Goal: Task Accomplishment & Management: Use online tool/utility

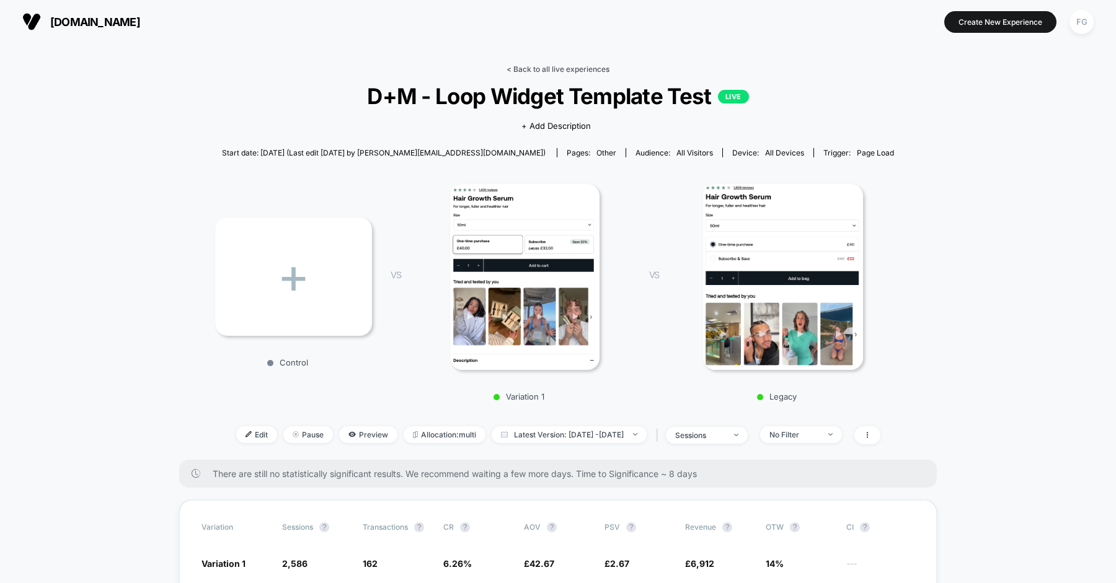
click at [549, 65] on link "< Back to all live experiences" at bounding box center [557, 68] width 103 height 9
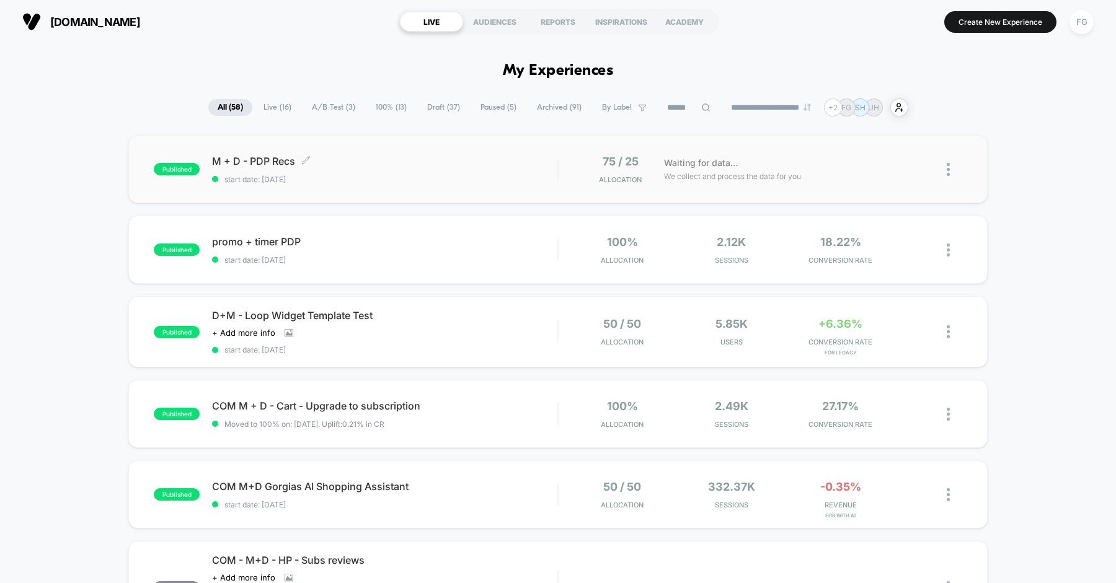
click at [505, 173] on div "M + D - PDP Recs Click to edit experience details Click to edit experience deta…" at bounding box center [384, 169] width 345 height 29
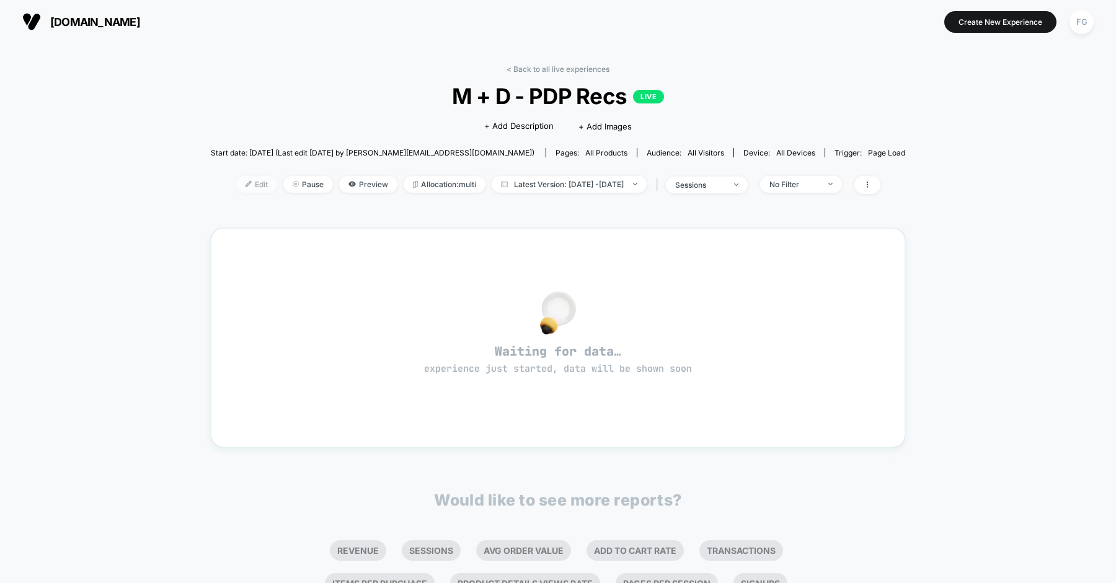
click at [236, 190] on span "Edit" at bounding box center [256, 184] width 41 height 17
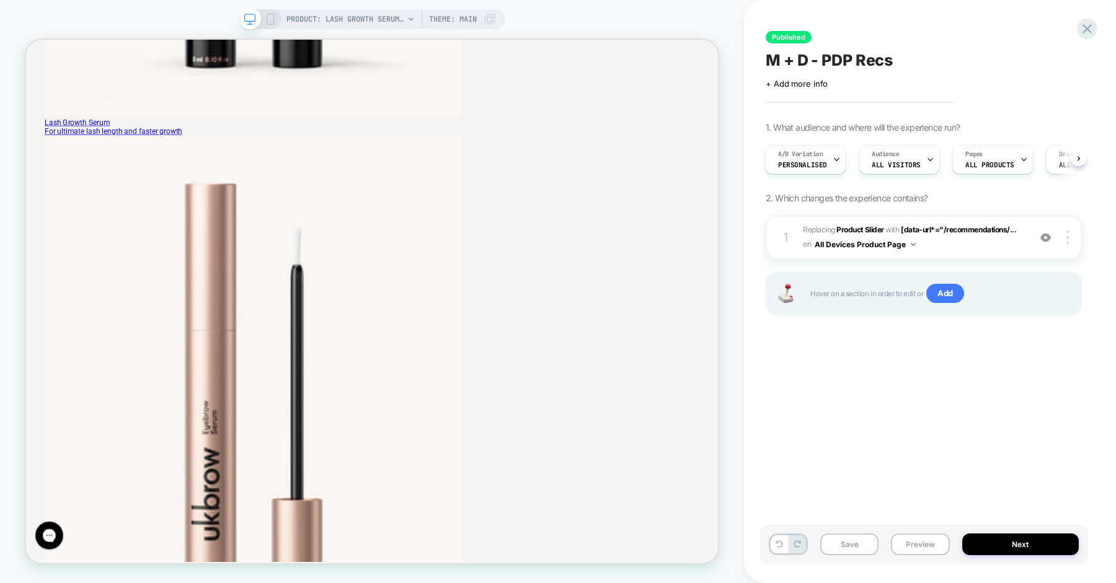
scroll to position [727, 0]
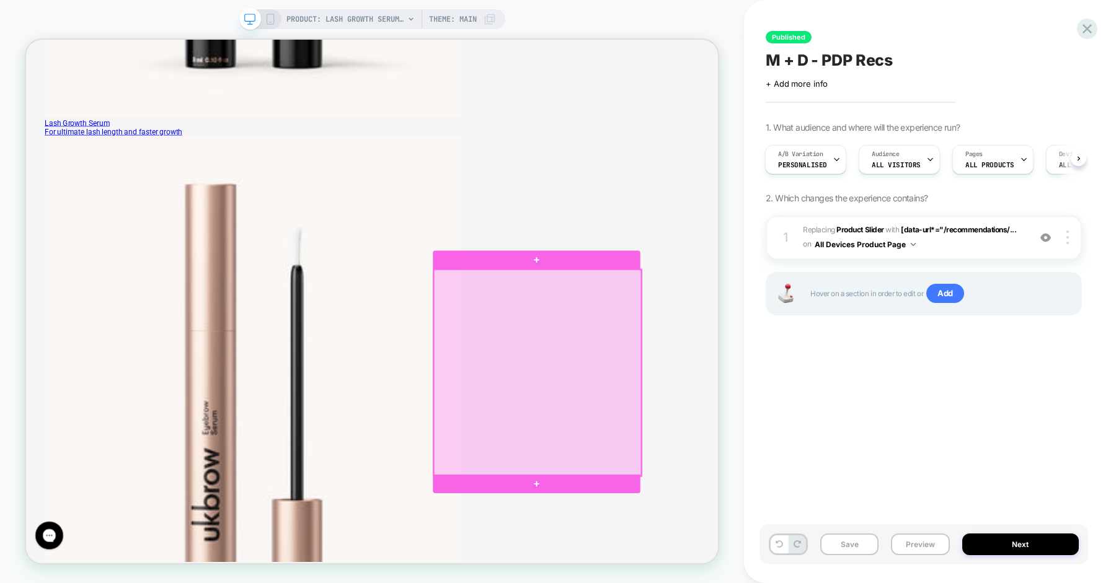
click at [702, 528] on div at bounding box center [708, 483] width 276 height 275
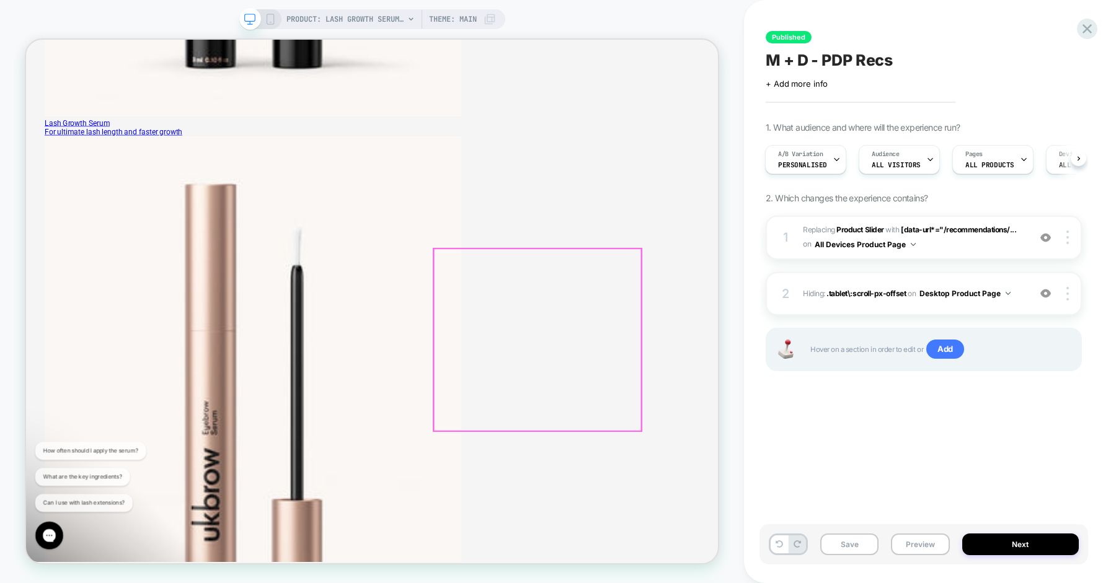
scroll to position [0, 0]
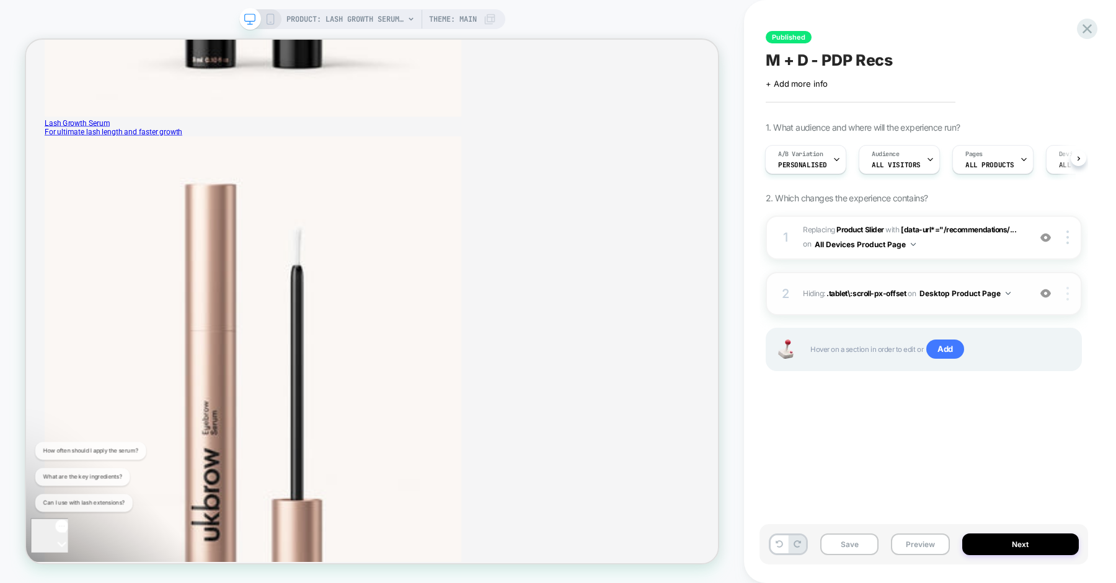
click at [1072, 296] on div at bounding box center [1069, 294] width 24 height 14
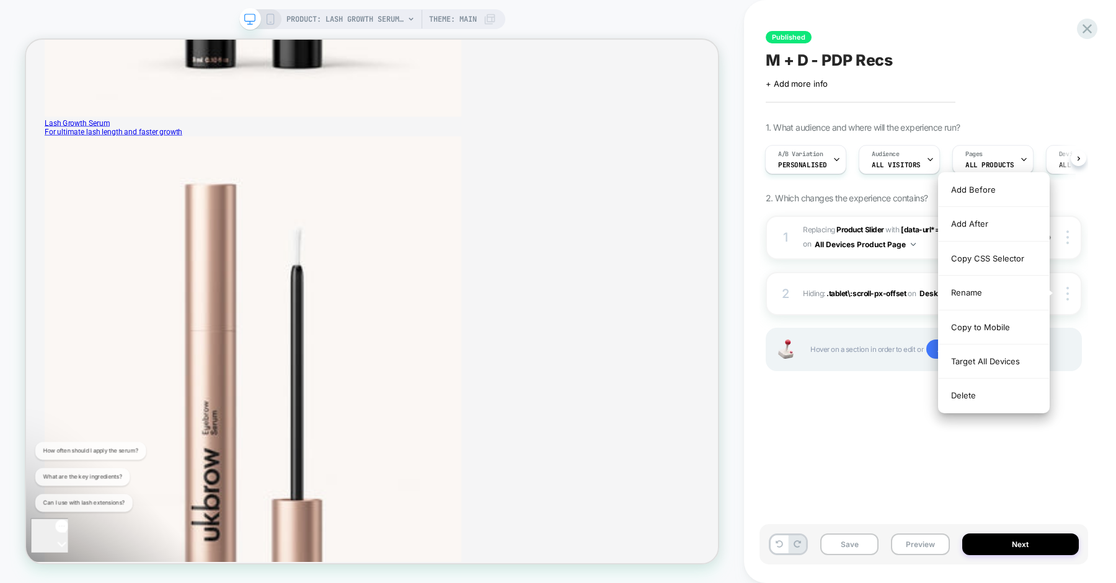
click at [873, 448] on div "Published M + D - PDP Recs Click to edit experience details + Add more info 1. …" at bounding box center [923, 291] width 328 height 558
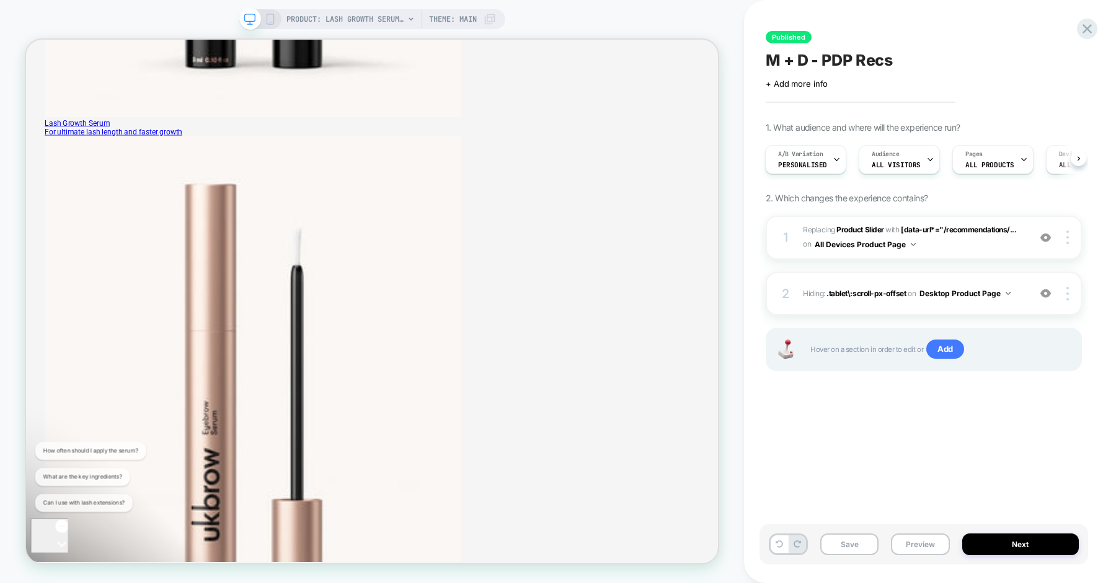
click at [269, 12] on div "PRODUCT: Lash Growth Serum [eyelash] Theme: MAIN" at bounding box center [372, 19] width 266 height 20
click at [268, 24] on rect at bounding box center [270, 19] width 7 height 10
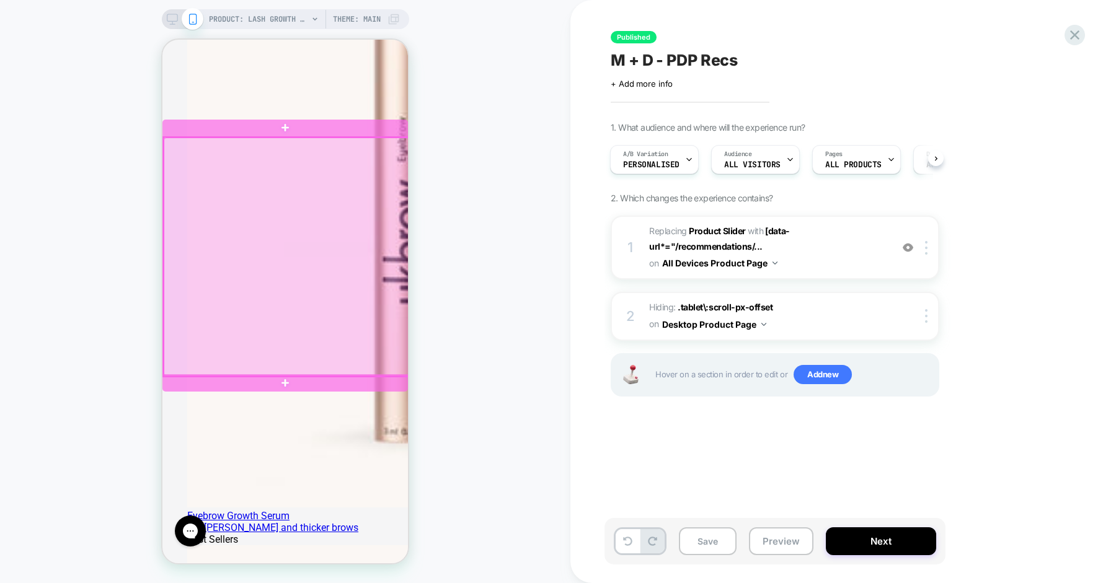
scroll to position [1137, 0]
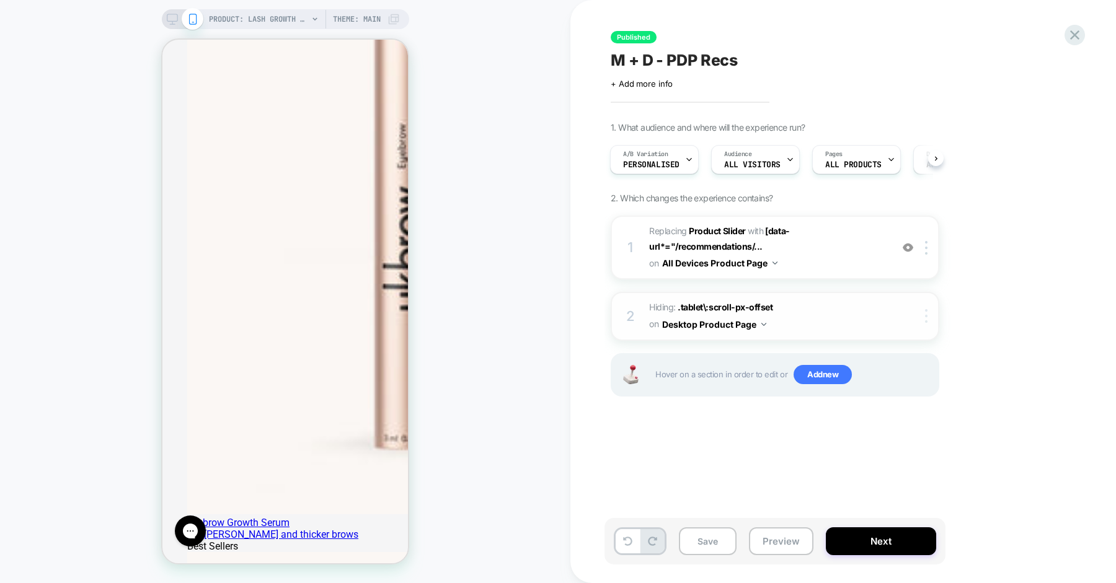
click at [921, 318] on div at bounding box center [928, 316] width 20 height 14
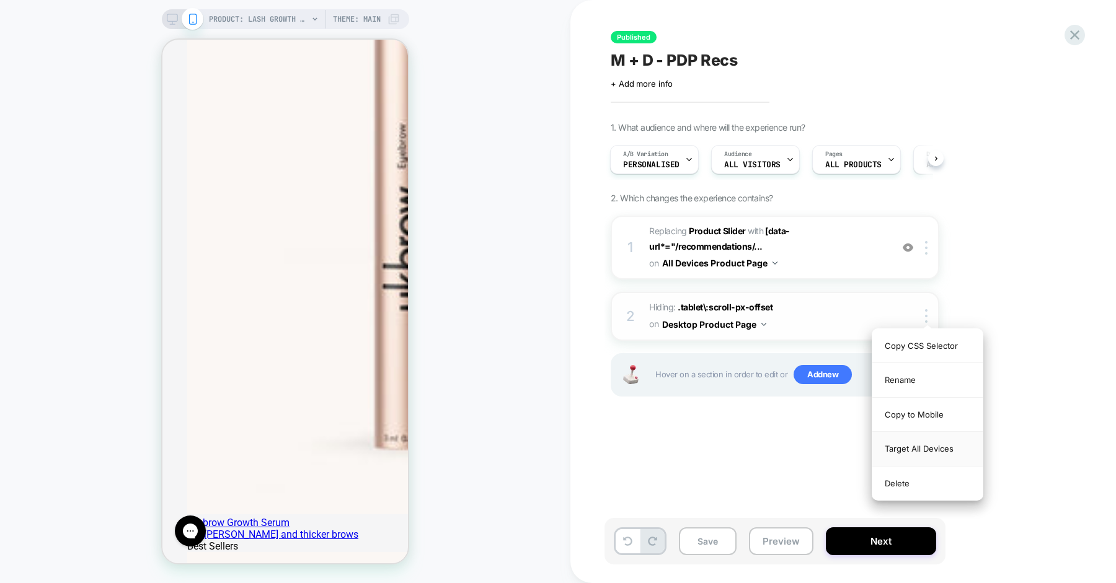
click at [0, 0] on div "Target All Devices" at bounding box center [0, 0] width 0 height 0
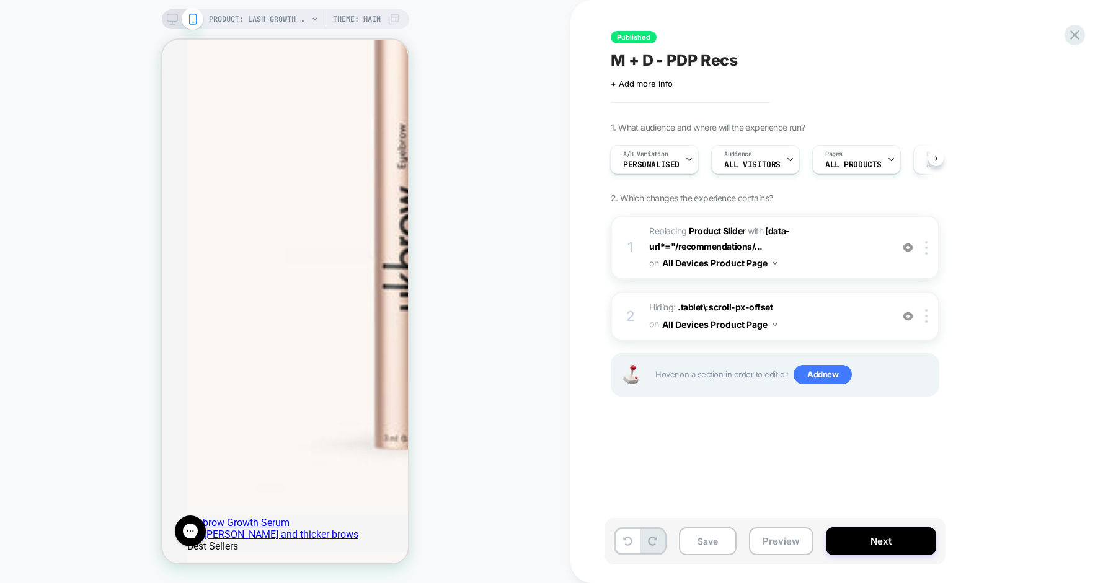
click at [779, 460] on div "Published M + D - PDP Recs Click to edit experience details + Add more info 1. …" at bounding box center [836, 291] width 465 height 558
click at [0, 0] on div "A/B Variation Personalised" at bounding box center [0, 0] width 0 height 0
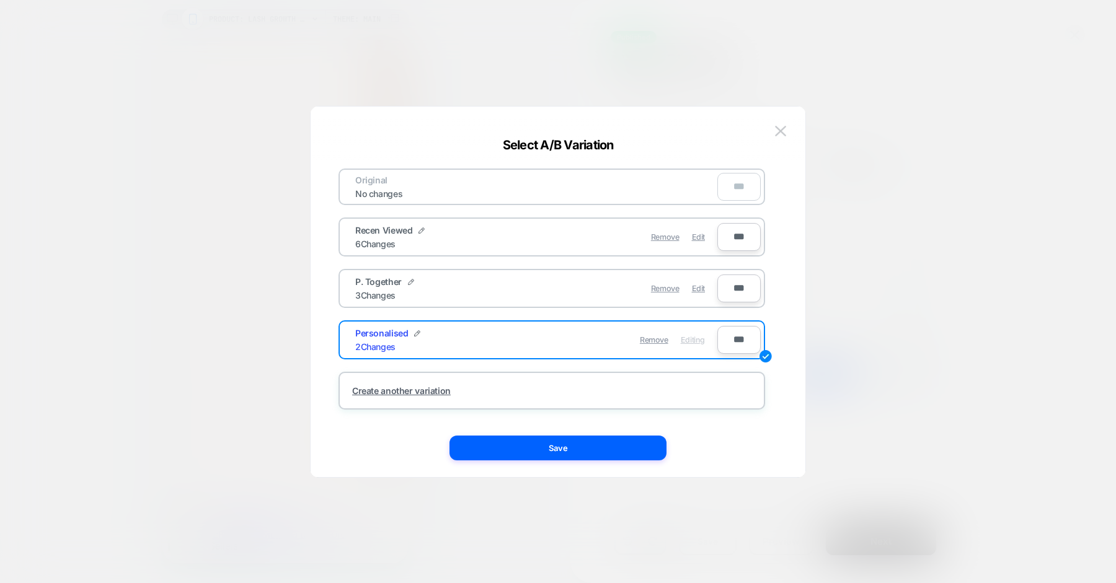
scroll to position [0, 0]
click at [0, 0] on span "Edit" at bounding box center [0, 0] width 0 height 0
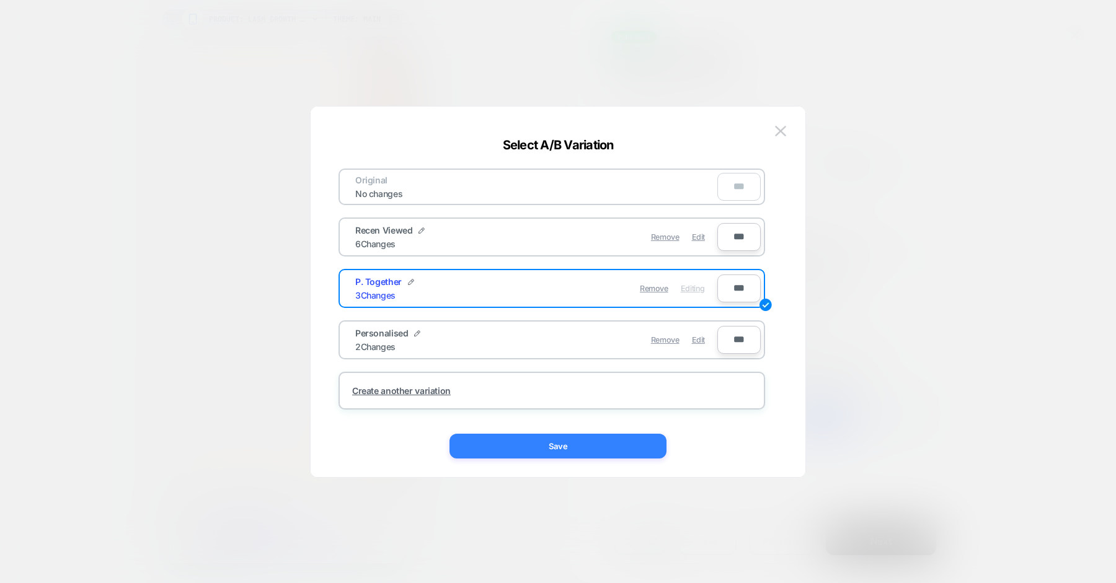
click at [570, 443] on button "Save" at bounding box center [557, 446] width 217 height 25
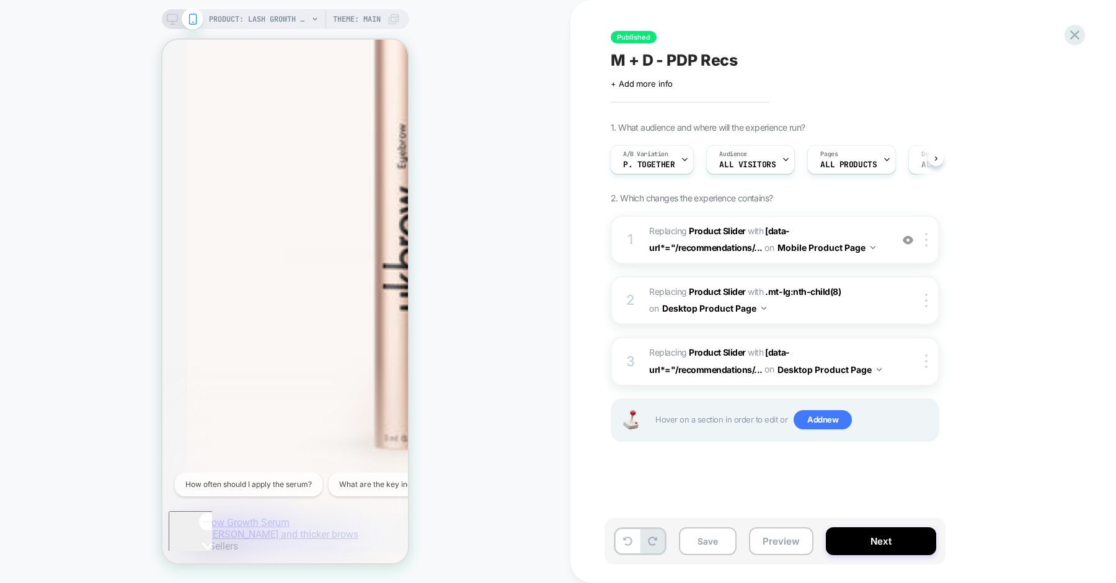
click at [170, 15] on icon at bounding box center [172, 19] width 11 height 11
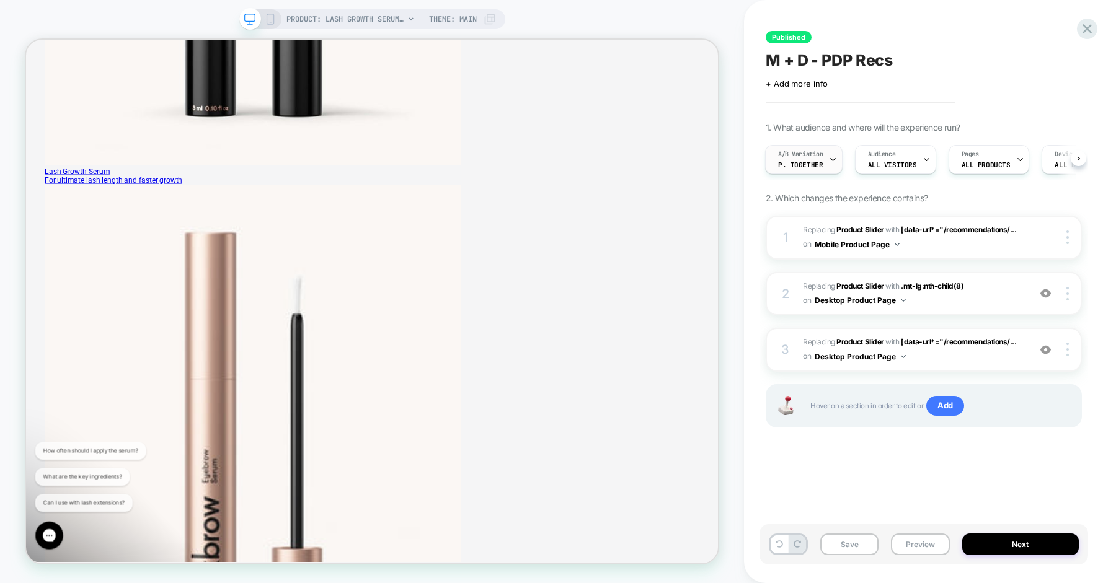
click at [0, 0] on span "P. Together" at bounding box center [0, 0] width 0 height 0
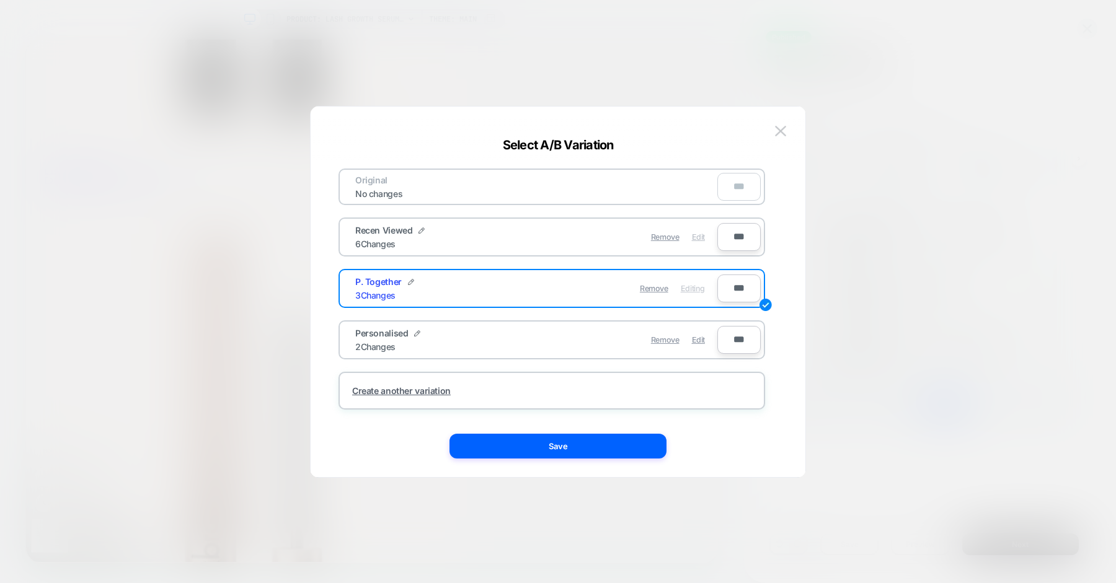
click at [692, 237] on span "Edit" at bounding box center [698, 236] width 13 height 9
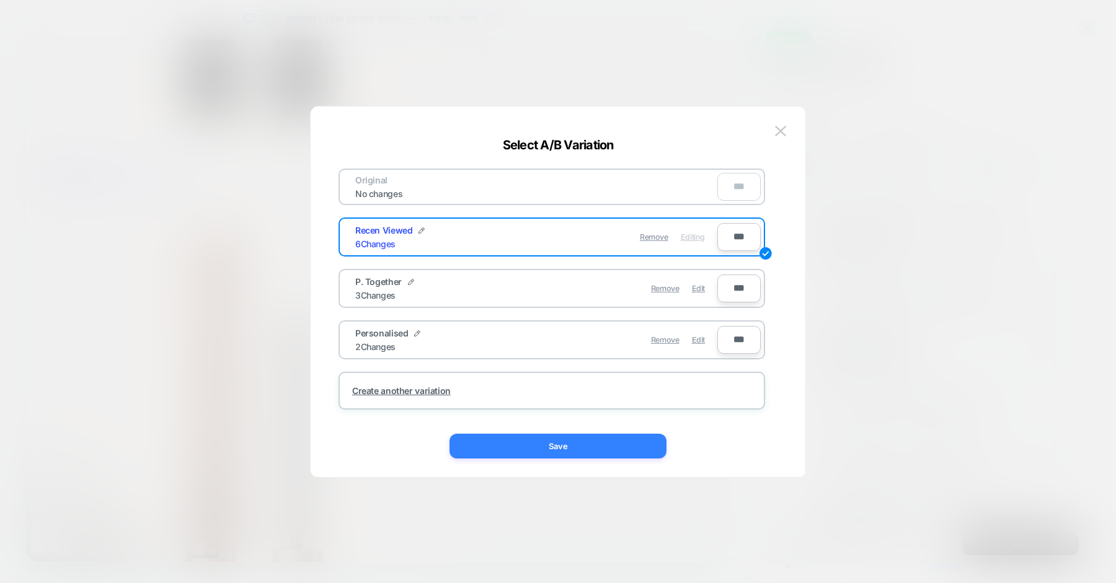
click at [559, 442] on button "Save" at bounding box center [557, 446] width 217 height 25
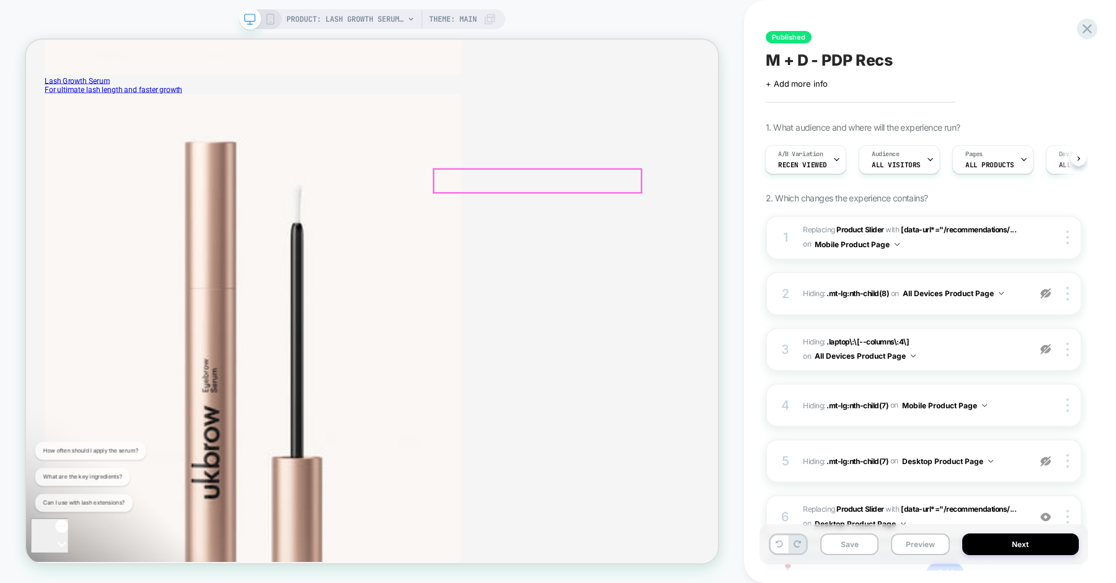
scroll to position [790, 0]
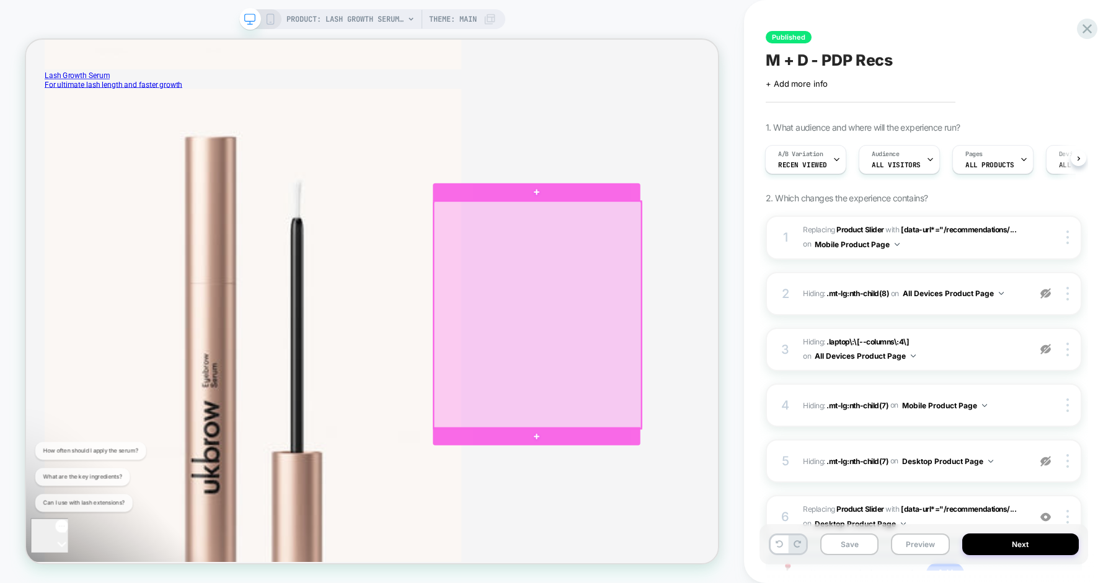
click at [705, 275] on div at bounding box center [708, 406] width 276 height 303
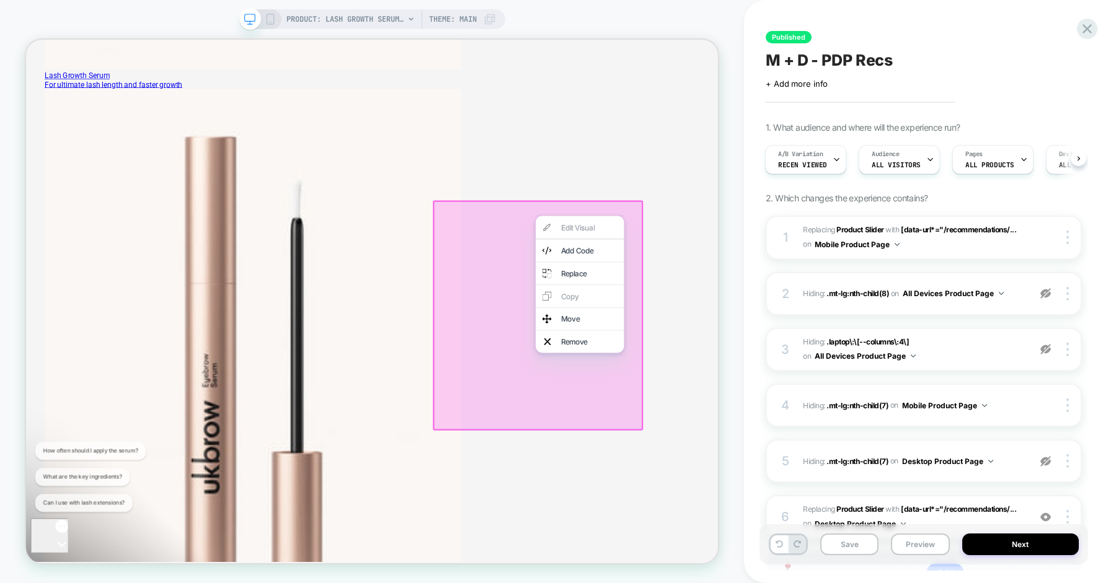
click at [705, 275] on div at bounding box center [764, 275] width 118 height 1
click at [752, 436] on div "Remove" at bounding box center [777, 442] width 76 height 12
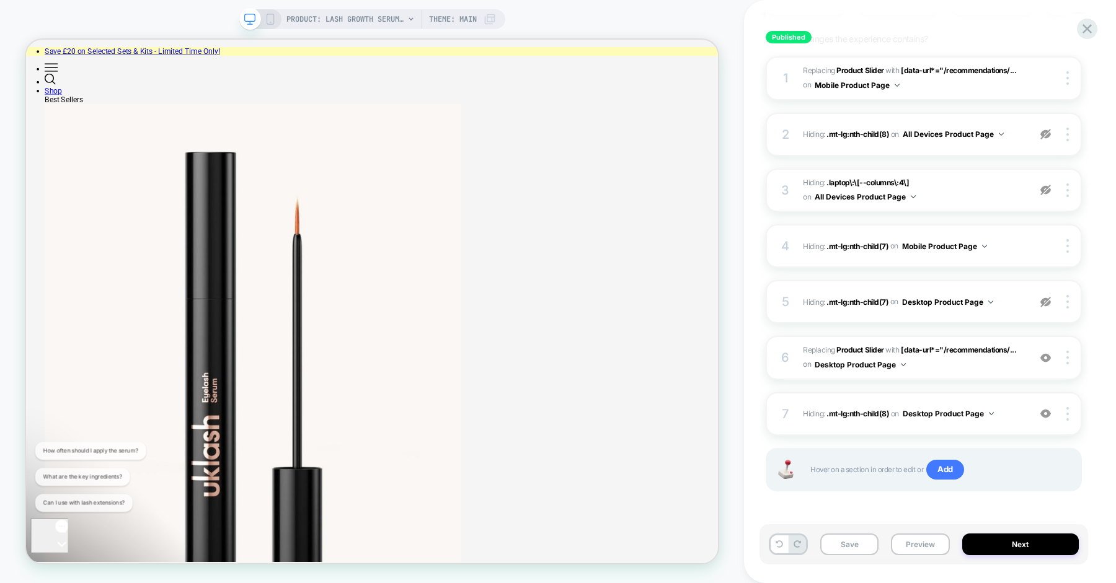
scroll to position [0, 0]
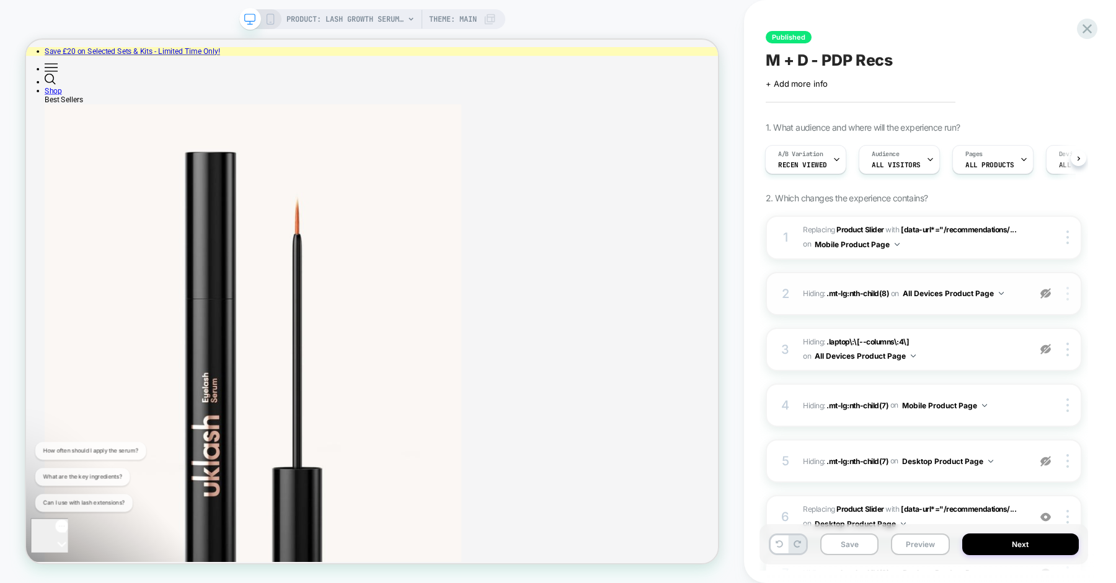
click at [1065, 294] on div at bounding box center [1069, 294] width 24 height 14
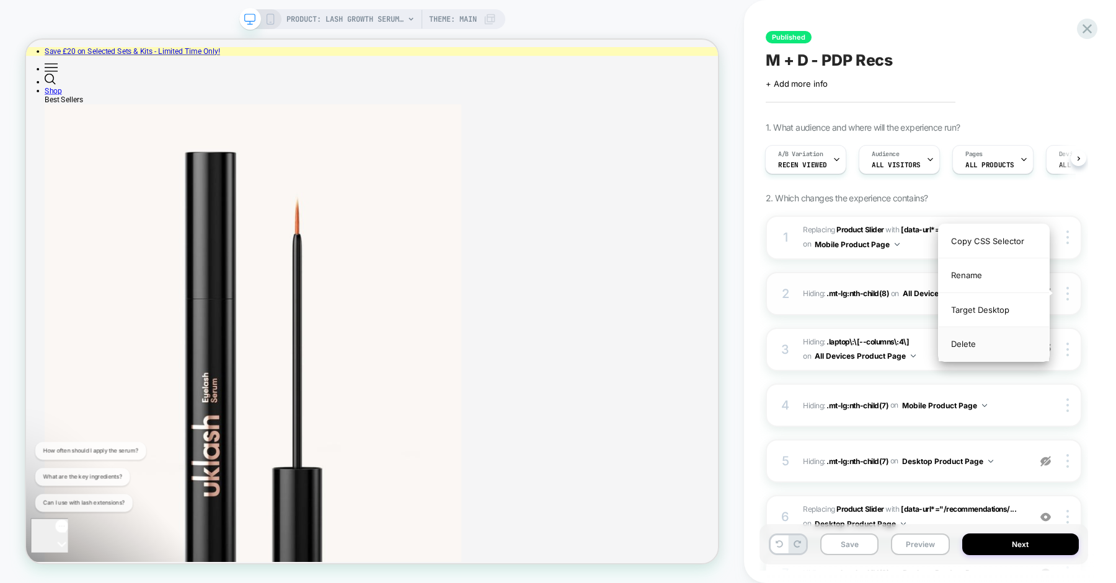
click at [0, 0] on div "Delete" at bounding box center [0, 0] width 0 height 0
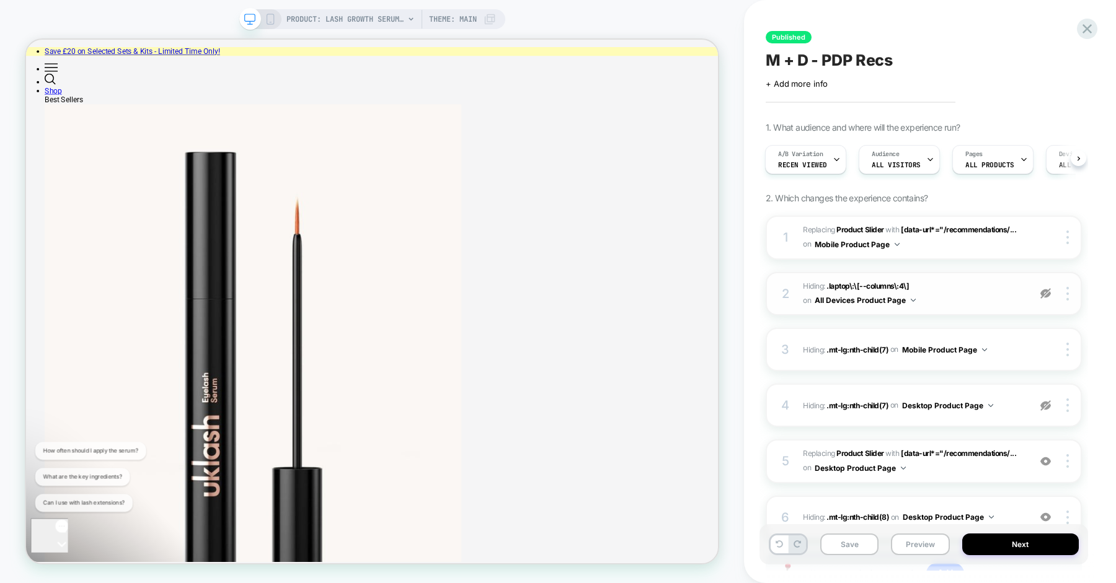
click at [0, 0] on div "2 Hiding : .laptop\:\[--columns\:4\] .laptop\:\[--columns\:4\] on All Devices P…" at bounding box center [0, 0] width 0 height 0
click at [0, 0] on div at bounding box center [0, 0] width 0 height 0
click at [1016, 342] on div "Delete" at bounding box center [993, 343] width 110 height 33
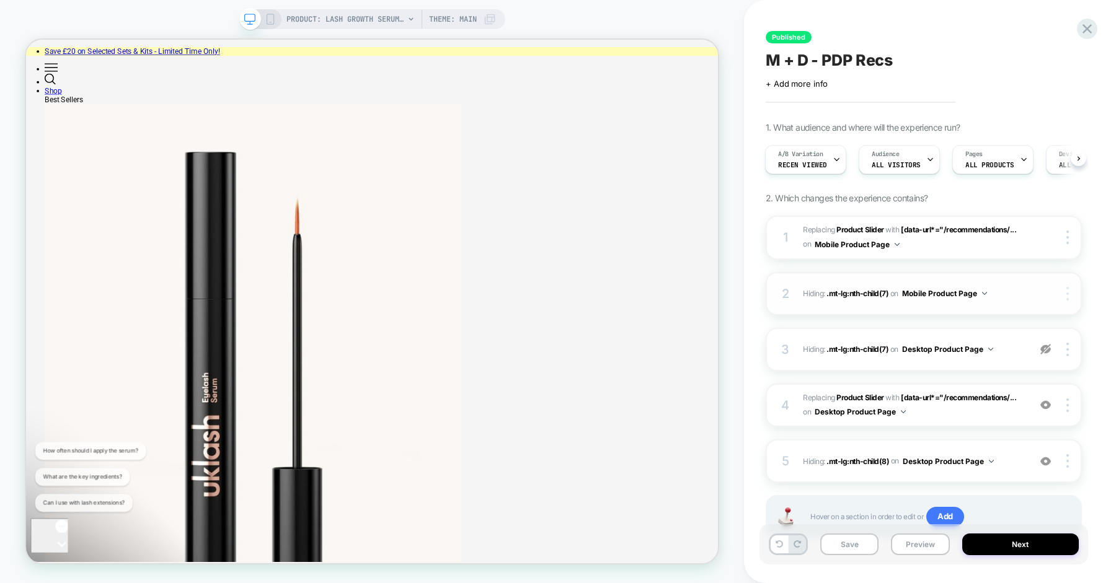
click at [1065, 293] on div at bounding box center [1069, 294] width 24 height 14
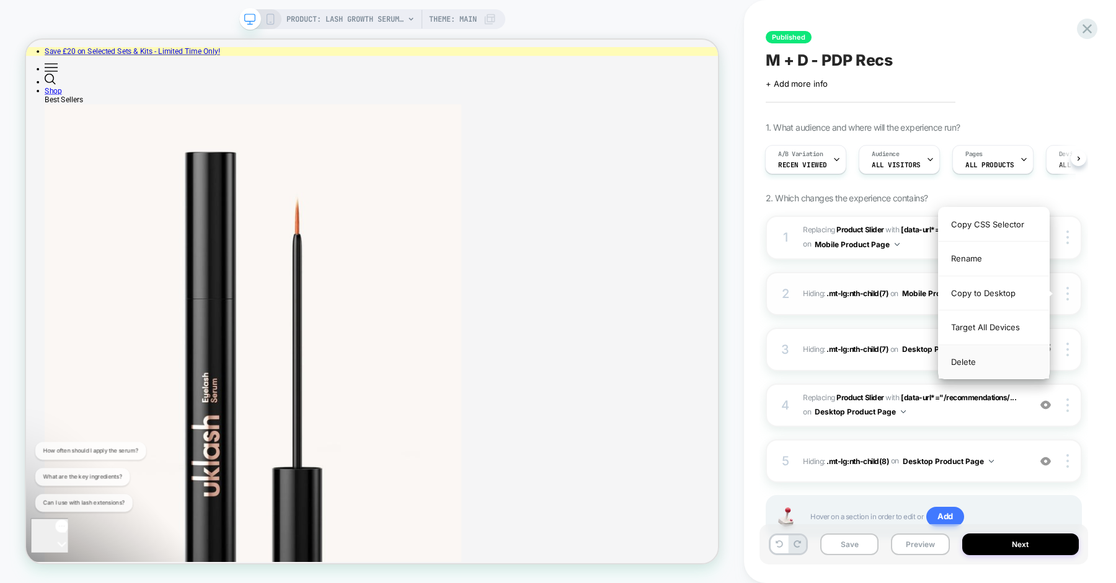
click at [981, 363] on div "Delete" at bounding box center [993, 361] width 110 height 33
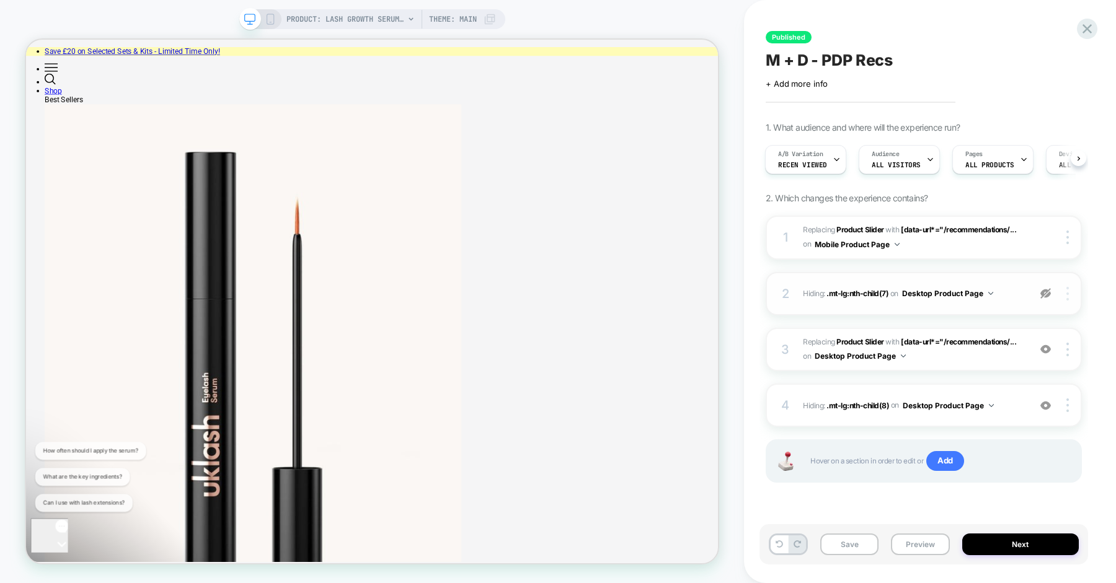
click at [0, 0] on img at bounding box center [0, 0] width 0 height 0
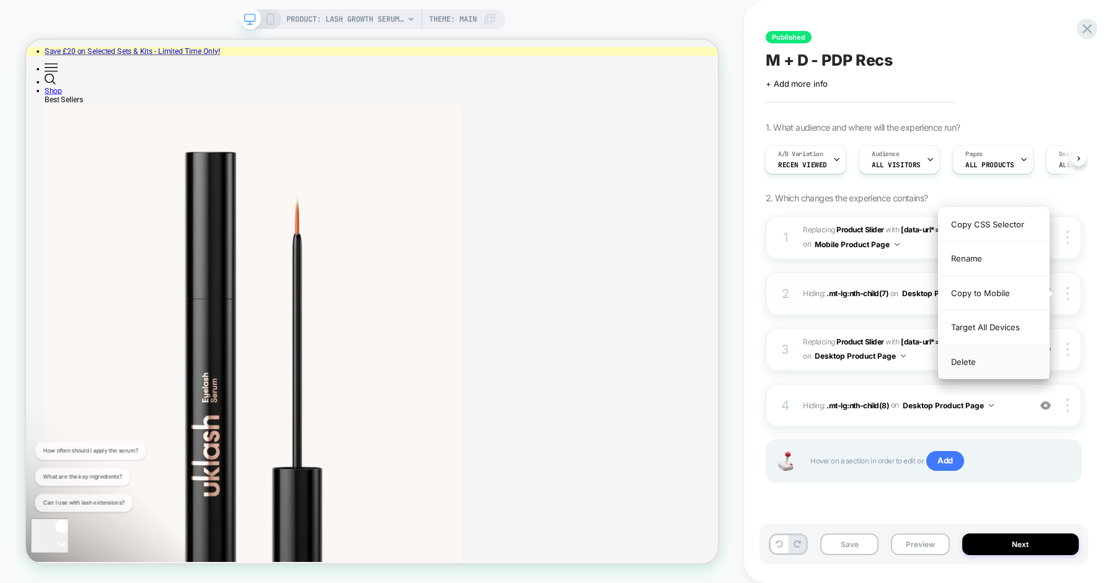
click at [0, 0] on div "Delete" at bounding box center [0, 0] width 0 height 0
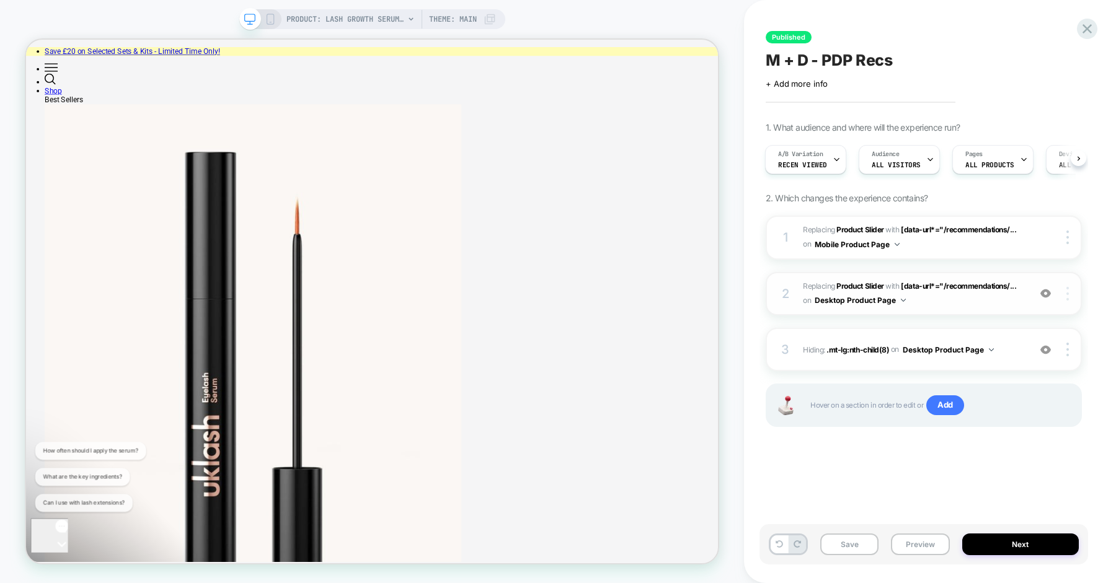
click at [0, 0] on div at bounding box center [0, 0] width 0 height 0
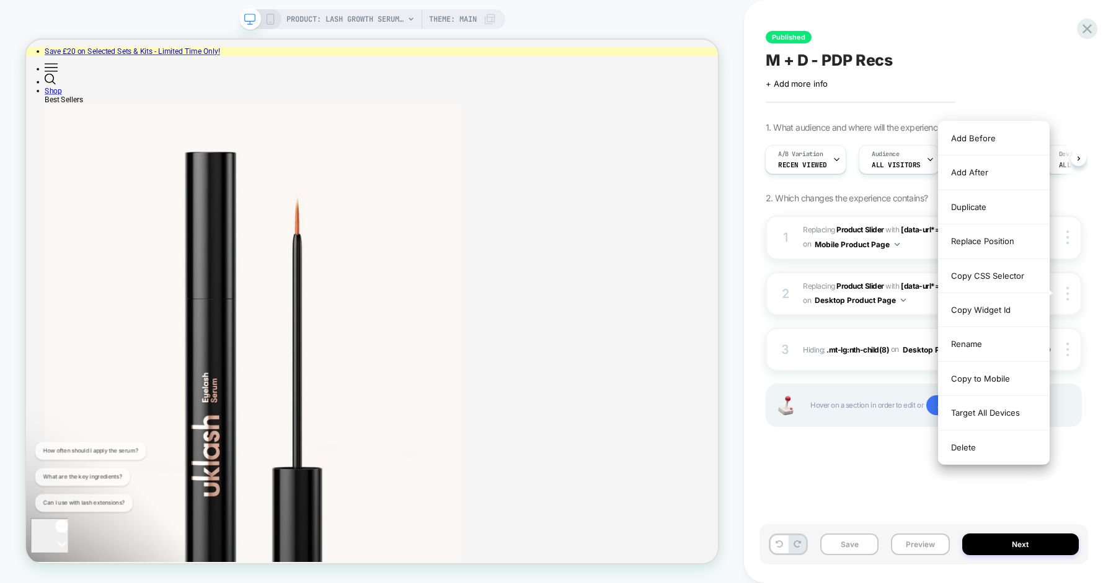
click at [985, 478] on div "Published M + D - PDP Recs Click to edit experience details + Add more info 1. …" at bounding box center [923, 291] width 328 height 558
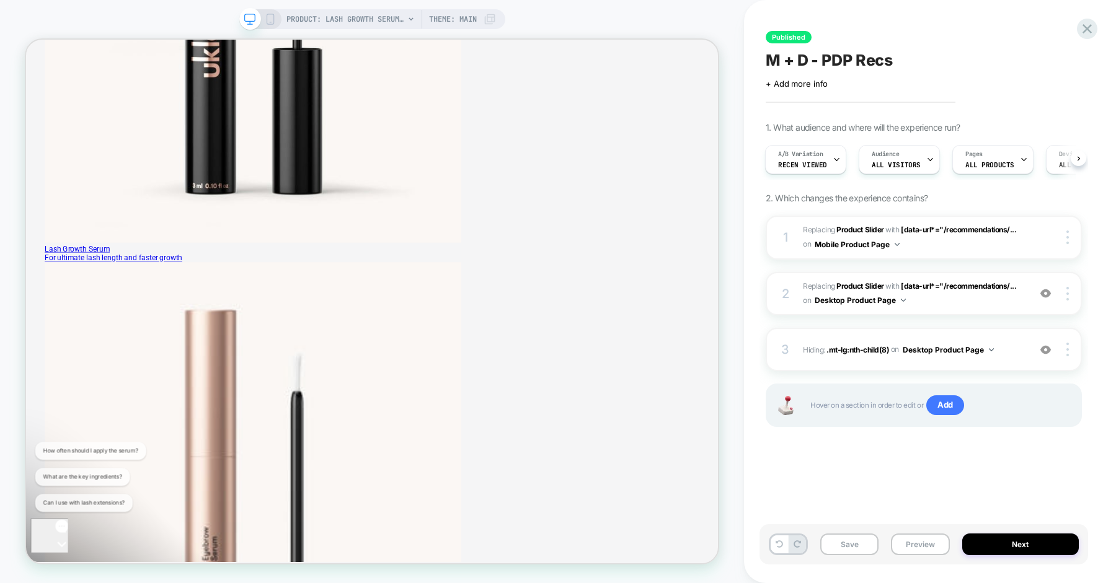
scroll to position [561, 0]
click at [1069, 340] on div "3 Hiding : .mt-lg:nth-child(8) .mt-lg:nth-child(8) on Desktop Product Page Add …" at bounding box center [923, 349] width 316 height 43
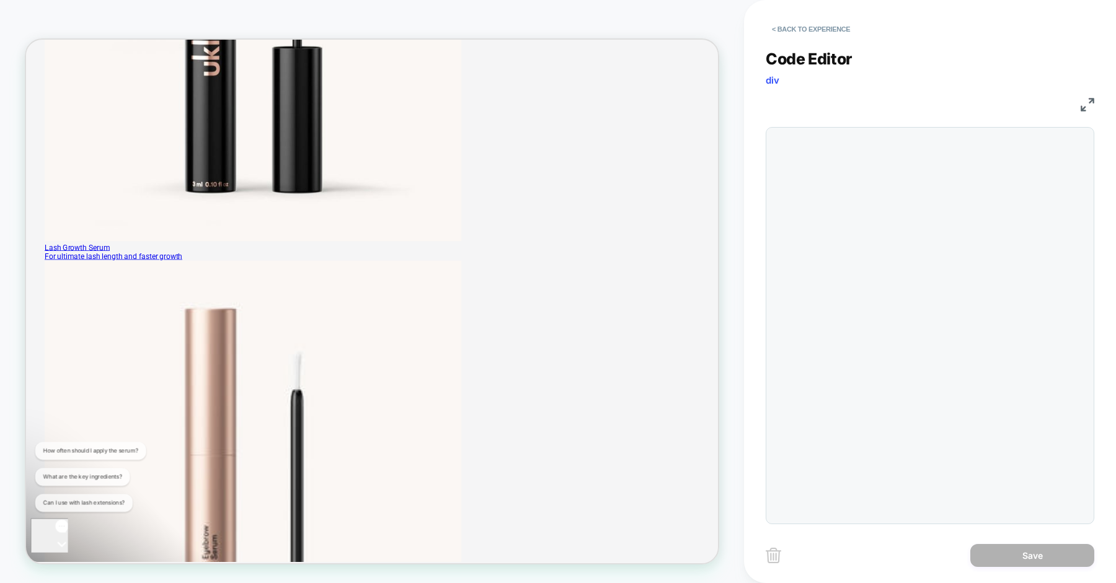
scroll to position [50, 0]
click at [0, 0] on button "< Back to experience" at bounding box center [0, 0] width 0 height 0
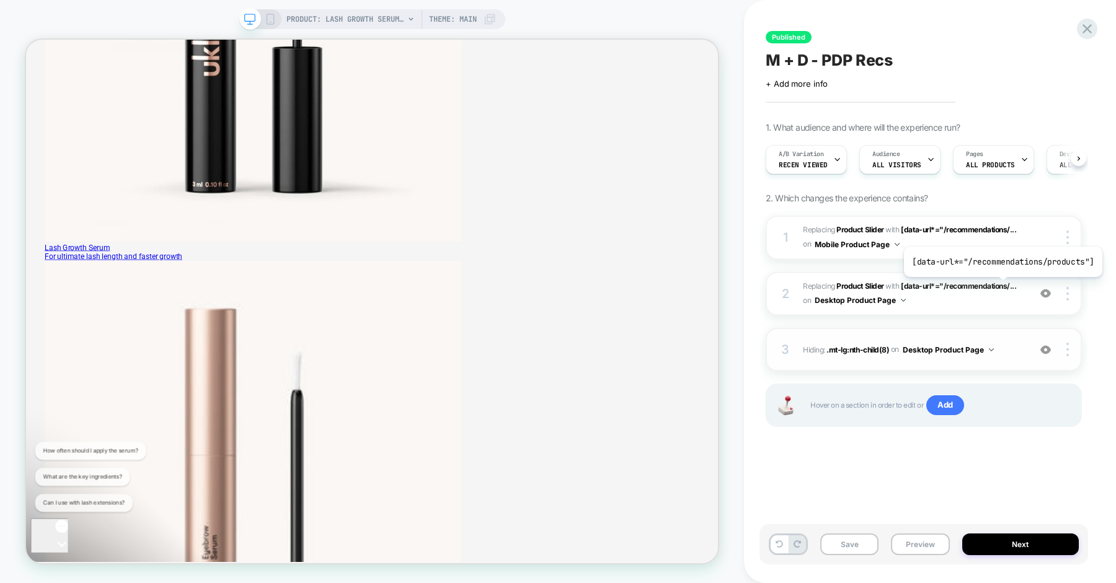
scroll to position [0, 1]
click at [1069, 348] on div at bounding box center [1069, 350] width 24 height 14
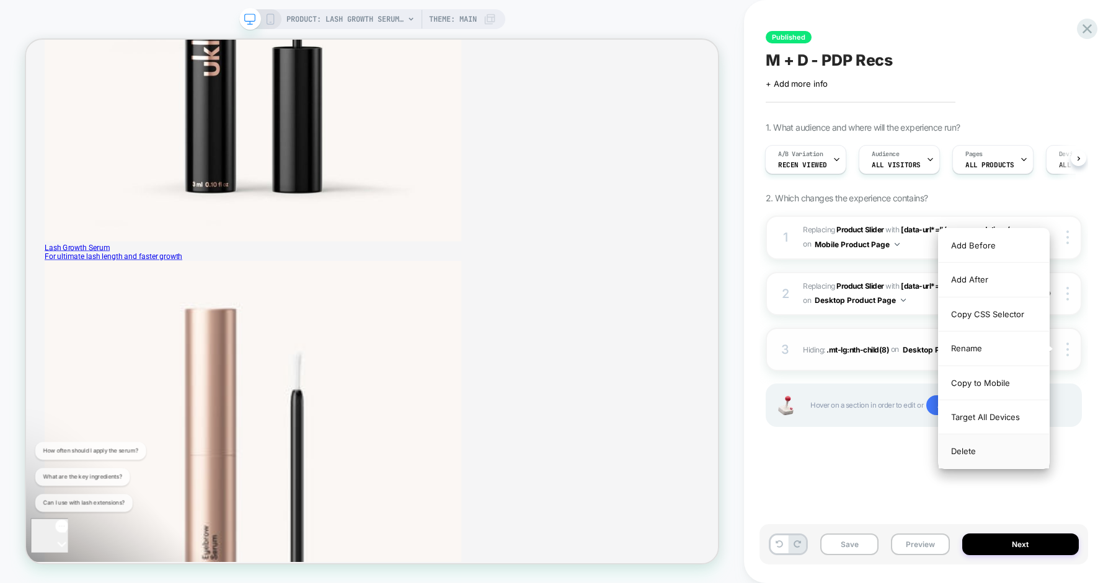
click at [1005, 444] on div "Delete" at bounding box center [993, 450] width 110 height 33
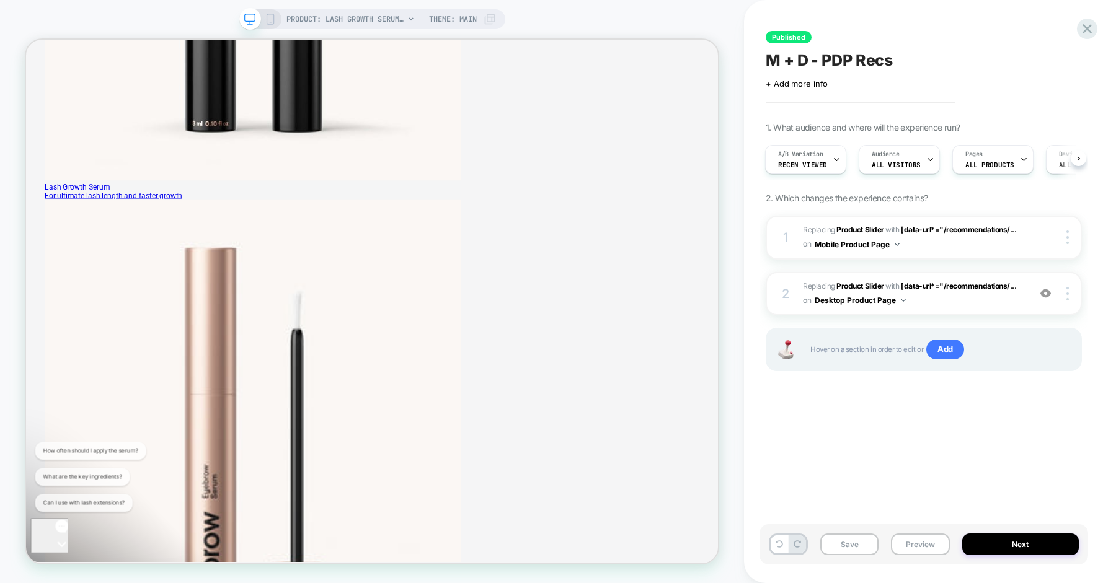
scroll to position [639, 0]
click at [269, 19] on icon at bounding box center [270, 19] width 11 height 11
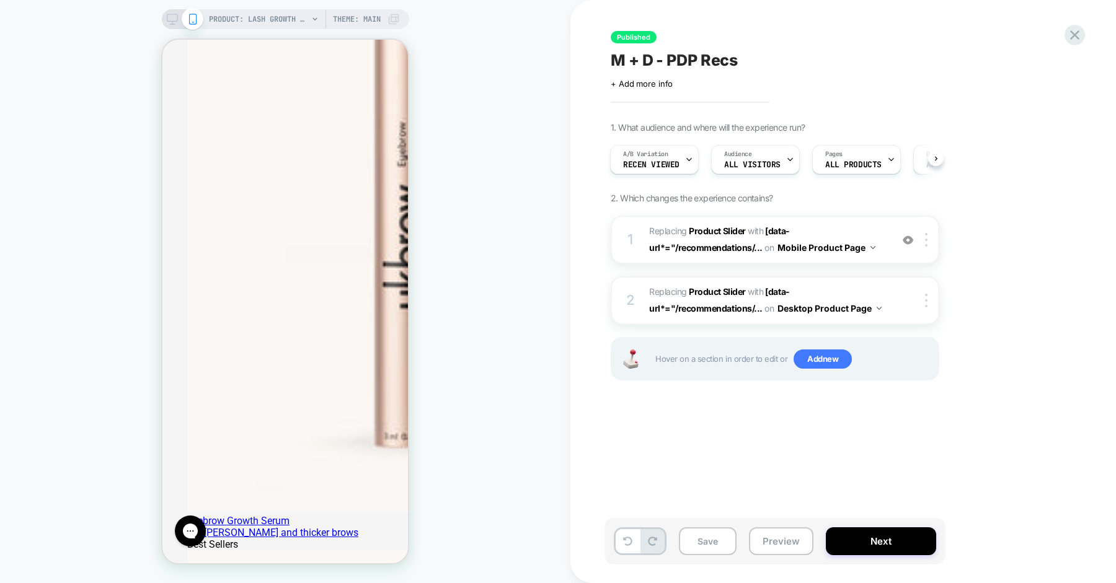
scroll to position [1115, 0]
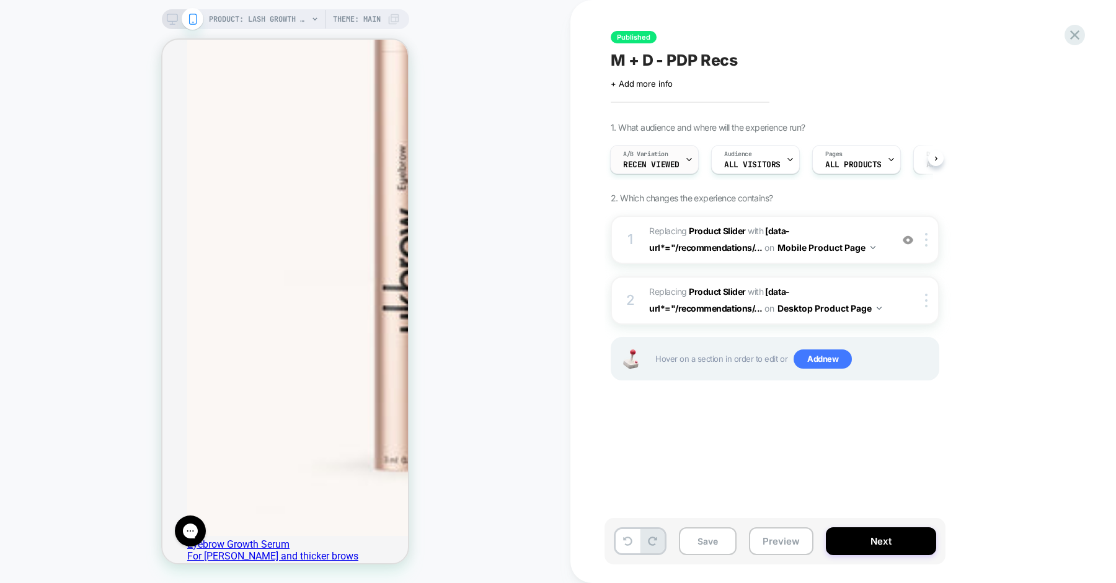
click at [654, 152] on span "A/B Variation" at bounding box center [645, 154] width 45 height 9
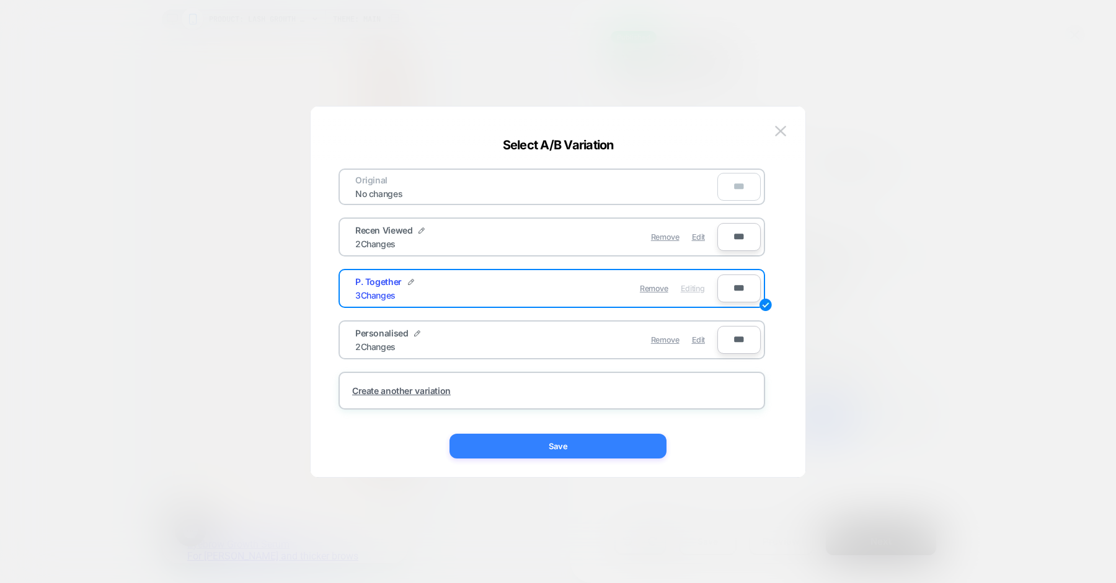
click at [581, 441] on button "Save" at bounding box center [557, 446] width 217 height 25
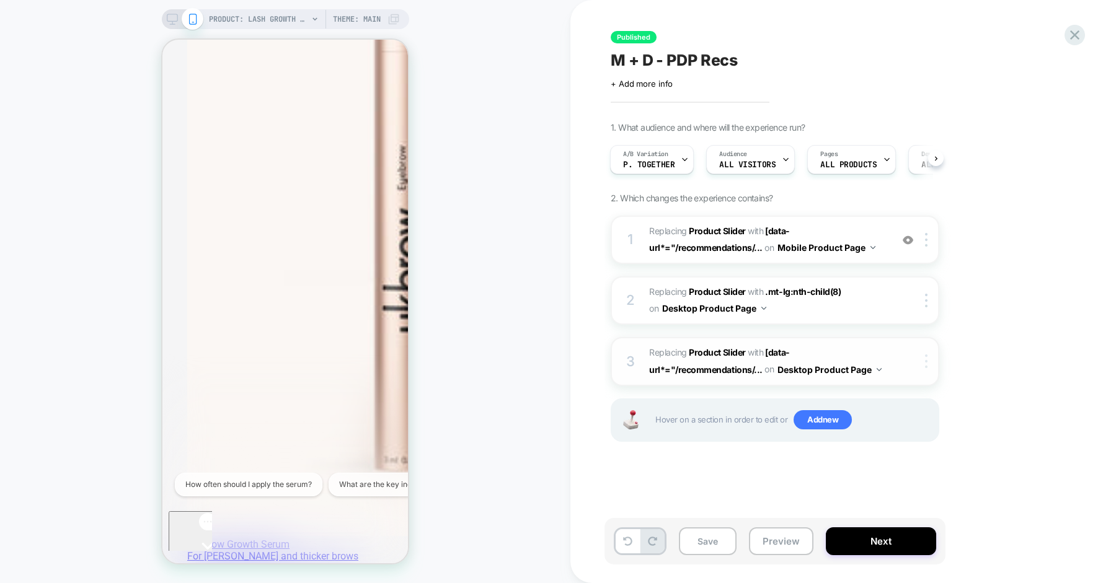
scroll to position [0, 0]
click at [924, 296] on div at bounding box center [928, 301] width 20 height 14
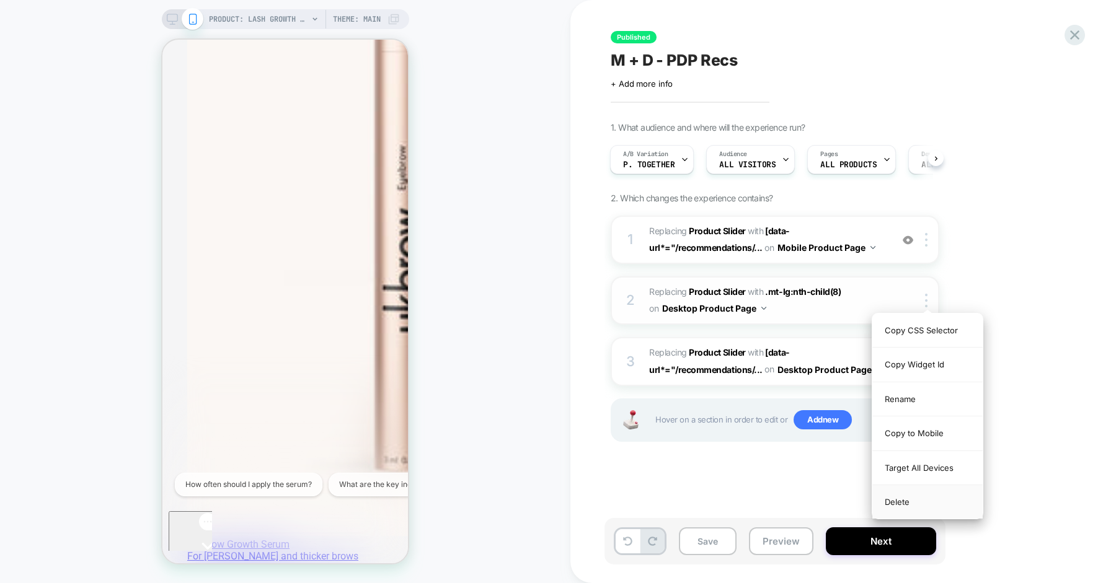
click at [897, 503] on div "Delete" at bounding box center [927, 501] width 110 height 33
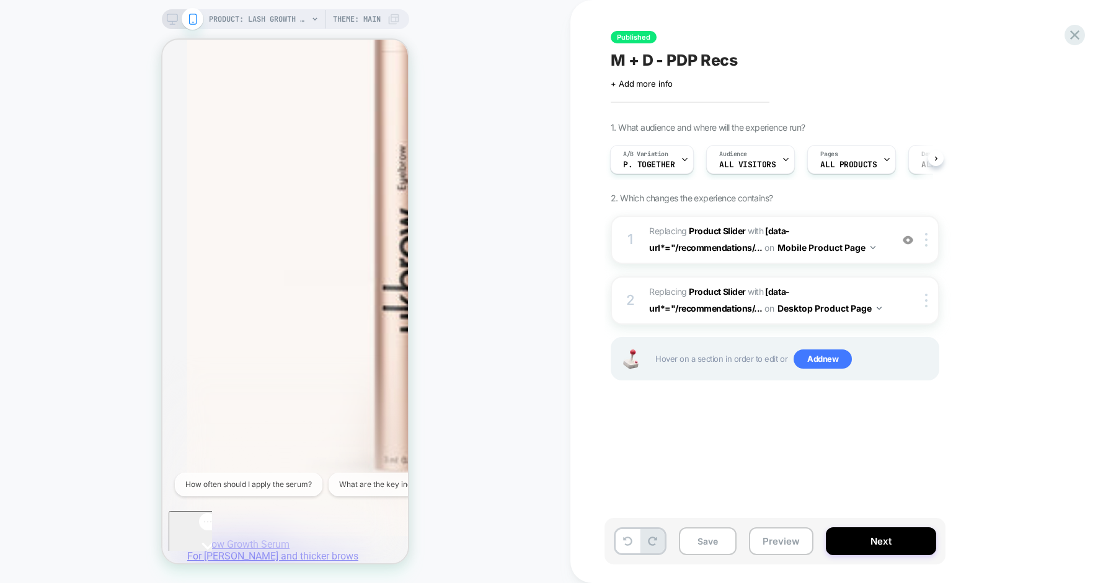
click at [172, 22] on icon at bounding box center [172, 19] width 11 height 11
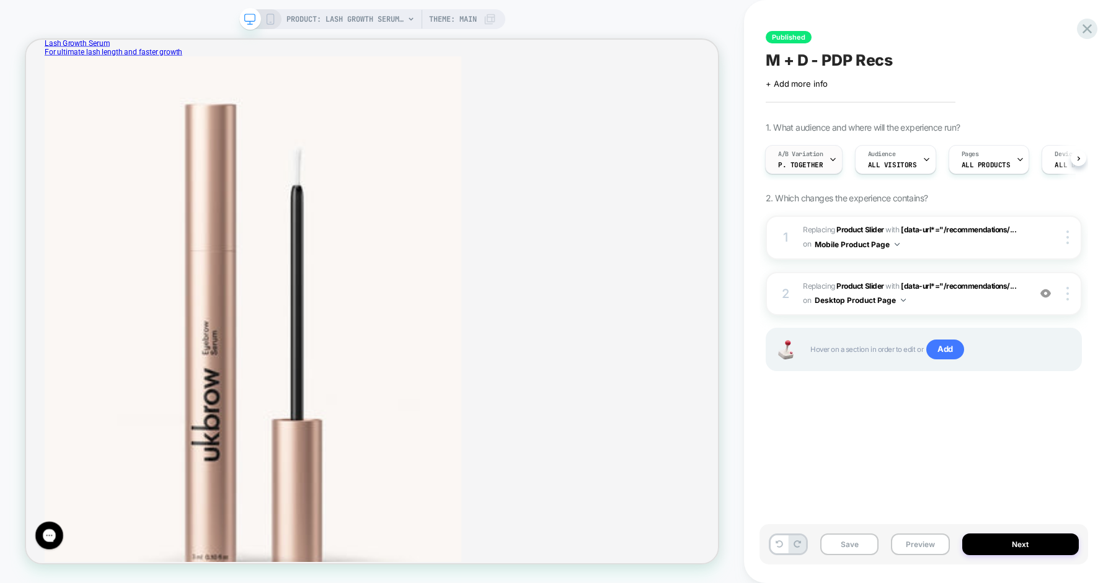
click at [814, 159] on div "A/B Variation P. Together" at bounding box center [800, 160] width 70 height 28
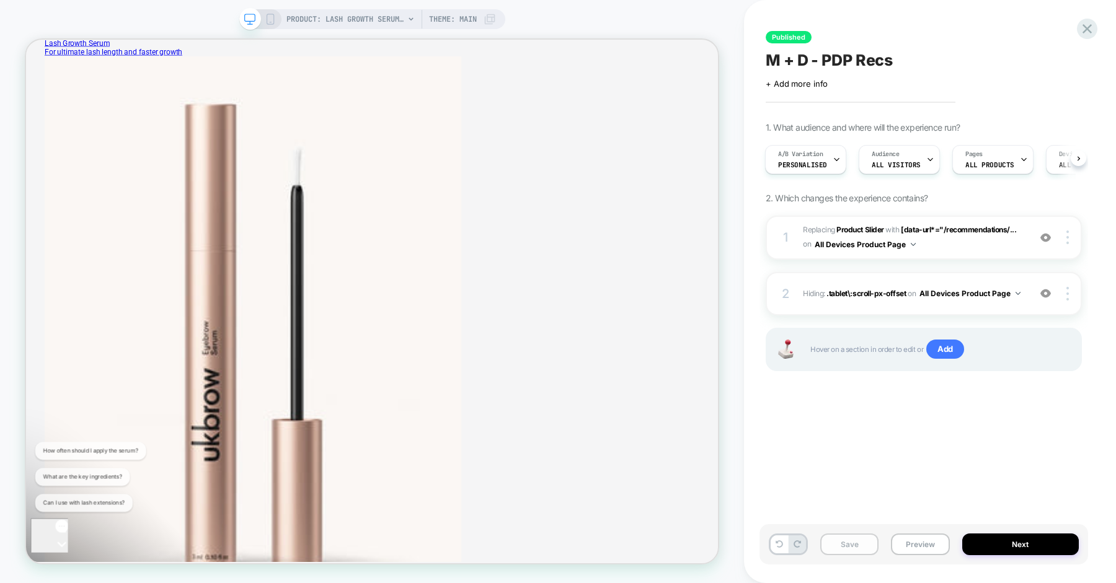
click at [0, 0] on button "Save" at bounding box center [0, 0] width 0 height 0
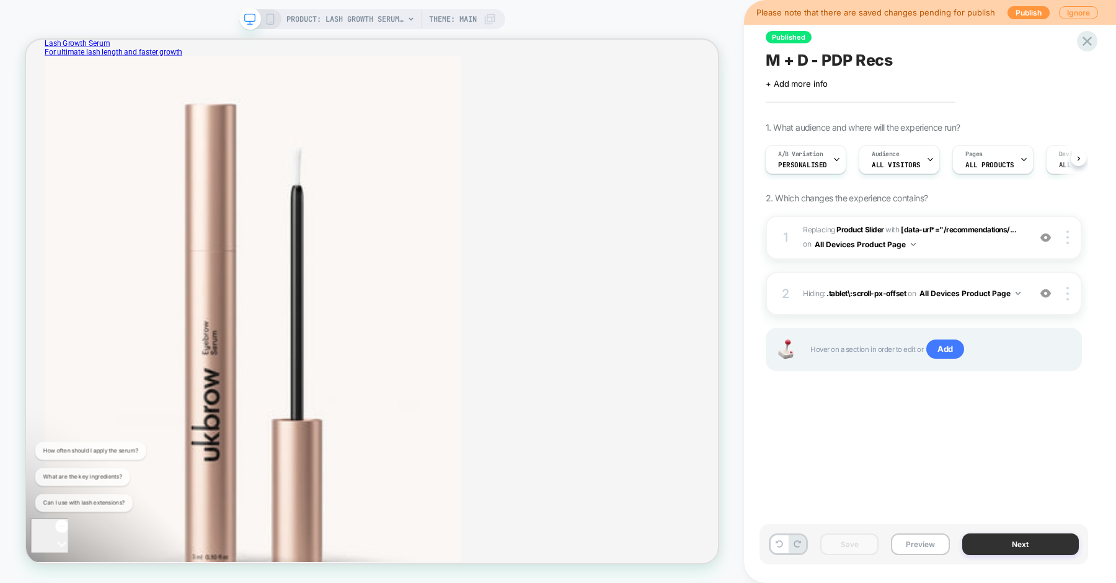
click at [994, 544] on button "Next" at bounding box center [1020, 545] width 117 height 22
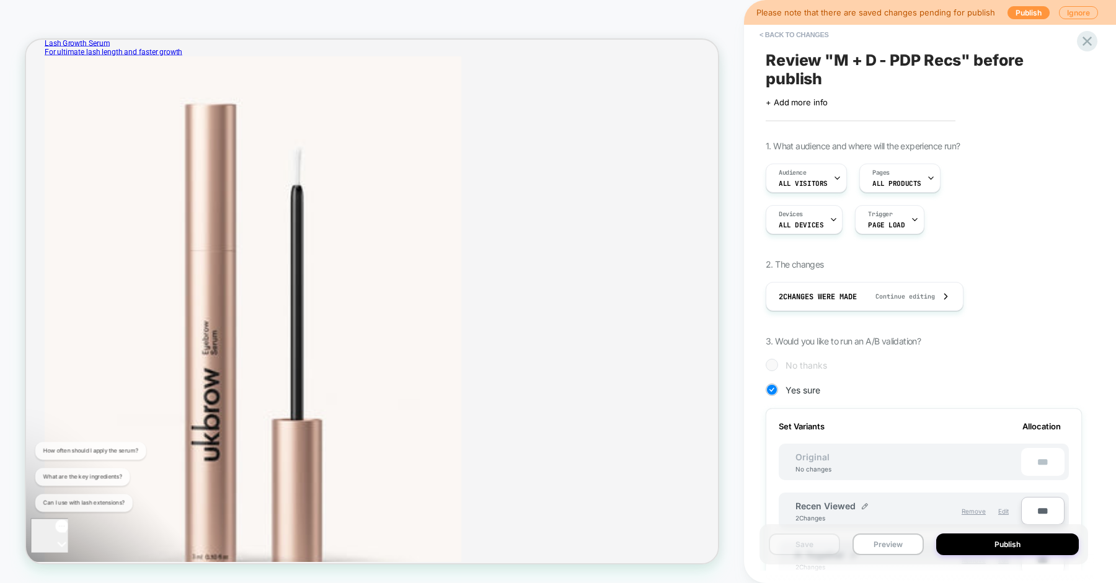
scroll to position [0, 1]
click at [994, 544] on button "Publish" at bounding box center [1007, 545] width 143 height 22
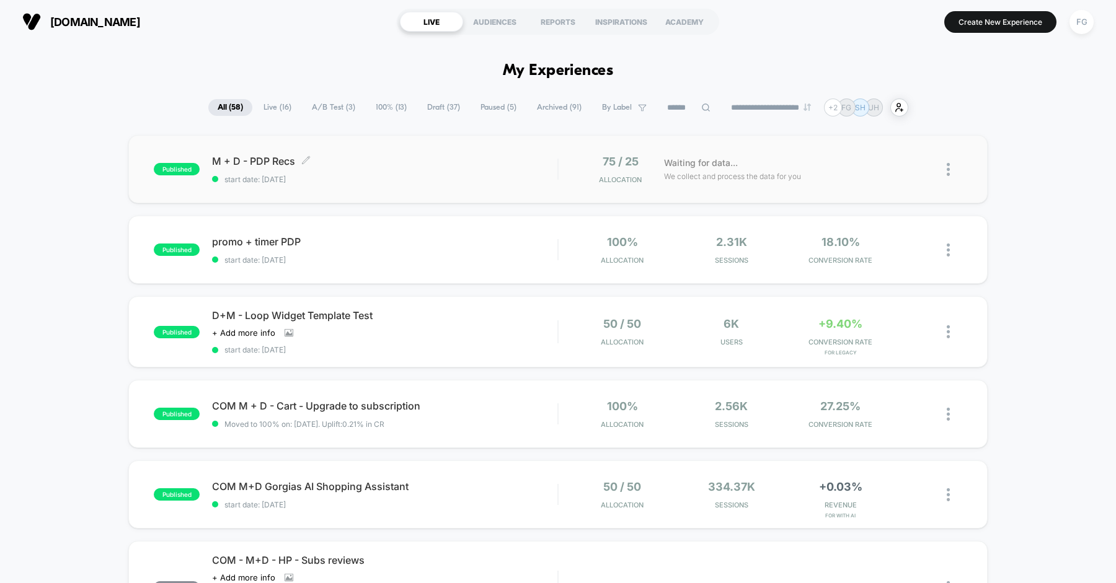
click at [377, 161] on span "M + D - PDP Recs Click to edit experience details" at bounding box center [384, 161] width 345 height 12
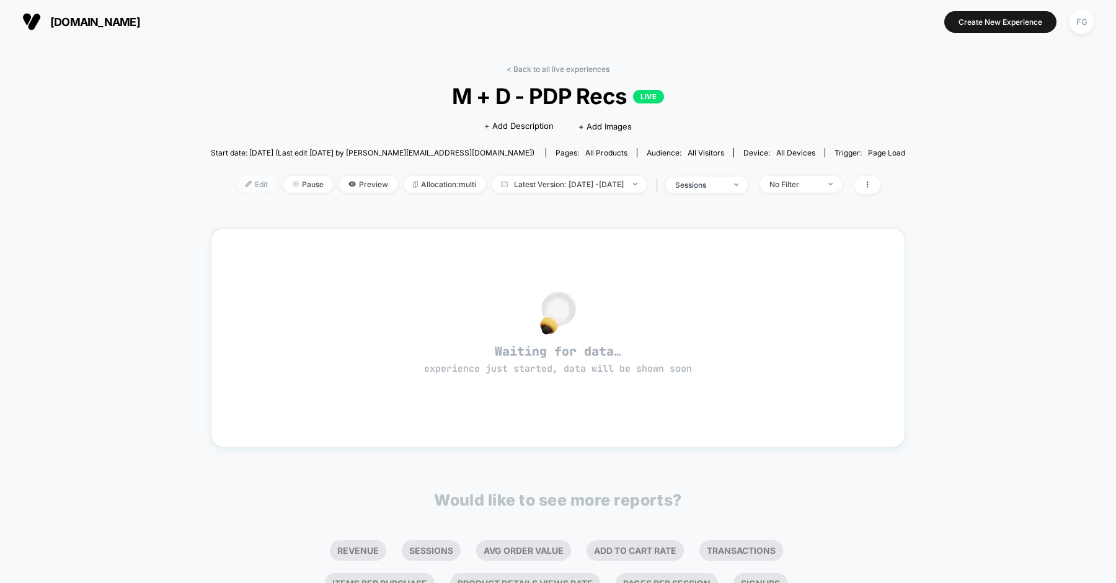
click at [236, 183] on span "Edit" at bounding box center [256, 184] width 41 height 17
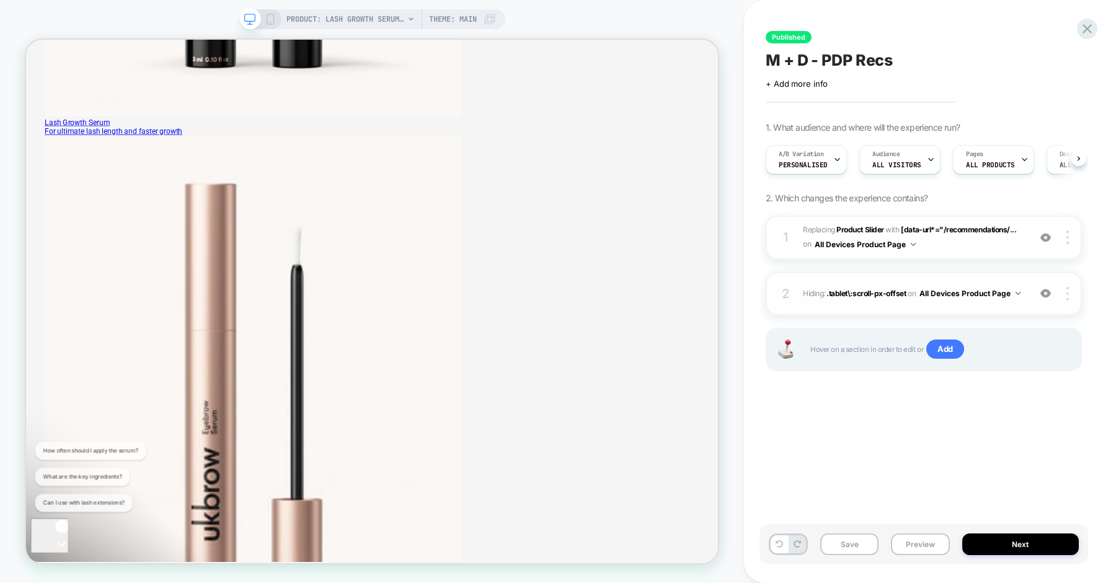
click at [1046, 289] on img at bounding box center [1045, 293] width 11 height 11
click at [0, 0] on div at bounding box center [0, 0] width 0 height 0
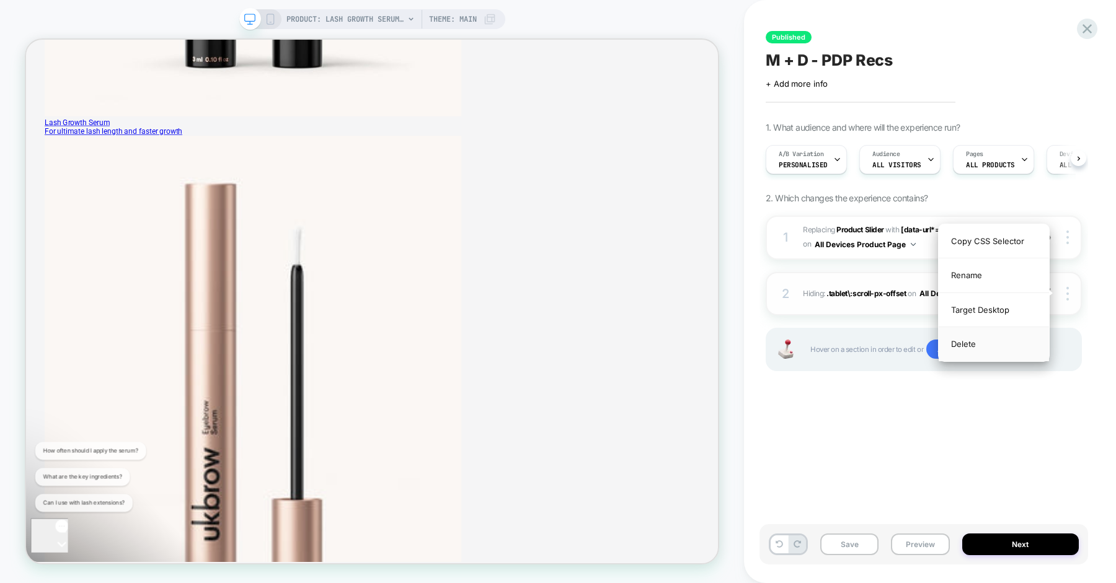
click at [999, 347] on div "Delete" at bounding box center [993, 343] width 110 height 33
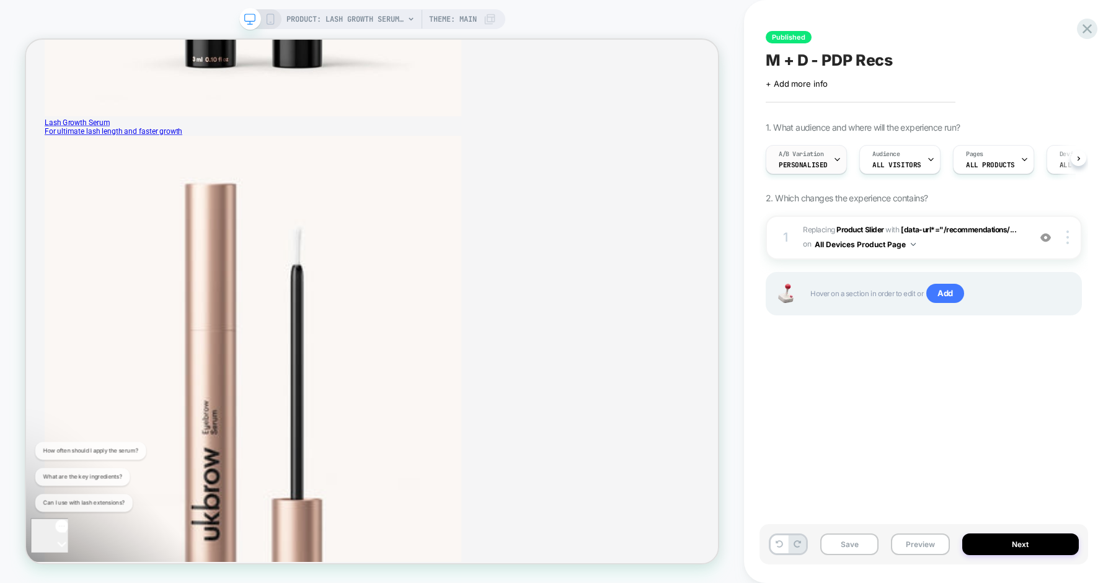
click at [803, 152] on span "A/B Variation" at bounding box center [800, 154] width 45 height 9
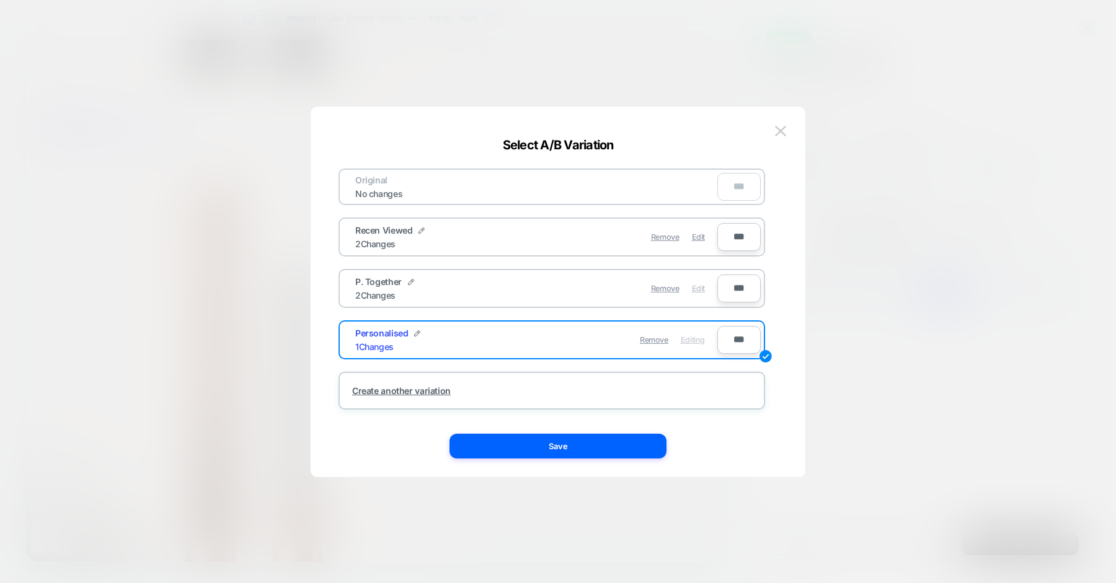
click at [701, 291] on span "Edit" at bounding box center [698, 288] width 13 height 9
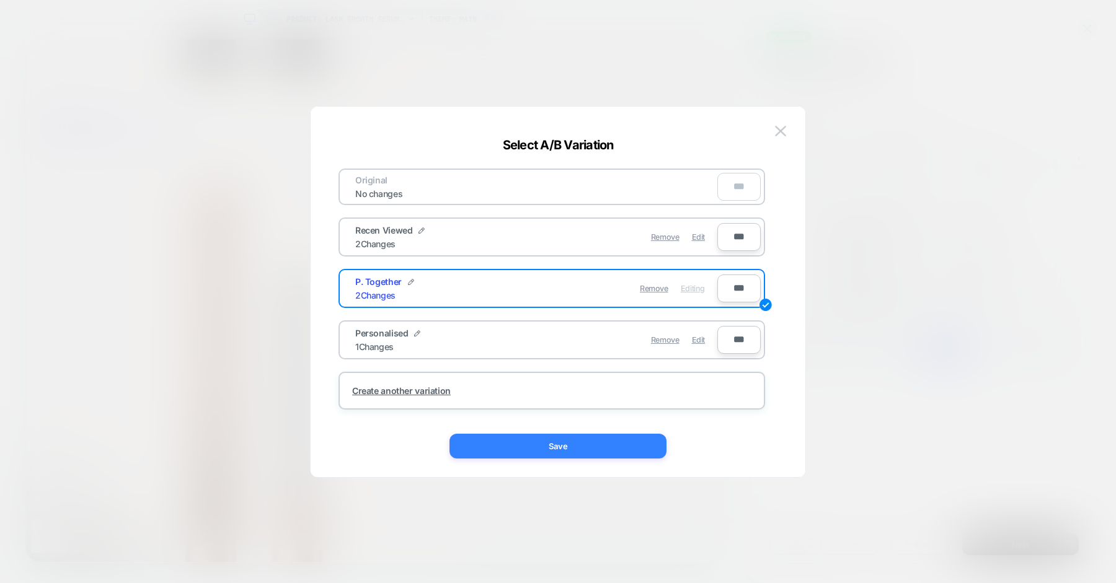
click at [552, 438] on button "Save" at bounding box center [557, 446] width 217 height 25
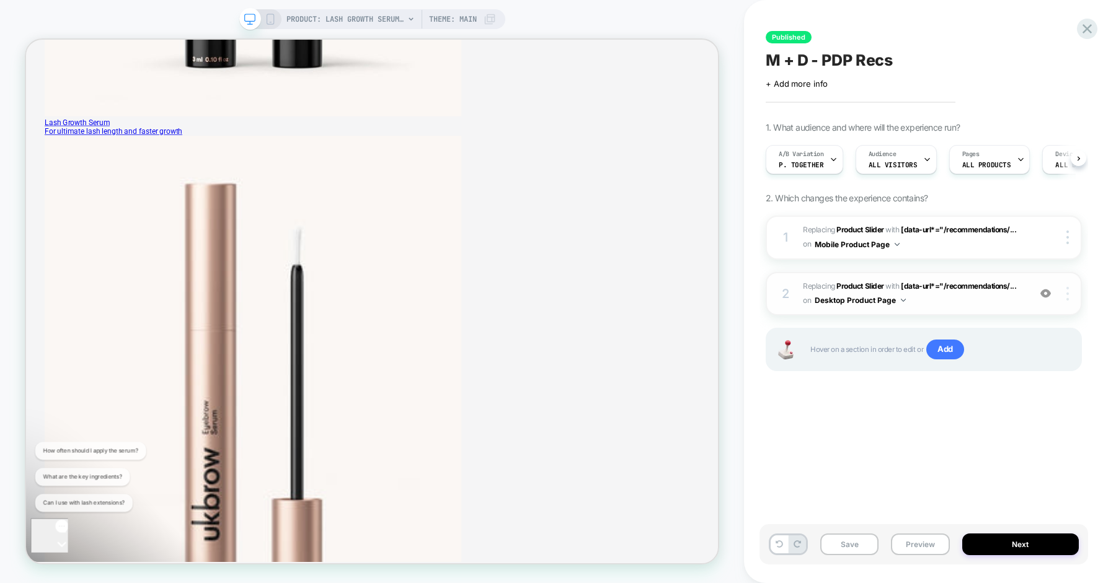
click at [0, 0] on div at bounding box center [0, 0] width 0 height 0
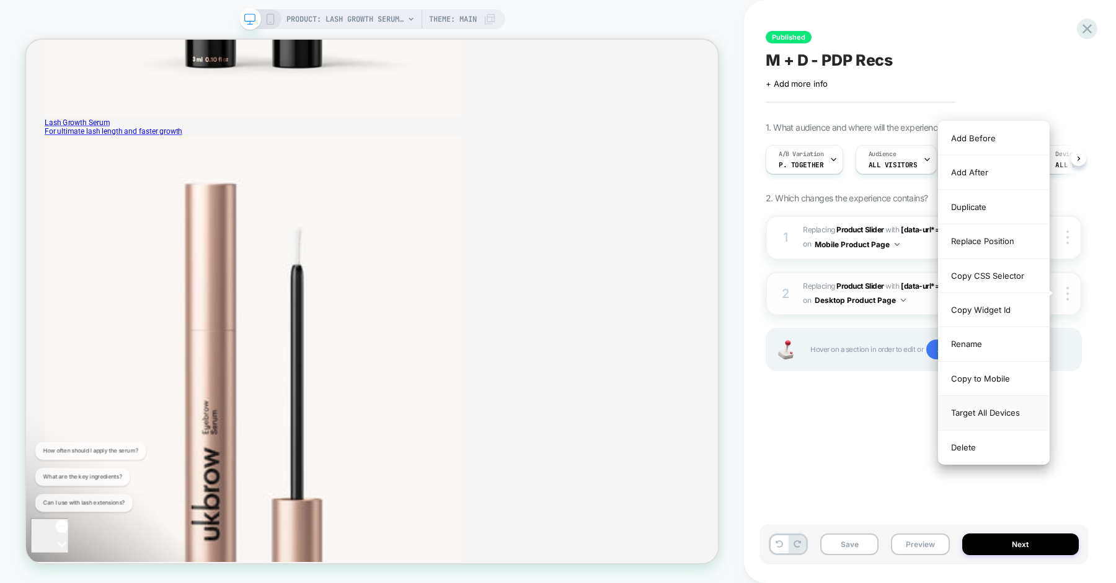
click at [1034, 406] on div "Target All Devices" at bounding box center [993, 413] width 110 height 34
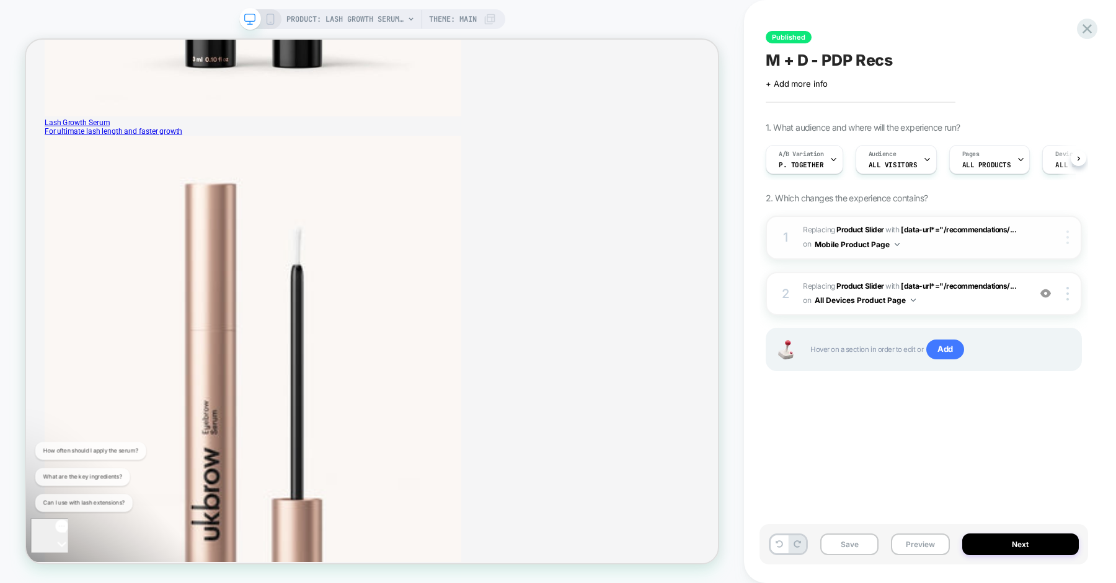
click at [1068, 239] on img at bounding box center [1067, 238] width 2 height 14
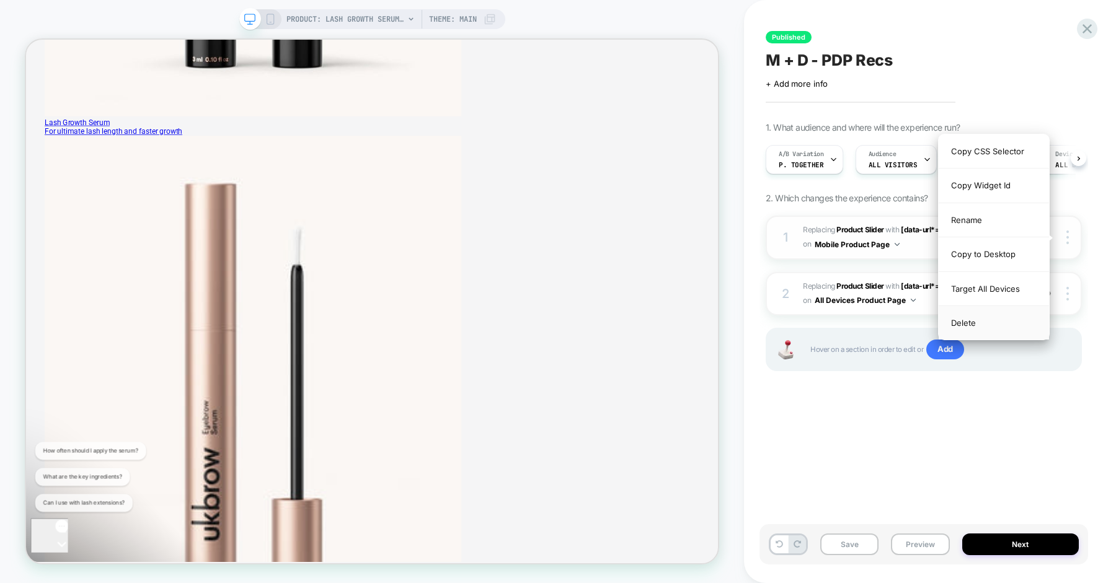
click at [1001, 320] on div "Delete" at bounding box center [993, 322] width 110 height 33
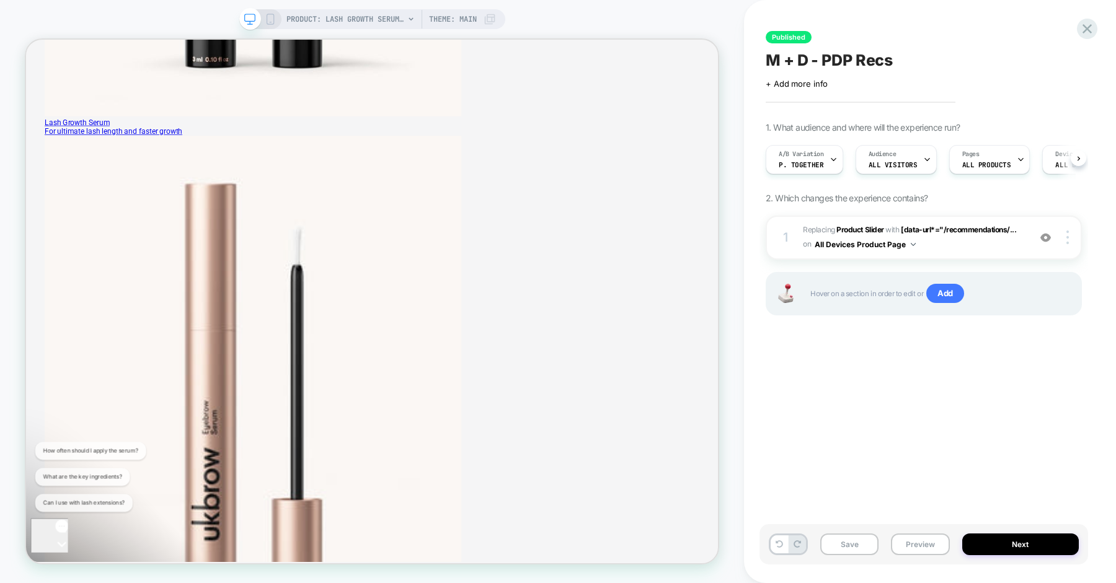
click at [275, 19] on div "PRODUCT: Lash Growth Serum [eyelash] Theme: MAIN" at bounding box center [372, 19] width 266 height 20
click at [267, 11] on div "PRODUCT: Lash Growth Serum [eyelash] Theme: MAIN" at bounding box center [372, 19] width 266 height 20
click at [268, 17] on icon at bounding box center [270, 19] width 11 height 11
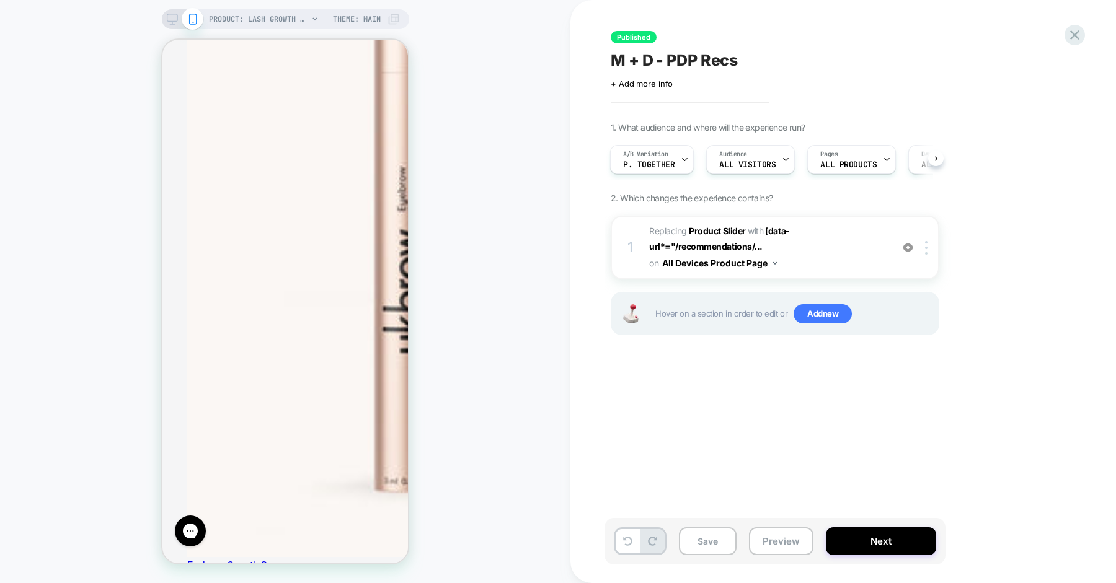
scroll to position [1095, 0]
click at [659, 159] on div "A/B Variation P. Together" at bounding box center [648, 160] width 76 height 28
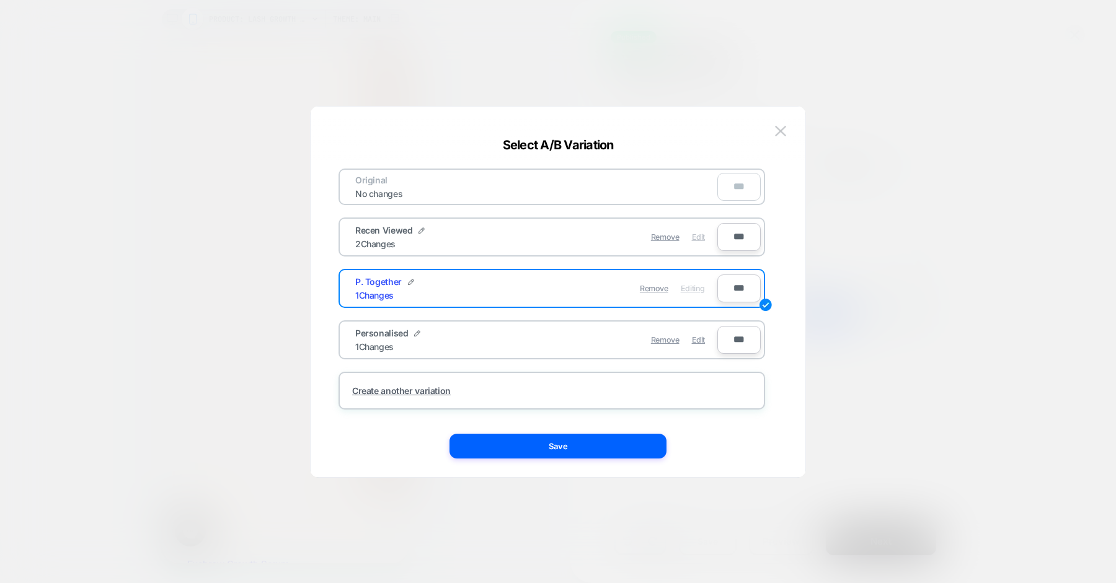
click at [0, 0] on span "Edit" at bounding box center [0, 0] width 0 height 0
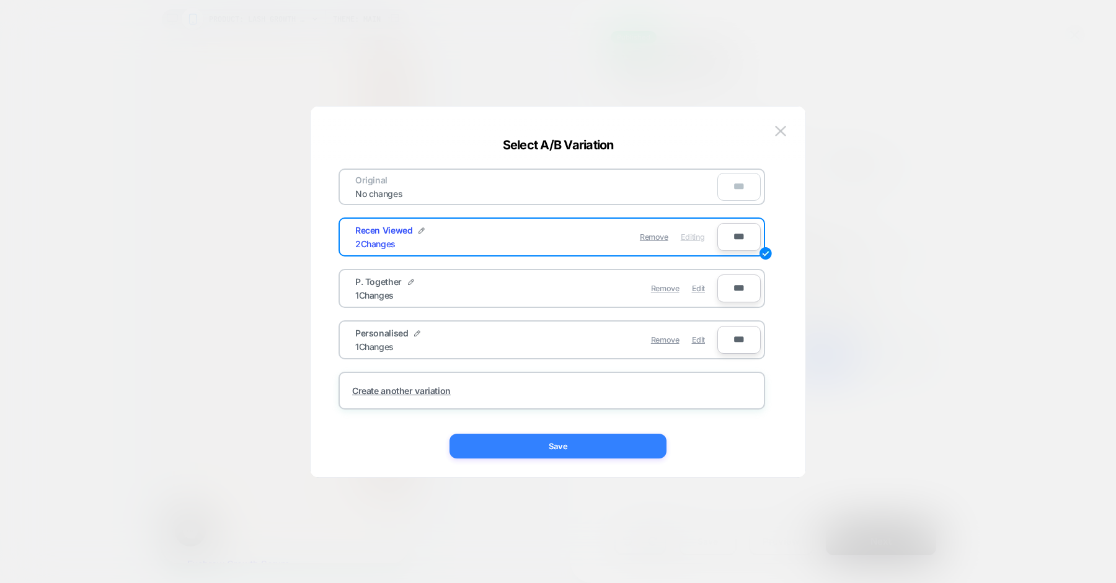
click at [0, 0] on button "Save" at bounding box center [0, 0] width 0 height 0
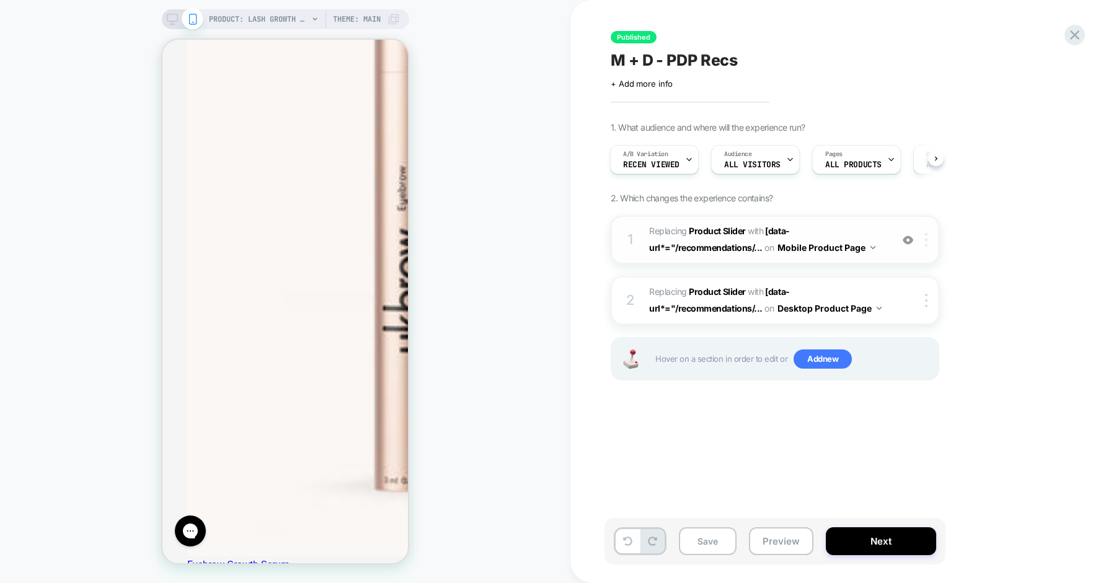
click at [922, 235] on div at bounding box center [928, 240] width 20 height 14
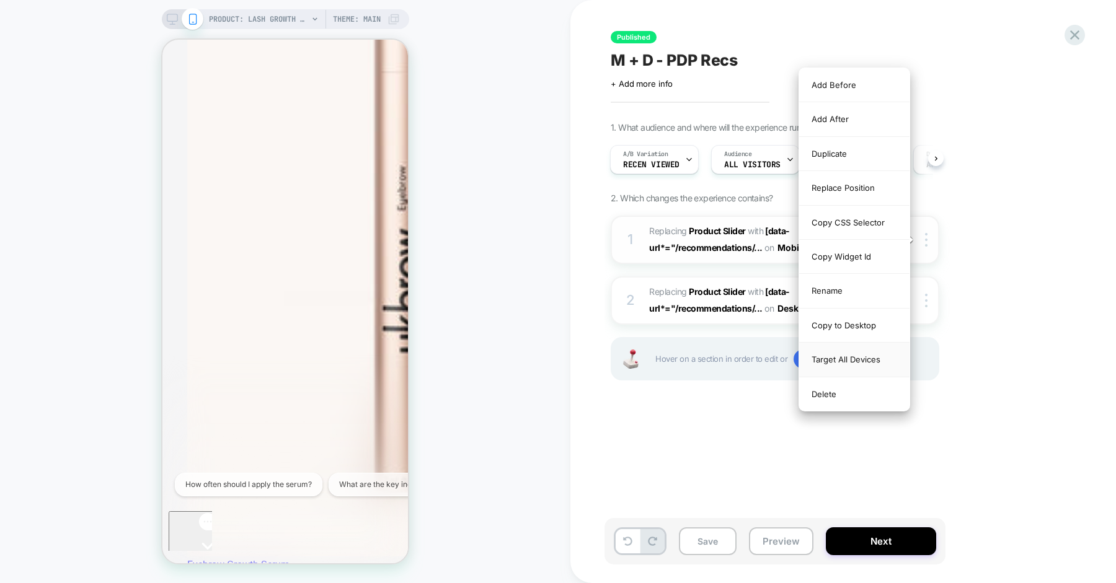
scroll to position [0, 0]
click at [870, 359] on div "Target All Devices" at bounding box center [854, 360] width 110 height 34
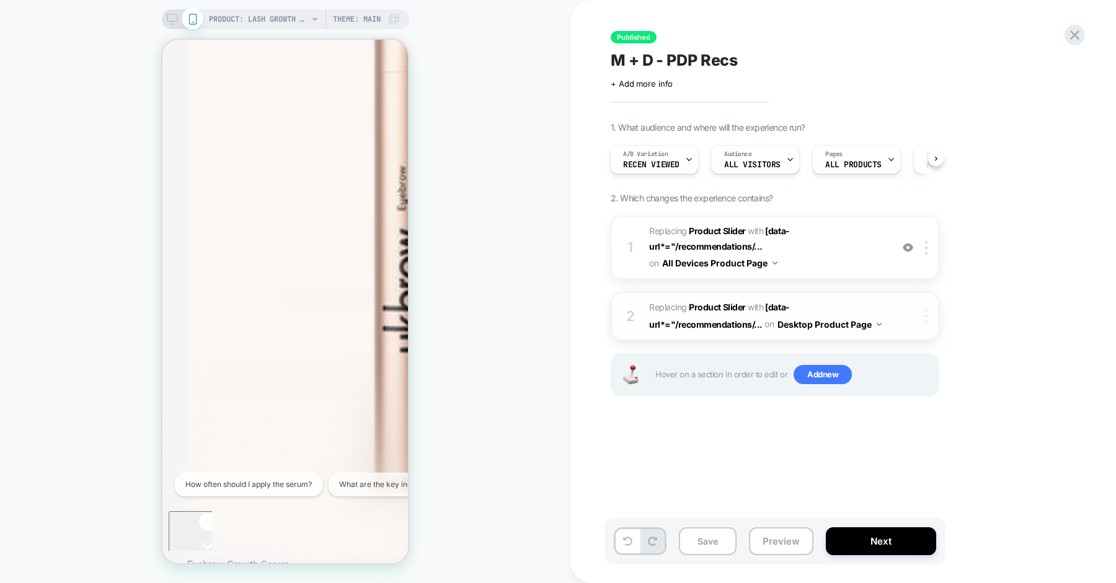
click at [922, 316] on div at bounding box center [928, 316] width 20 height 14
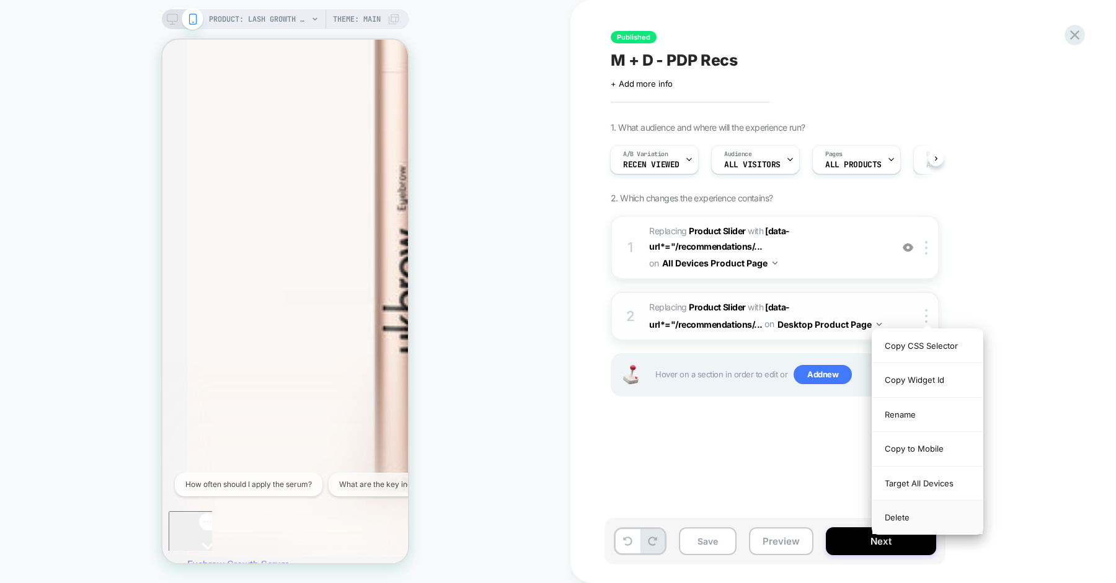
click at [900, 511] on div "Delete" at bounding box center [927, 517] width 110 height 33
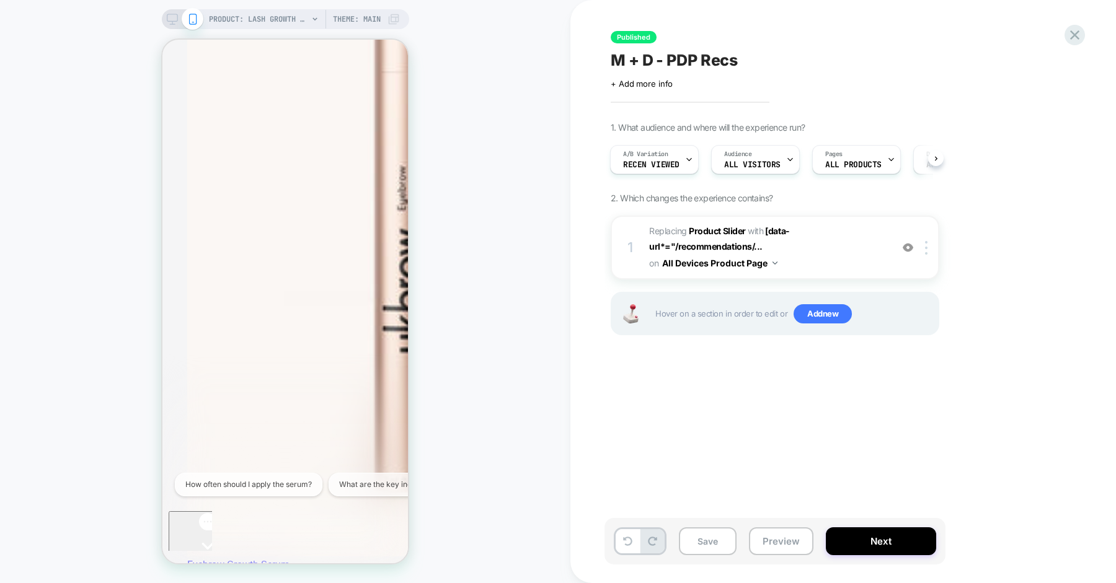
click at [174, 19] on icon at bounding box center [172, 19] width 11 height 11
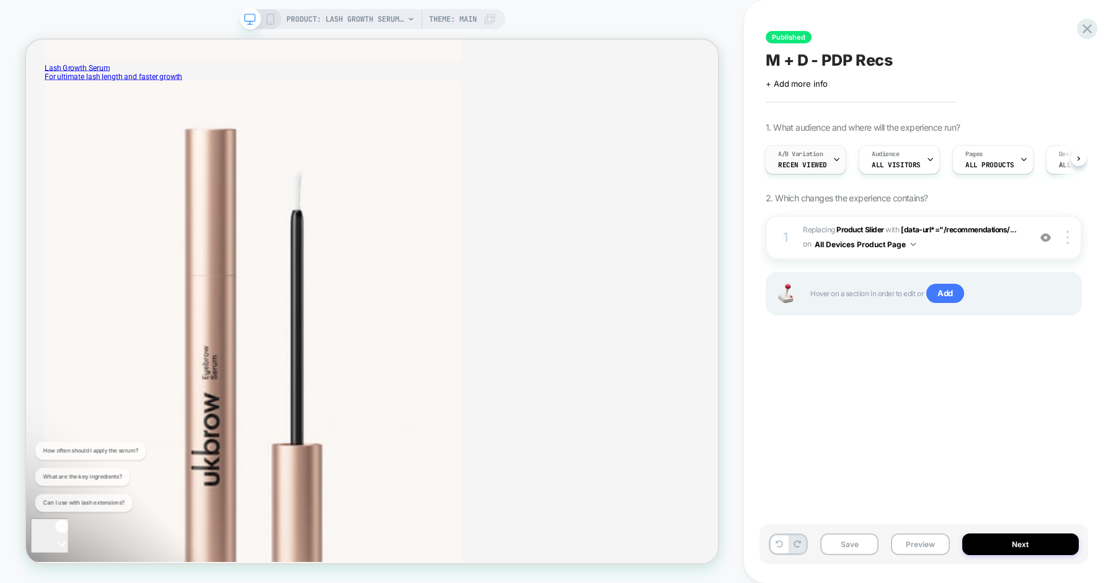
click at [813, 169] on div "A/B Variation Recen Viewed" at bounding box center [802, 160] width 74 height 28
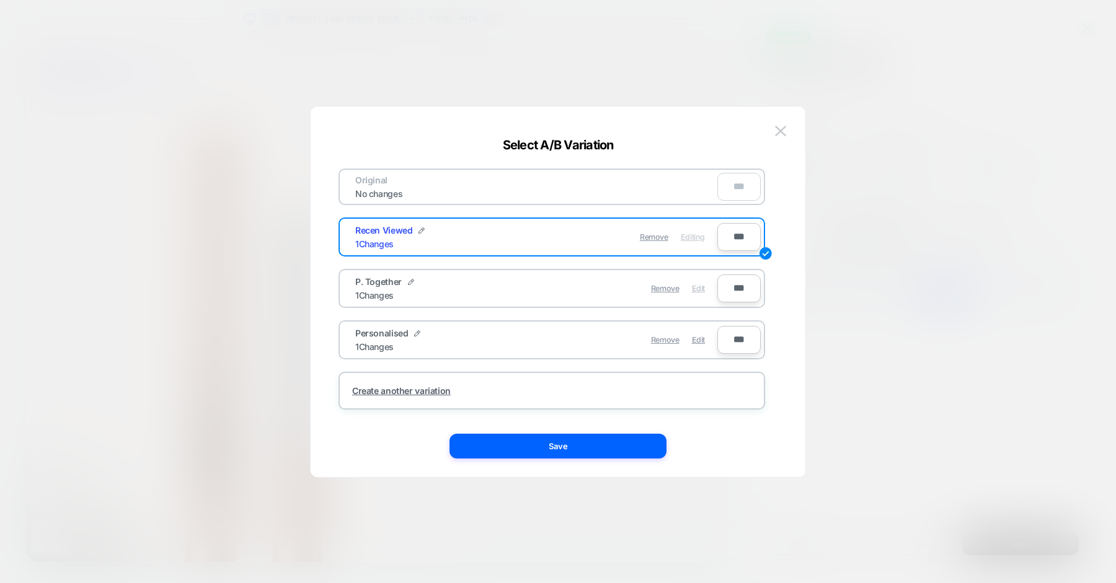
click at [0, 0] on span "Edit" at bounding box center [0, 0] width 0 height 0
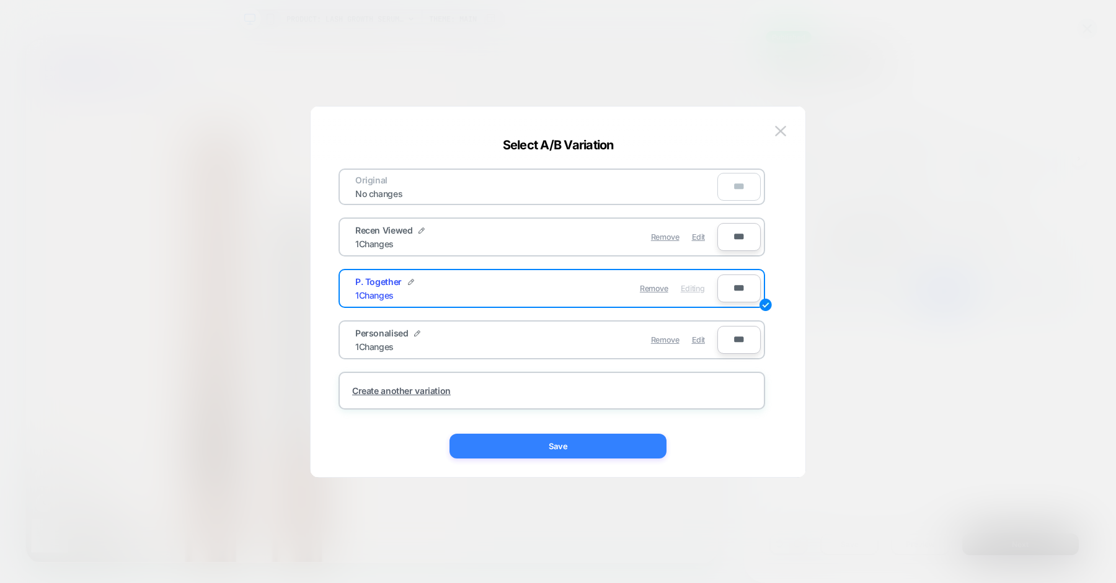
click at [595, 449] on button "Save" at bounding box center [557, 446] width 217 height 25
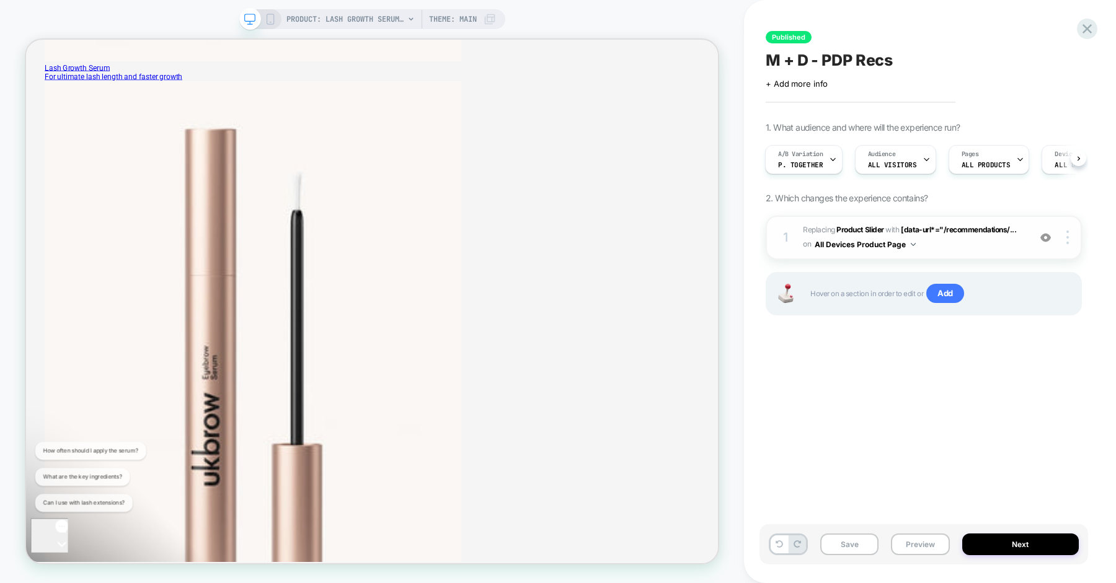
click at [0, 0] on span "#_loomi_addon_1756304651179 Replacing Product Slider WITH [data-url*="/recommen…" at bounding box center [0, 0] width 0 height 0
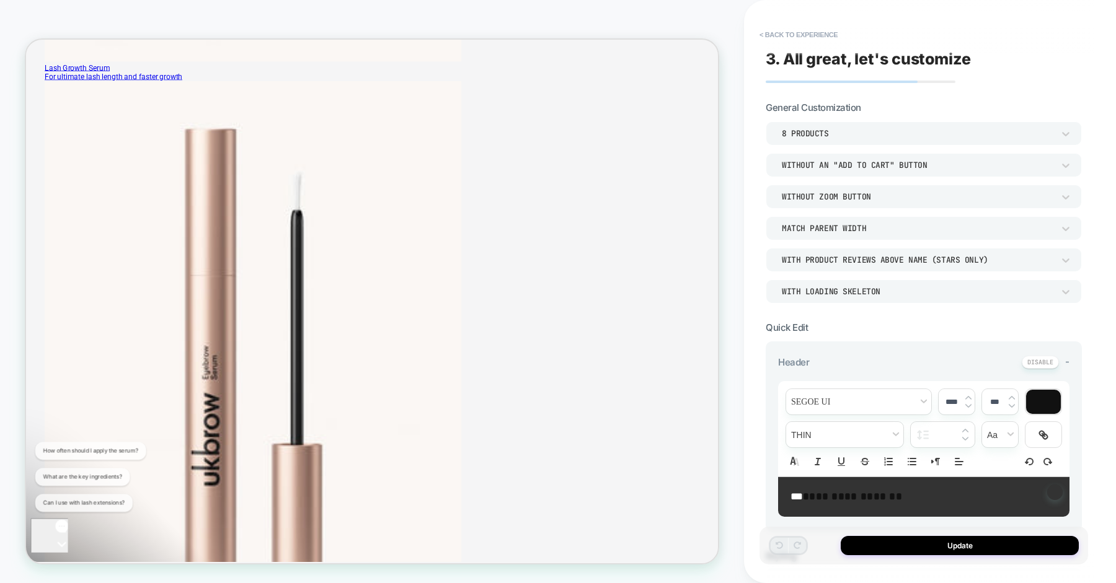
scroll to position [778, 0]
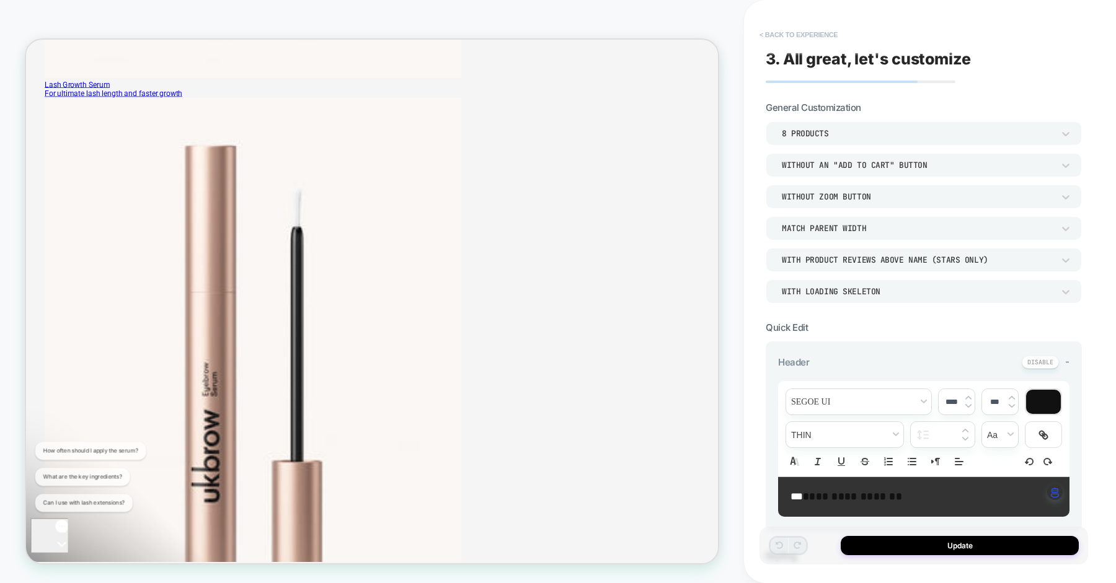
click at [815, 38] on button "< Back to experience" at bounding box center [798, 35] width 90 height 20
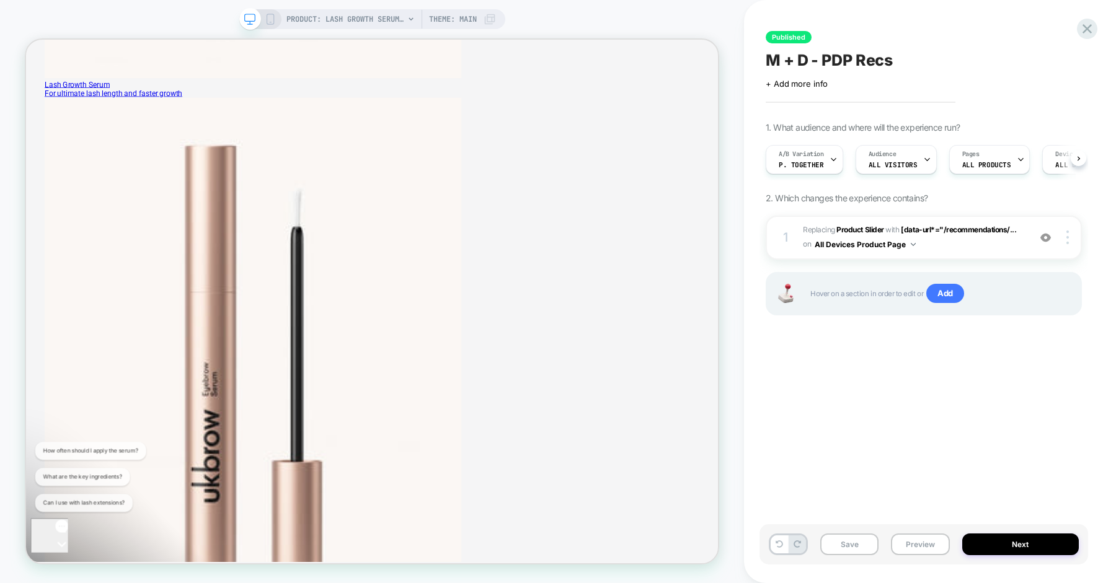
scroll to position [0, 1]
click at [824, 168] on div "A/B Variation P. Together" at bounding box center [800, 160] width 70 height 28
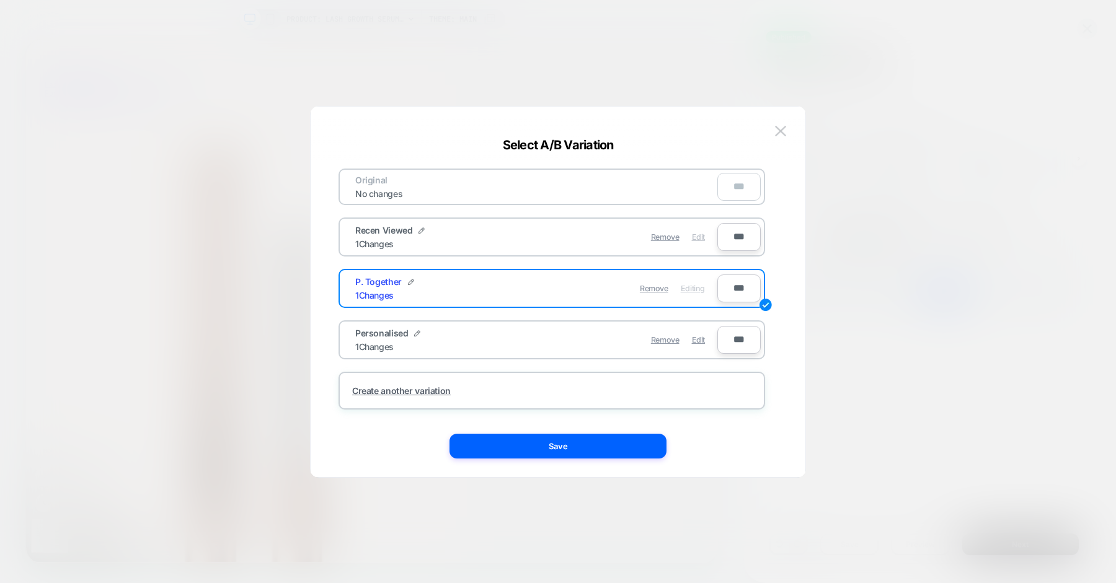
click at [0, 0] on span "Edit" at bounding box center [0, 0] width 0 height 0
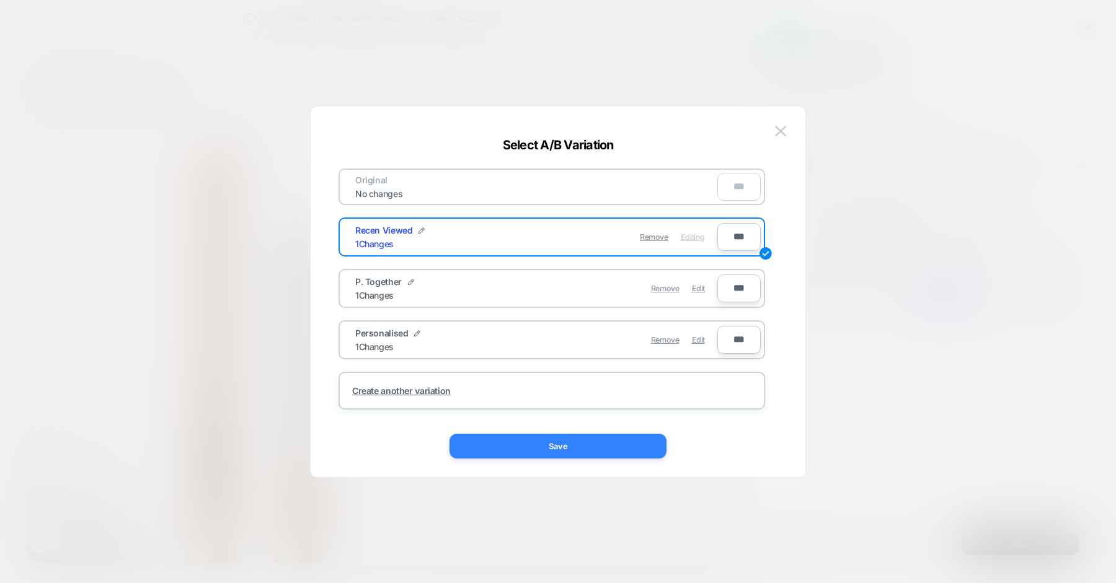
click at [591, 449] on button "Save" at bounding box center [557, 446] width 217 height 25
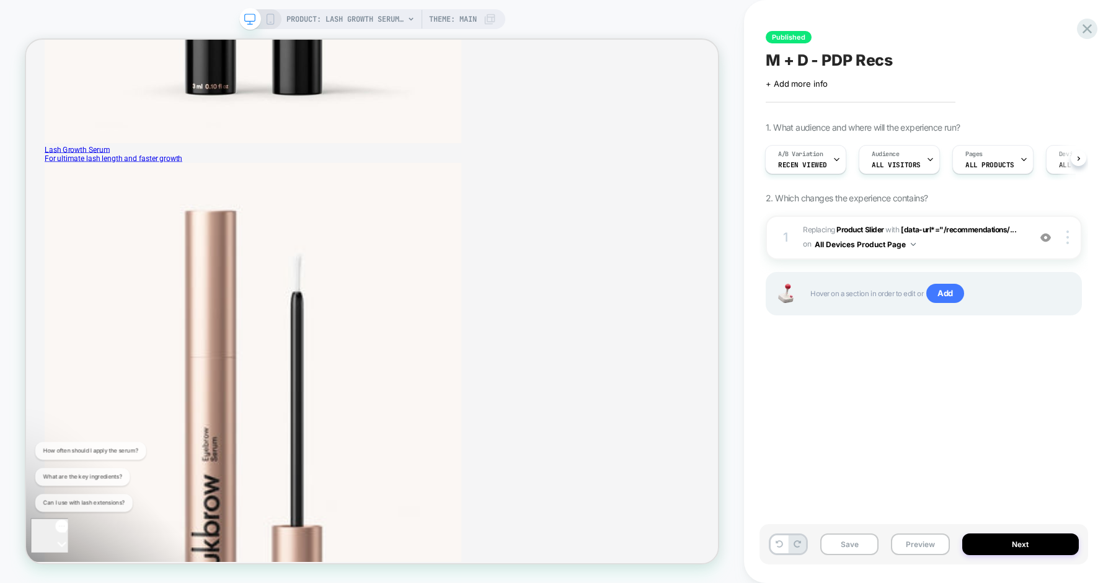
scroll to position [694, 0]
click at [0, 0] on span "Recen Viewed" at bounding box center [0, 0] width 0 height 0
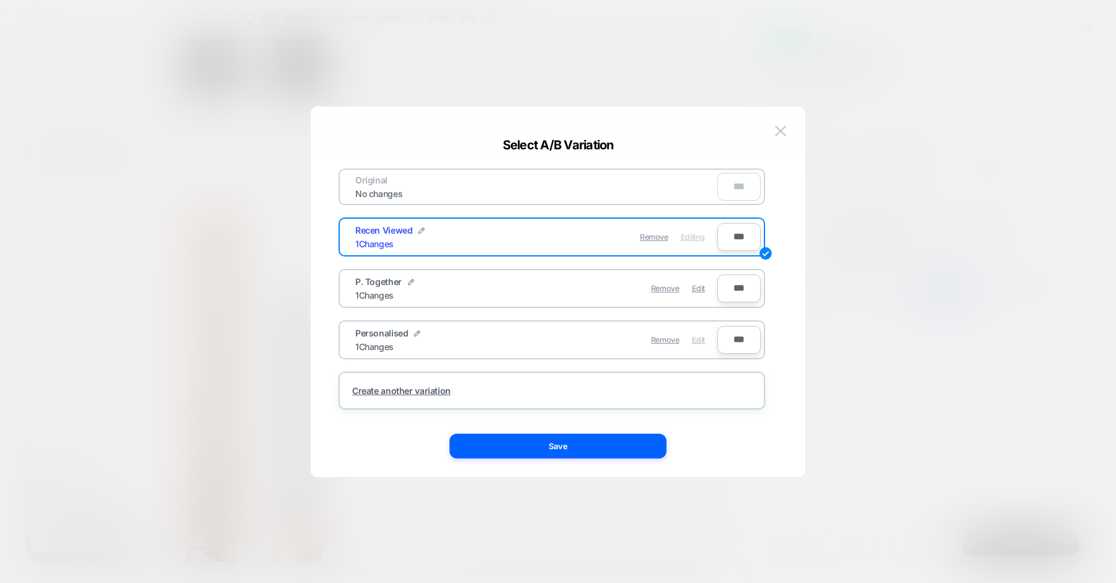
click at [697, 340] on span "Edit" at bounding box center [698, 339] width 13 height 9
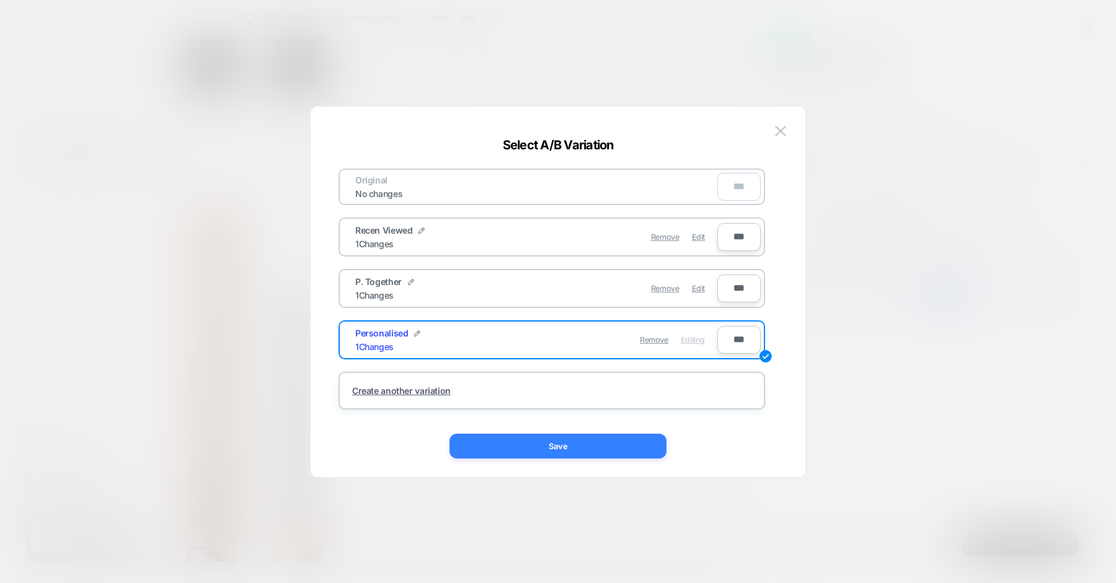
click at [595, 445] on button "Save" at bounding box center [474, 535] width 898 height 746
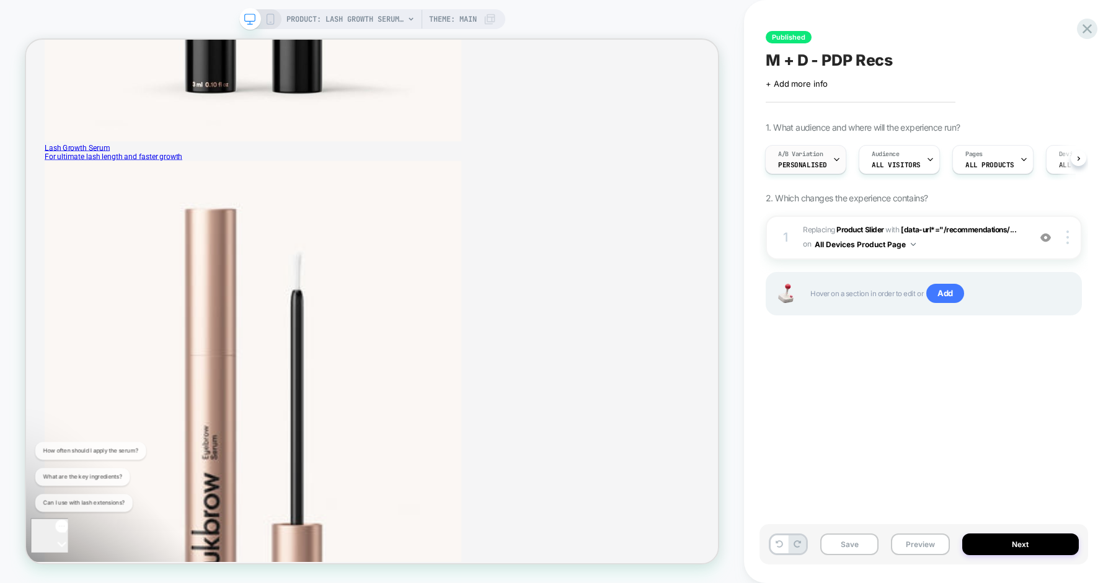
click at [0, 0] on span "Personalised" at bounding box center [0, 0] width 0 height 0
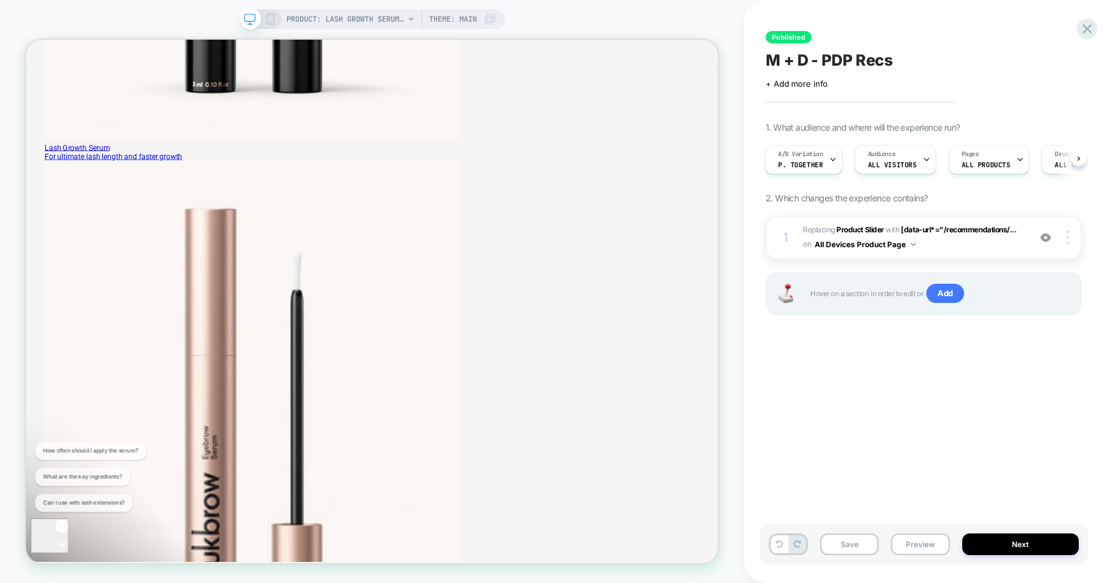
click at [835, 393] on div "Published M + D - PDP Recs Click to edit experience details + Add more info 1. …" at bounding box center [923, 291] width 328 height 558
click at [852, 545] on button "Save" at bounding box center [849, 545] width 58 height 22
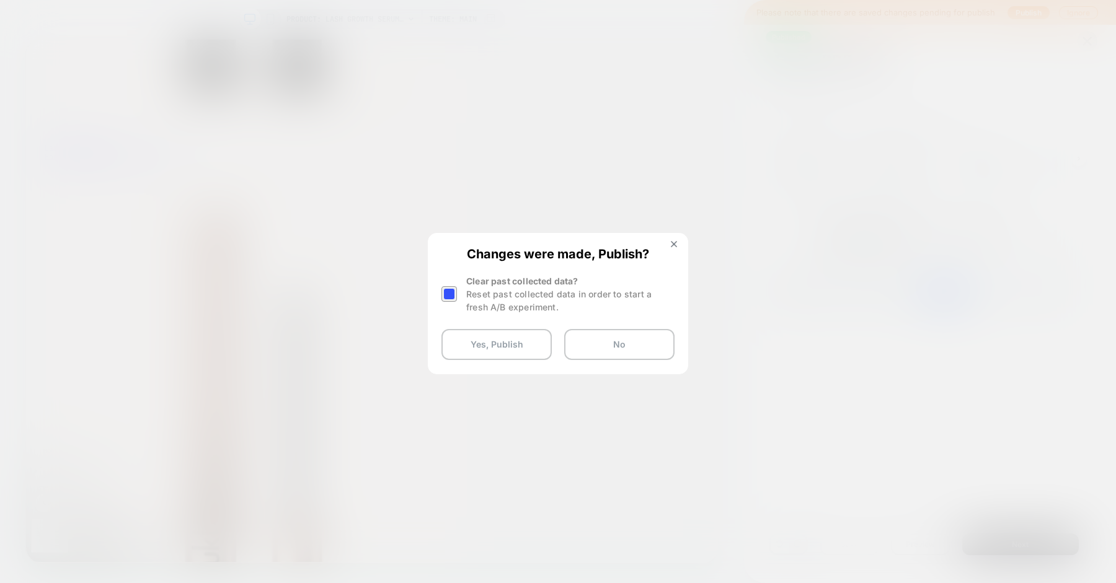
click at [451, 296] on div at bounding box center [448, 293] width 15 height 15
click at [451, 287] on div at bounding box center [448, 293] width 15 height 15
click at [460, 339] on button "Yes, Publish" at bounding box center [496, 344] width 110 height 31
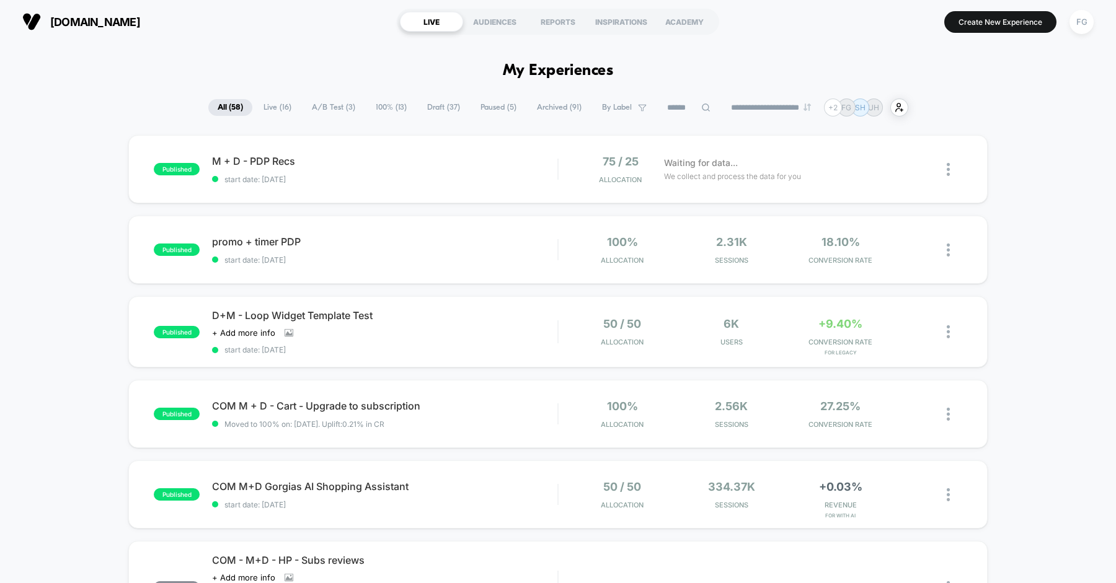
click at [956, 169] on div at bounding box center [953, 169] width 15 height 29
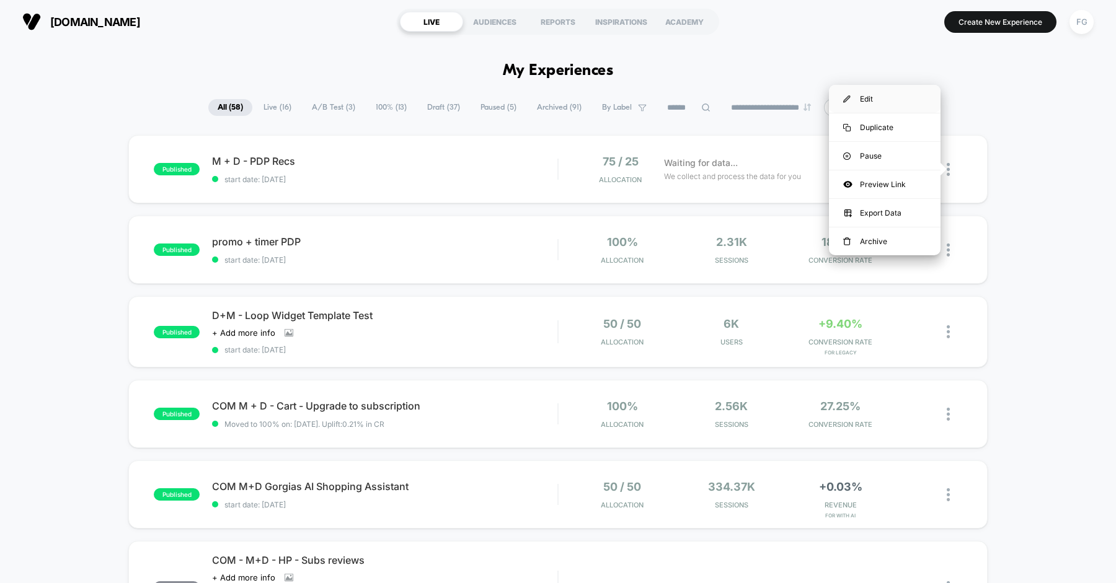
click at [886, 94] on div "Edit" at bounding box center [885, 99] width 112 height 28
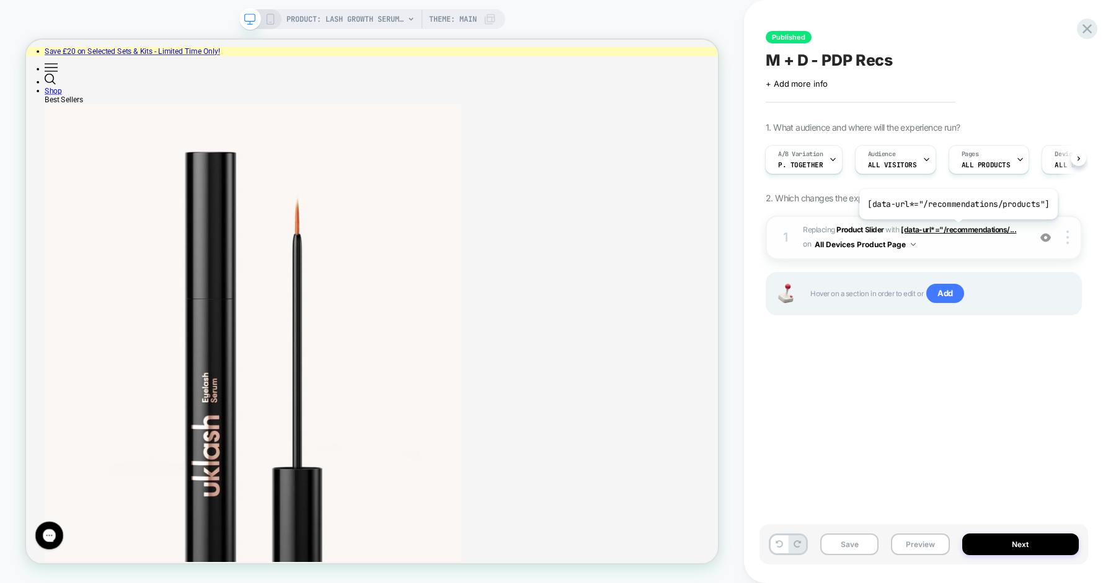
click at [956, 229] on span "[data-url*="/recommendations/..." at bounding box center [958, 229] width 115 height 9
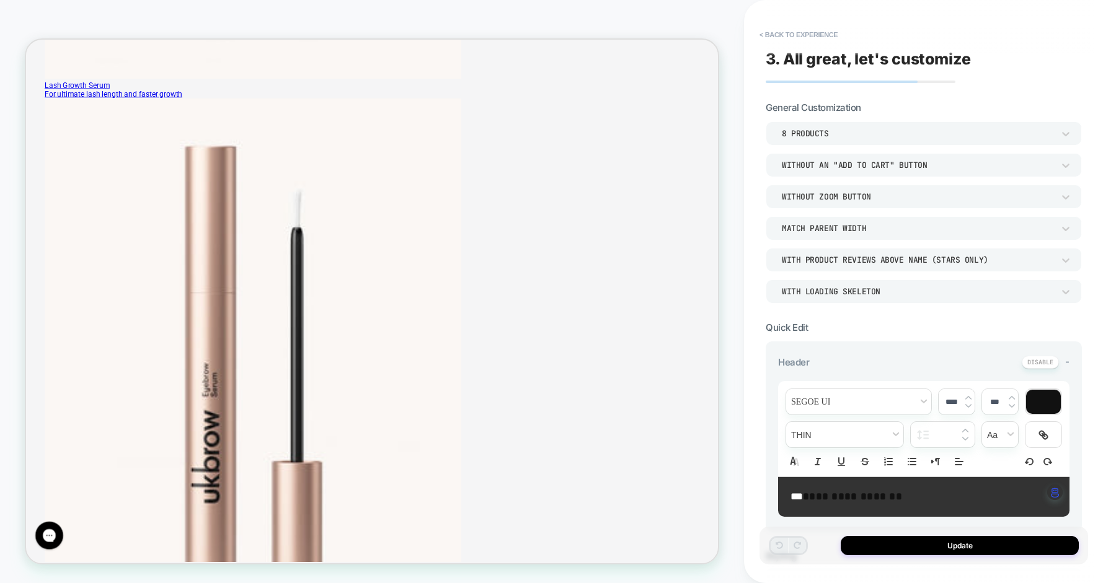
scroll to position [778, 0]
click at [0, 0] on button "< Back to experience" at bounding box center [0, 0] width 0 height 0
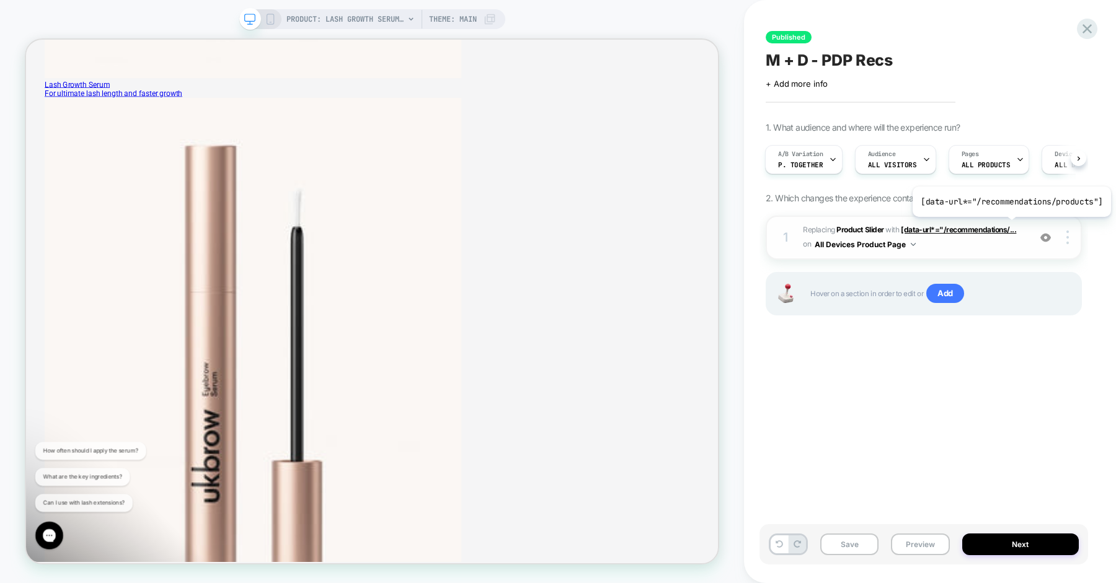
scroll to position [0, 0]
click at [0, 0] on span "[data-url*="/recommendations/..." at bounding box center [0, 0] width 0 height 0
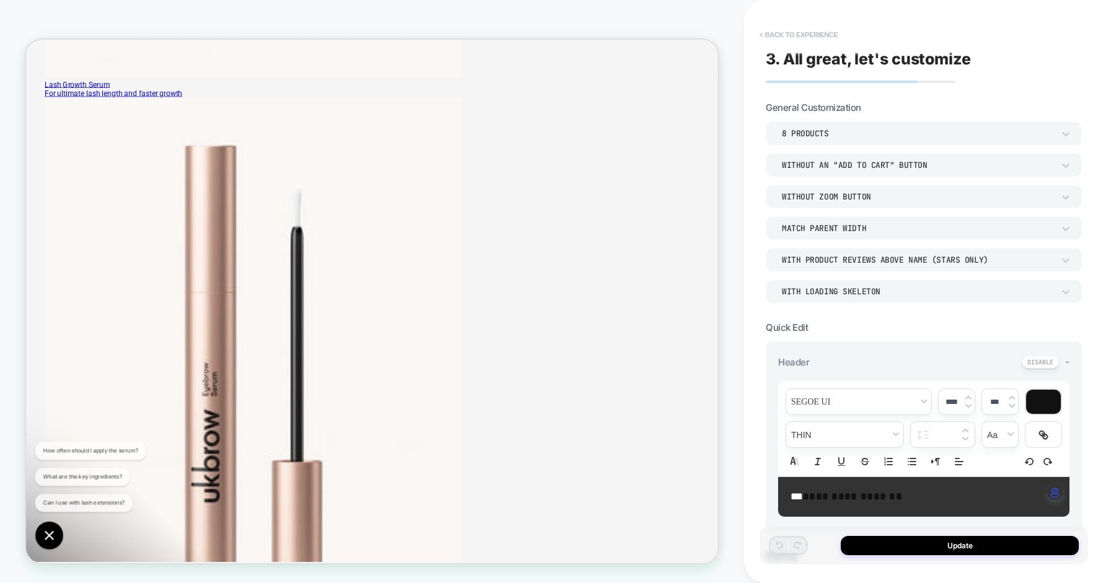
click at [0, 0] on button "< Back to experience" at bounding box center [0, 0] width 0 height 0
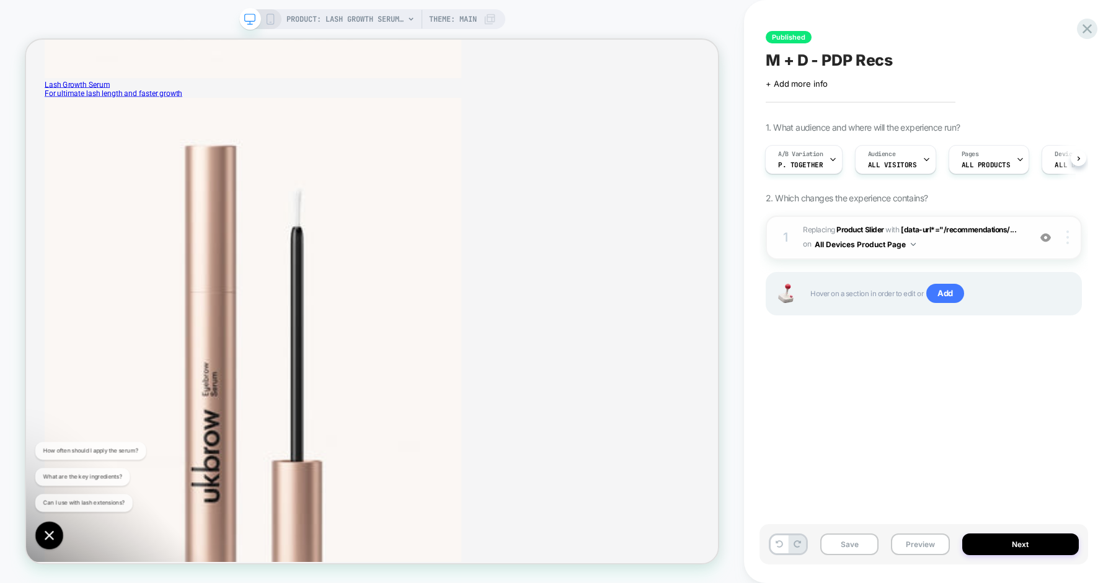
click at [0, 0] on div at bounding box center [0, 0] width 0 height 0
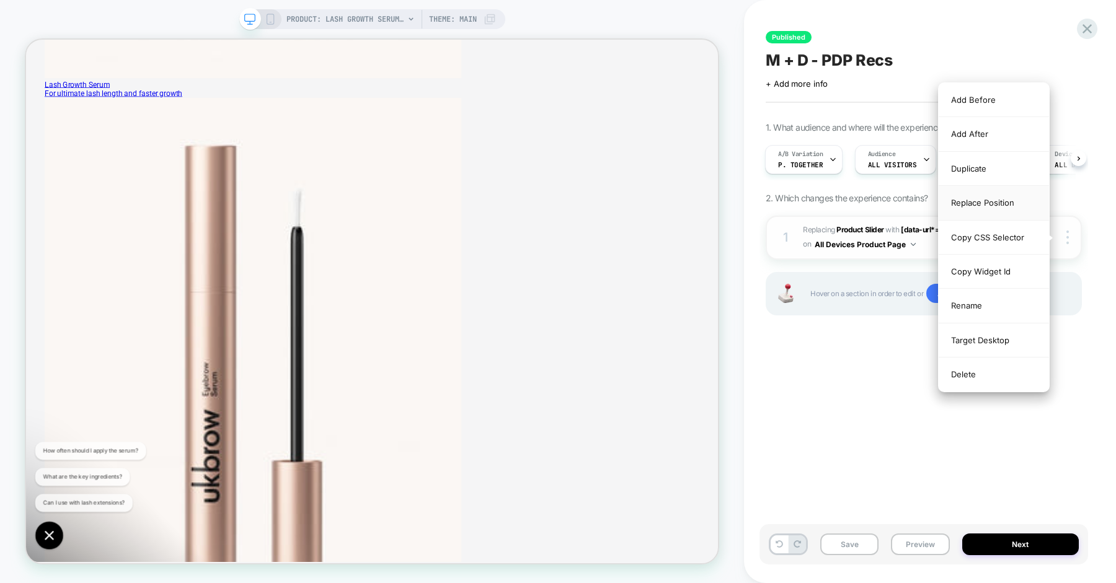
click at [976, 208] on div "Replace Position" at bounding box center [993, 203] width 110 height 34
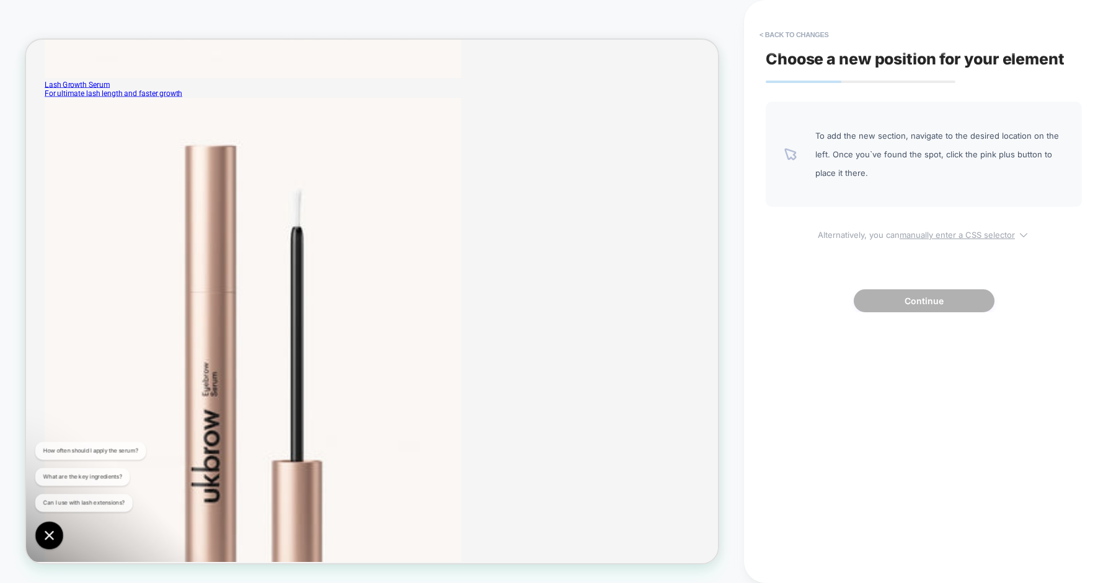
click at [951, 236] on u "manually enter a CSS selector" at bounding box center [956, 235] width 115 height 10
select select "*******"
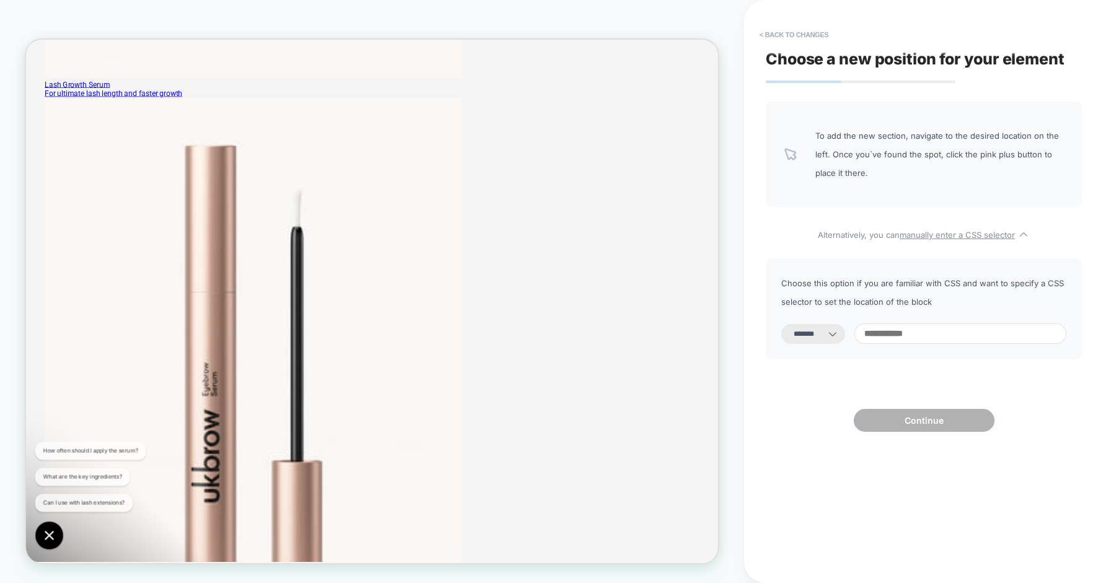
click at [891, 335] on input at bounding box center [960, 334] width 212 height 20
paste input "**********"
type input "**********"
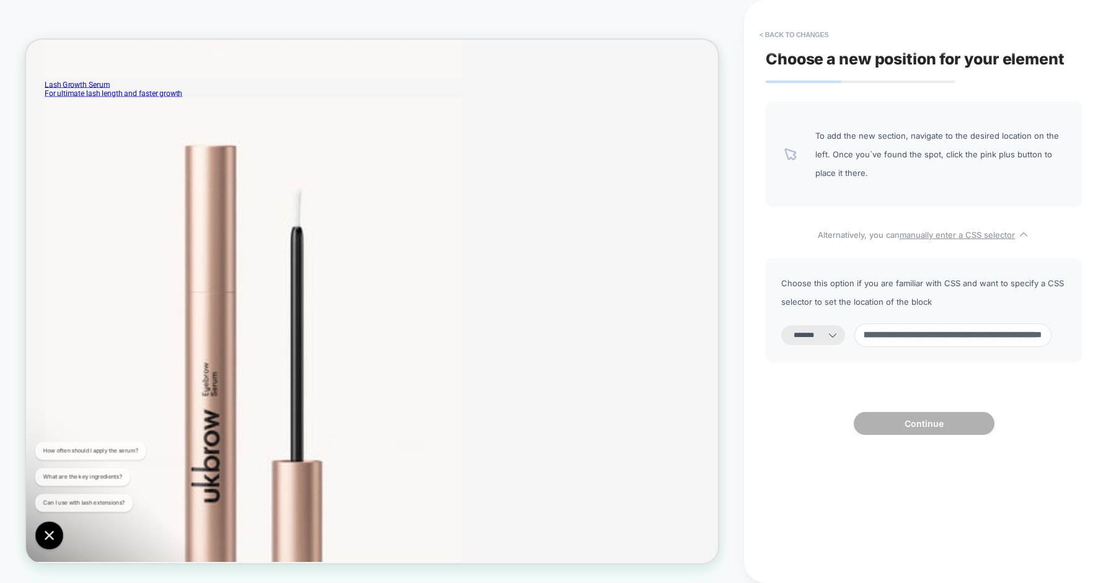
select select "*********"
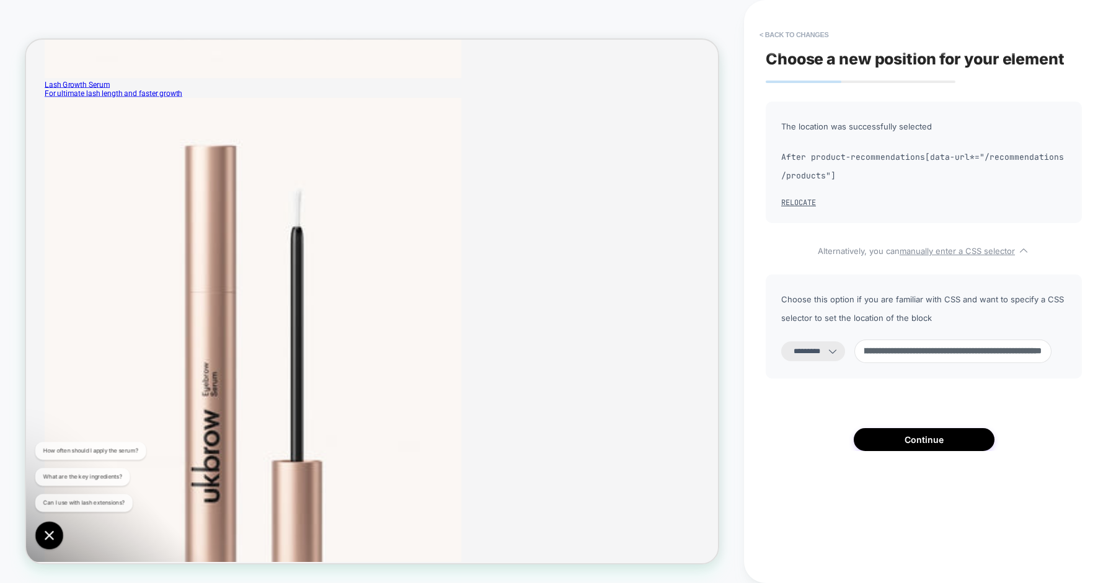
click at [912, 358] on input "**********" at bounding box center [952, 352] width 197 height 24
click at [912, 355] on input "**********" at bounding box center [952, 352] width 197 height 24
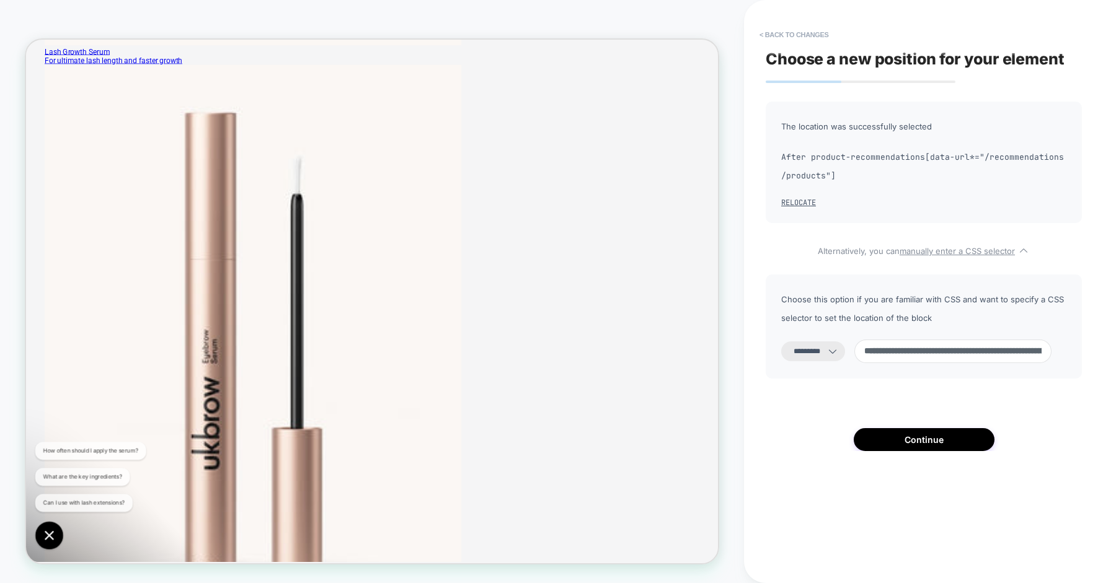
scroll to position [822, 0]
drag, startPoint x: 999, startPoint y: 352, endPoint x: 845, endPoint y: 358, distance: 154.4
click at [845, 358] on div "**********" at bounding box center [923, 352] width 285 height 24
click at [995, 354] on input "**********" at bounding box center [952, 352] width 197 height 24
drag, startPoint x: 1000, startPoint y: 351, endPoint x: 879, endPoint y: 352, distance: 120.9
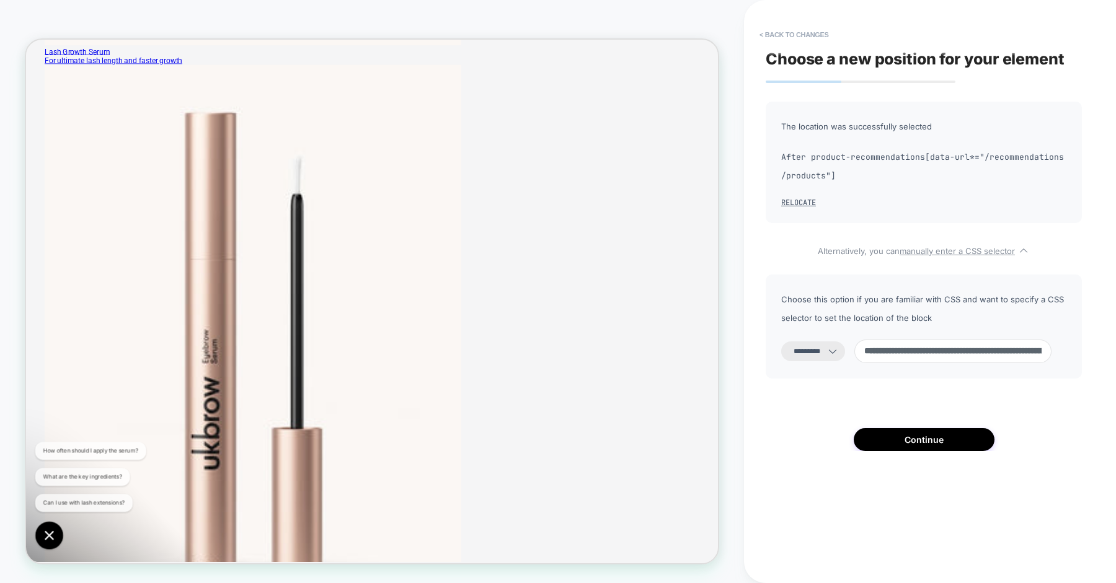
click at [879, 352] on input "**********" at bounding box center [952, 352] width 197 height 24
type input "**********"
click at [827, 352] on select "**********" at bounding box center [813, 352] width 64 height 20
select select "*******"
click at [781, 342] on select "**********" at bounding box center [813, 352] width 64 height 20
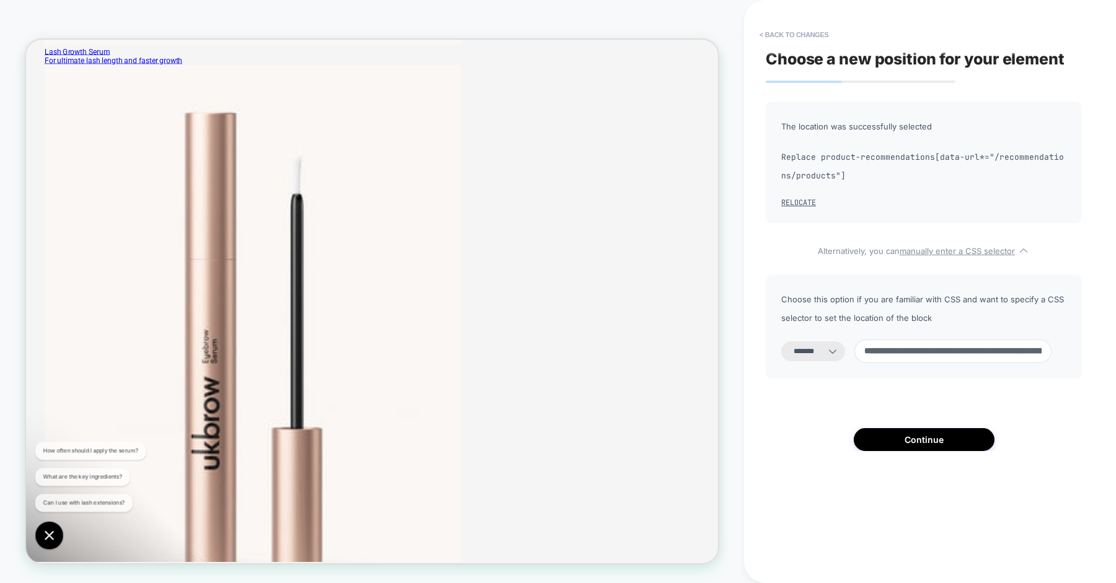
click at [935, 358] on input "**********" at bounding box center [952, 352] width 197 height 24
click at [965, 353] on input "**********" at bounding box center [952, 352] width 197 height 24
click at [951, 350] on input "**********" at bounding box center [952, 352] width 197 height 24
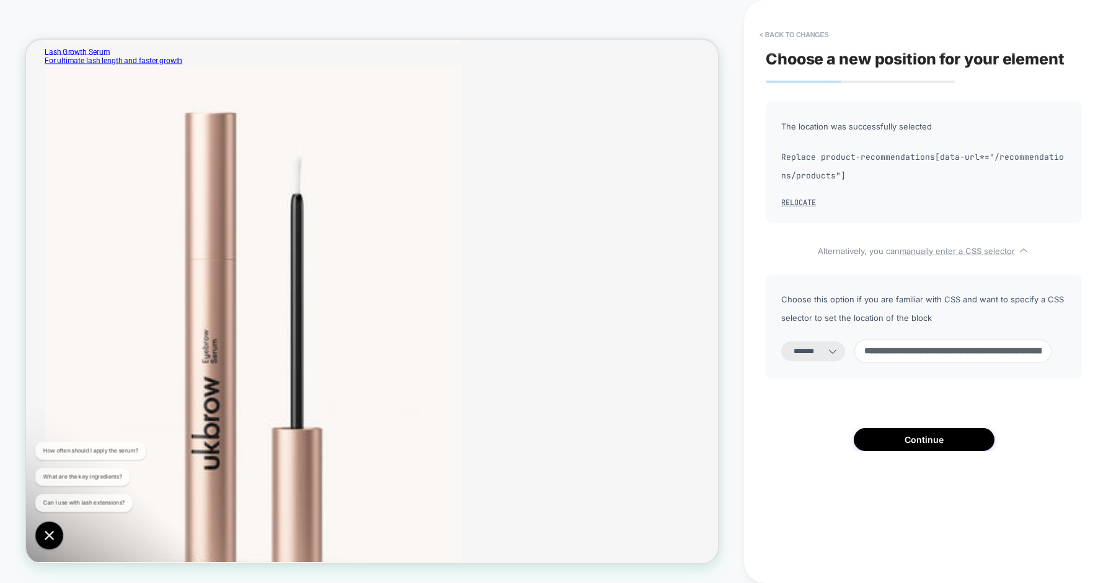
click at [951, 350] on input "**********" at bounding box center [952, 352] width 197 height 24
click at [887, 395] on div "**********" at bounding box center [923, 277] width 316 height 350
click at [899, 438] on button "Continue" at bounding box center [923, 439] width 141 height 23
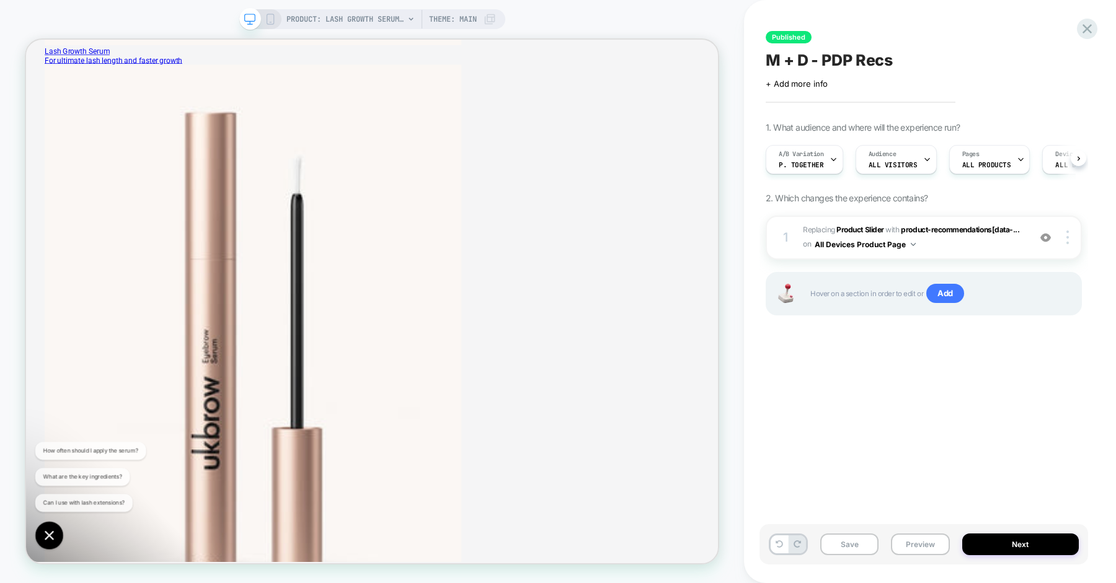
scroll to position [0, 1]
click at [817, 161] on span "P. Together" at bounding box center [800, 165] width 45 height 9
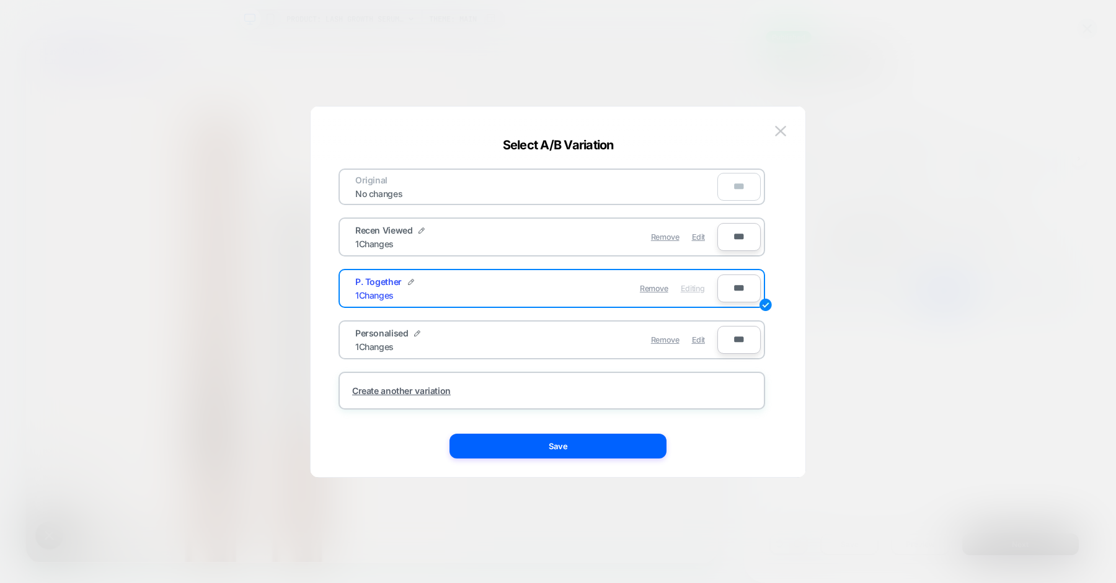
click at [706, 340] on div "Remove Edit" at bounding box center [623, 340] width 175 height 24
click at [0, 0] on span "Edit" at bounding box center [0, 0] width 0 height 0
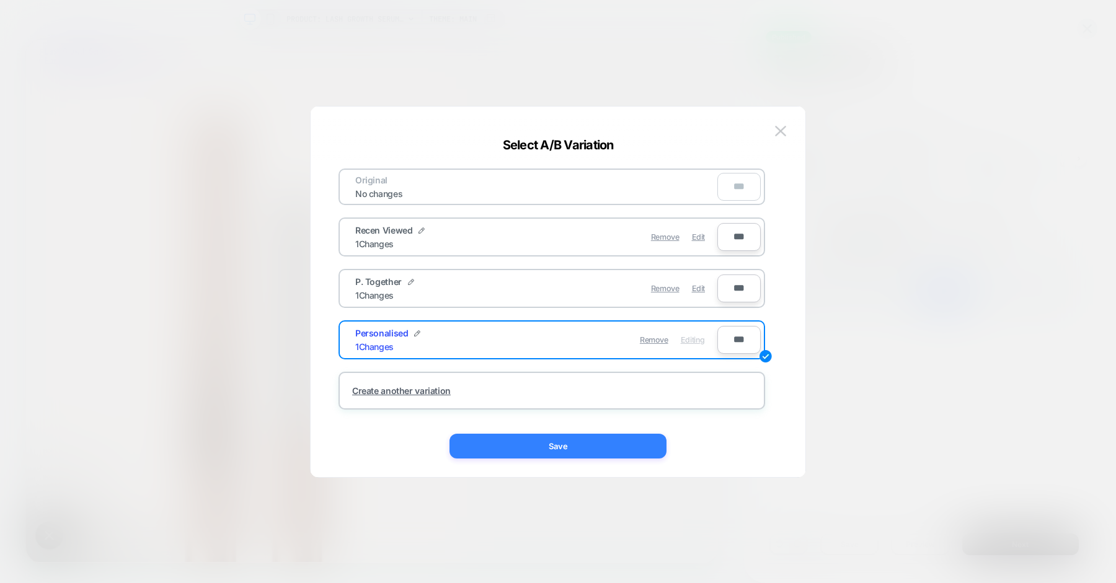
click at [593, 443] on button "Save" at bounding box center [557, 446] width 217 height 25
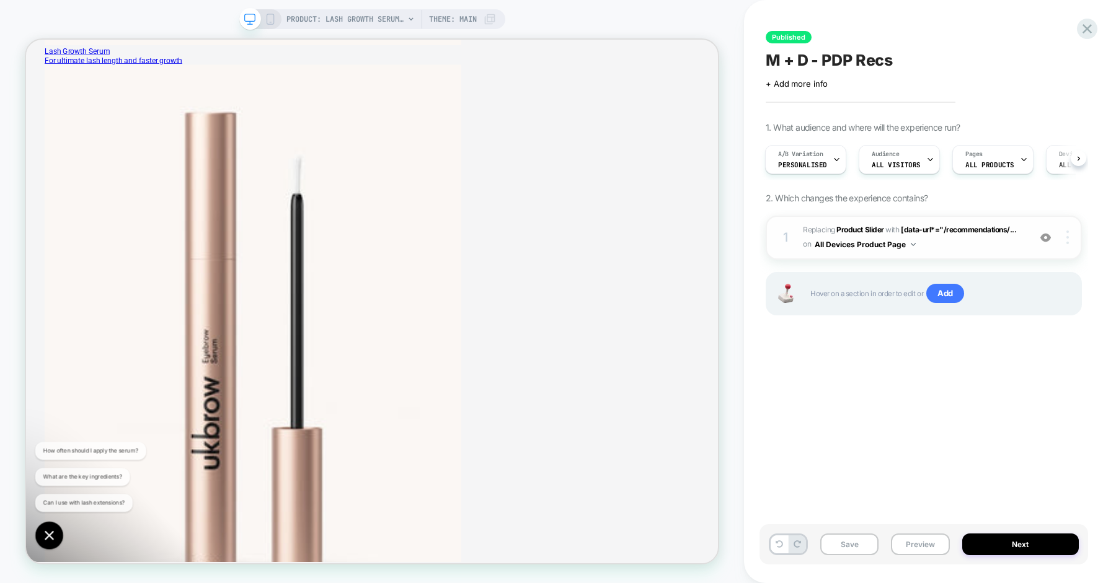
click at [0, 0] on div at bounding box center [0, 0] width 0 height 0
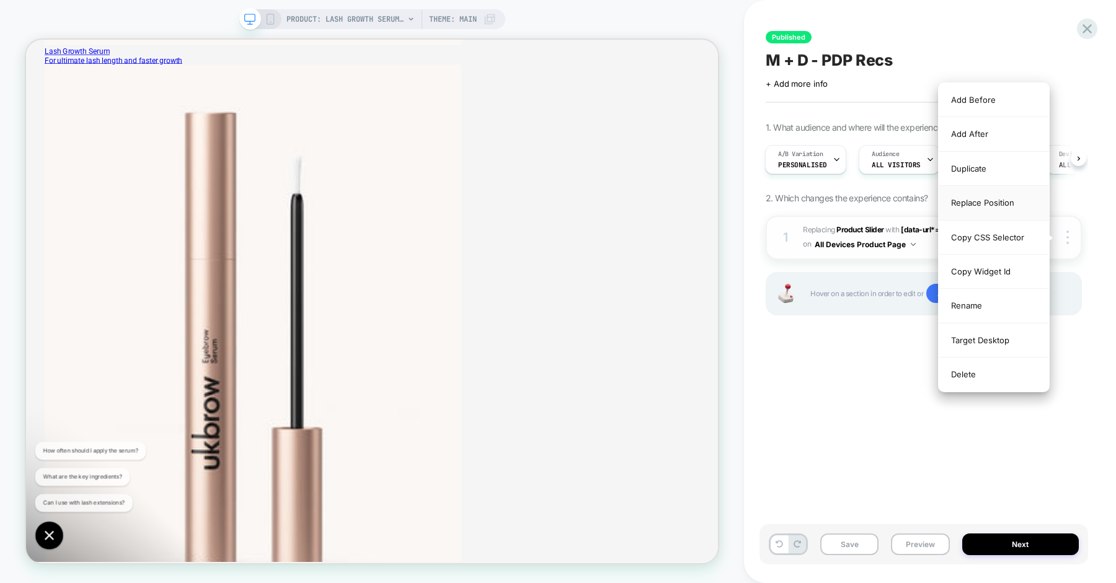
click at [985, 206] on div "Replace Position" at bounding box center [993, 203] width 110 height 34
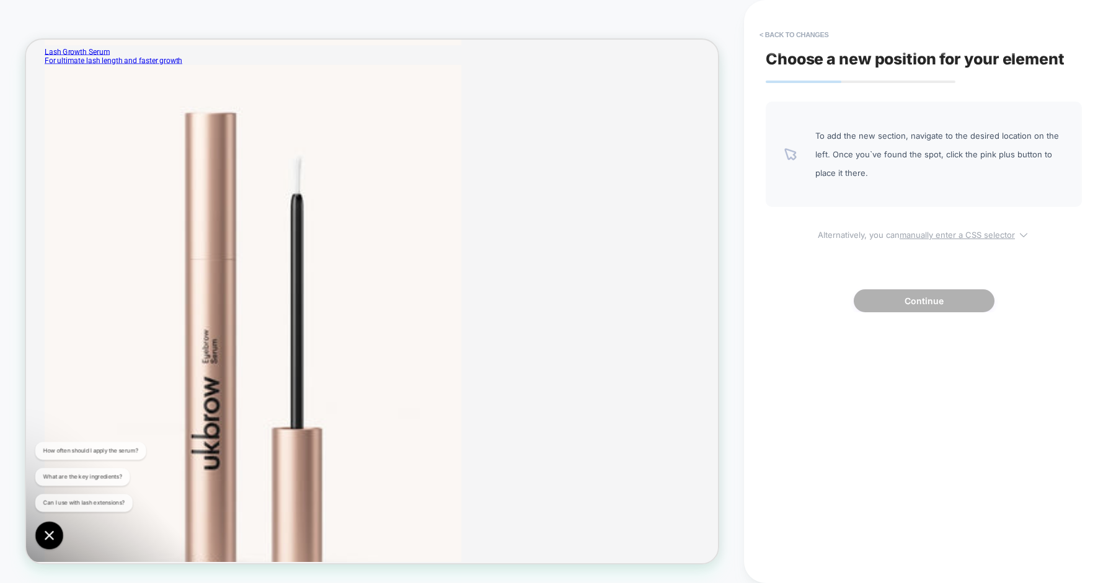
click at [941, 236] on u "manually enter a CSS selector" at bounding box center [956, 235] width 115 height 10
select select "*******"
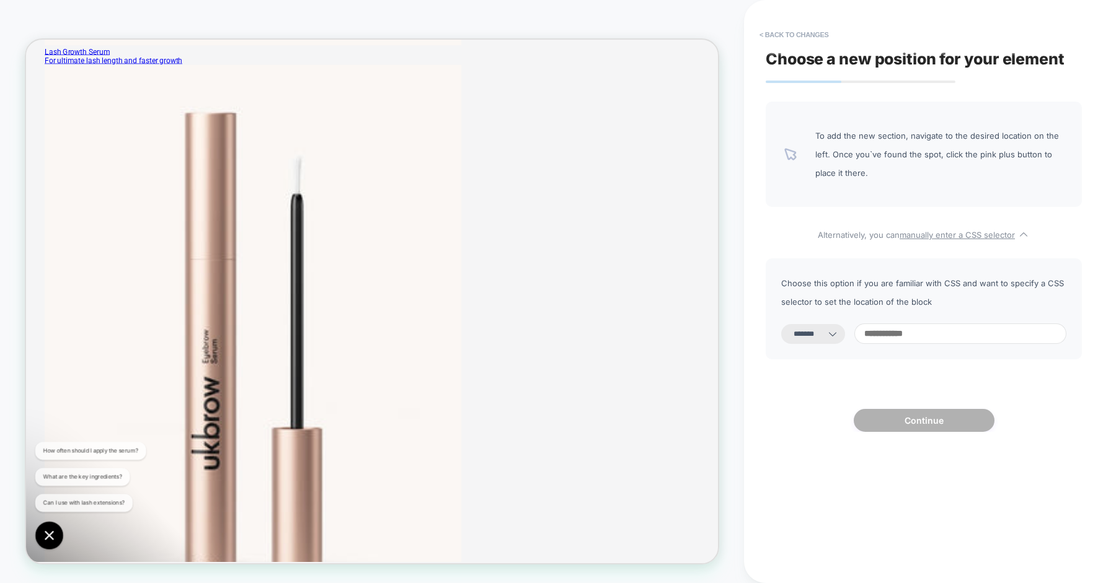
click at [0, 0] on select "**********" at bounding box center [0, 0] width 0 height 0
click at [913, 335] on input at bounding box center [960, 334] width 212 height 20
paste input "**********"
type input "**********"
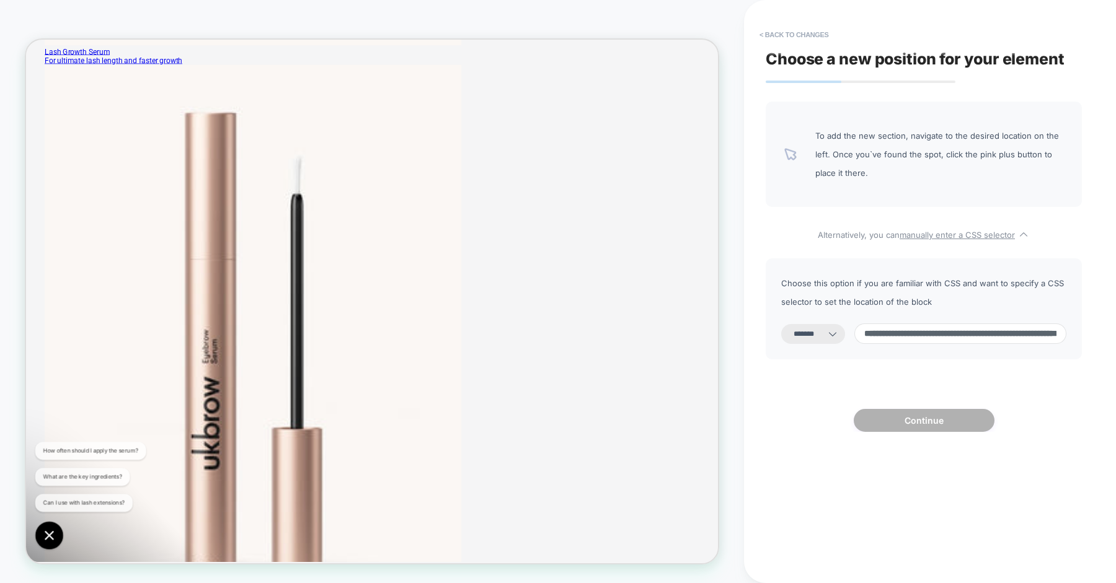
scroll to position [0, 146]
select select "*********"
type input "**********"
click at [0, 0] on div "**********" at bounding box center [0, 0] width 0 height 0
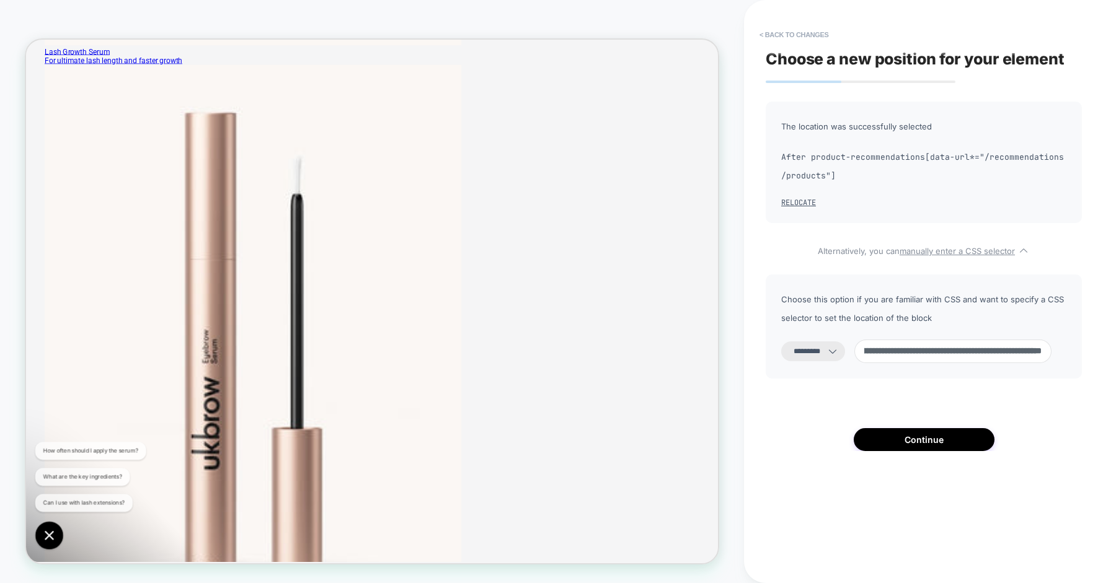
scroll to position [0, 0]
click at [0, 0] on select "**********" at bounding box center [0, 0] width 0 height 0
select select "*******"
click at [0, 0] on select "**********" at bounding box center [0, 0] width 0 height 0
click at [0, 0] on button "Continue" at bounding box center [0, 0] width 0 height 0
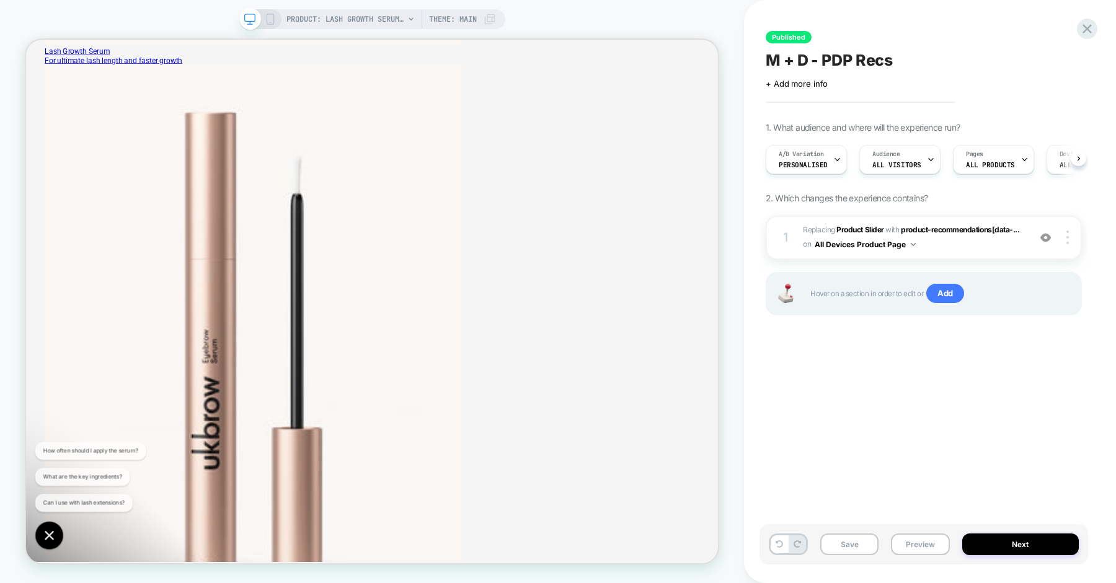
scroll to position [0, 1]
click at [822, 162] on span "Personalised" at bounding box center [802, 165] width 49 height 9
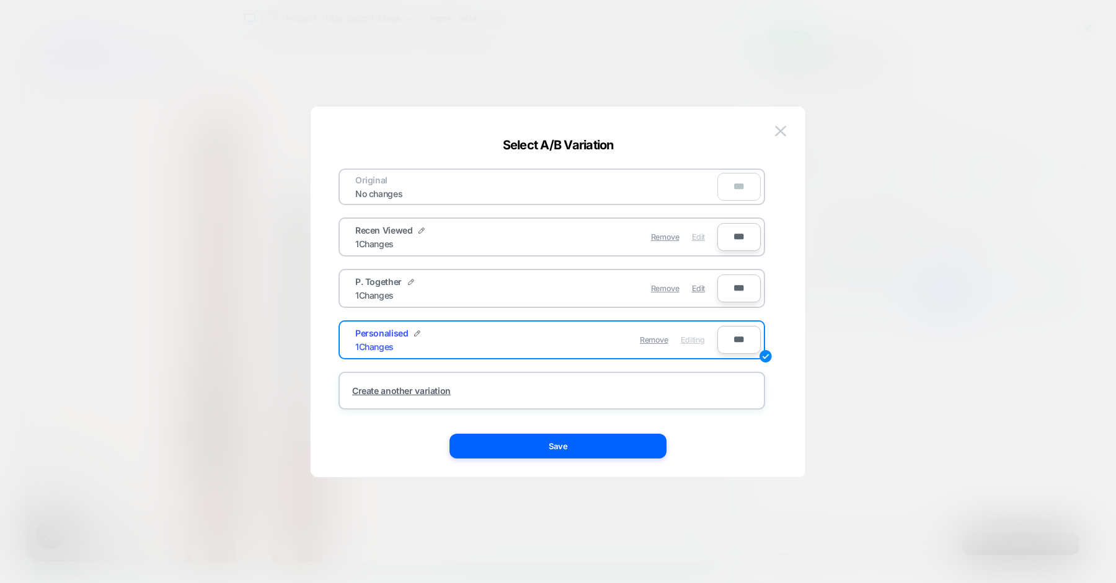
click at [702, 237] on span "Edit" at bounding box center [698, 236] width 13 height 9
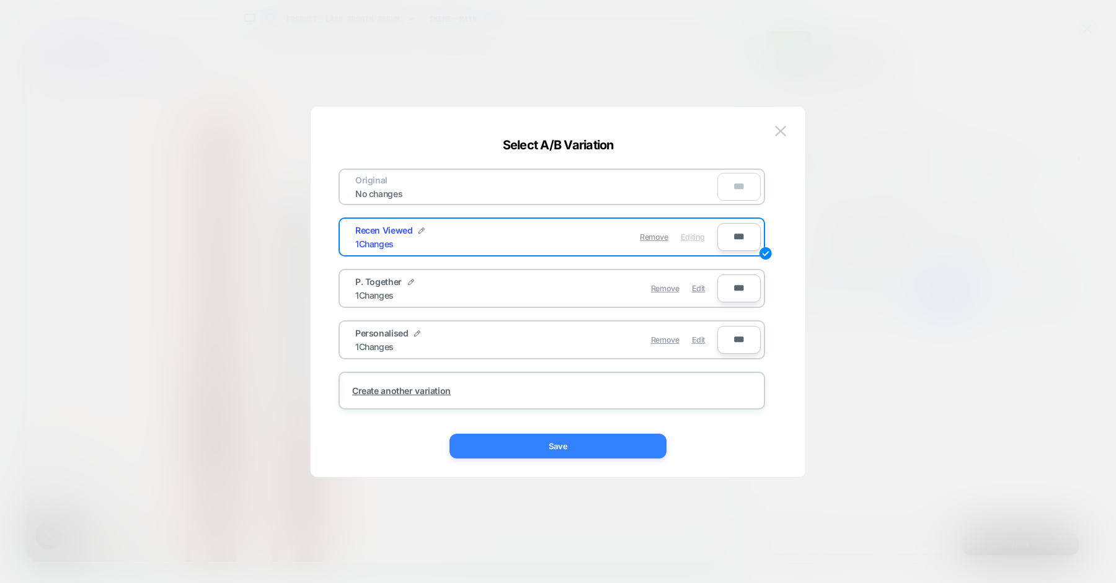
click at [0, 0] on button "Save" at bounding box center [0, 0] width 0 height 0
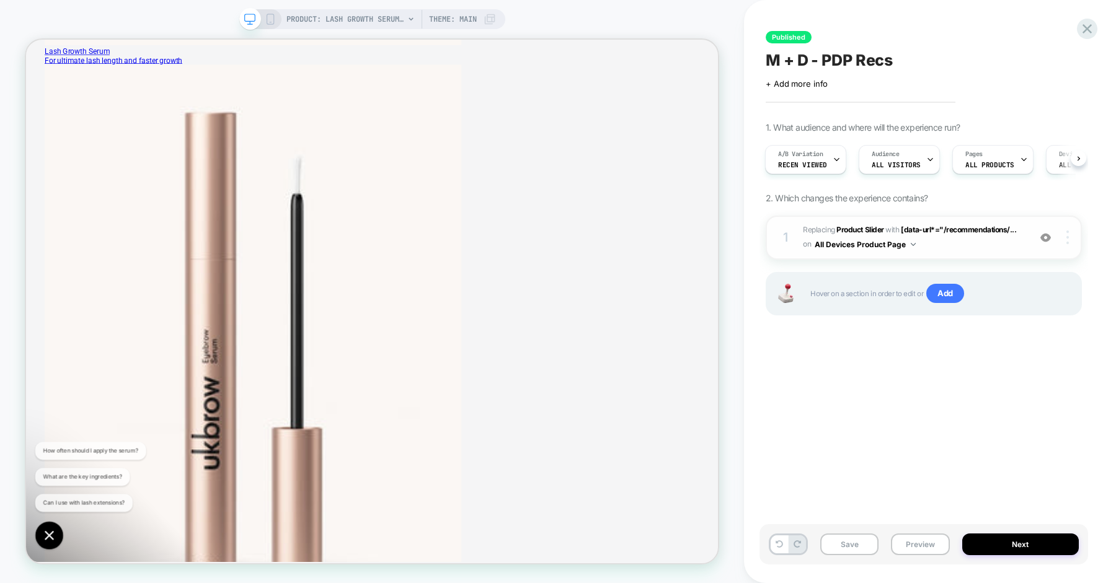
click at [1069, 236] on div at bounding box center [1069, 238] width 24 height 14
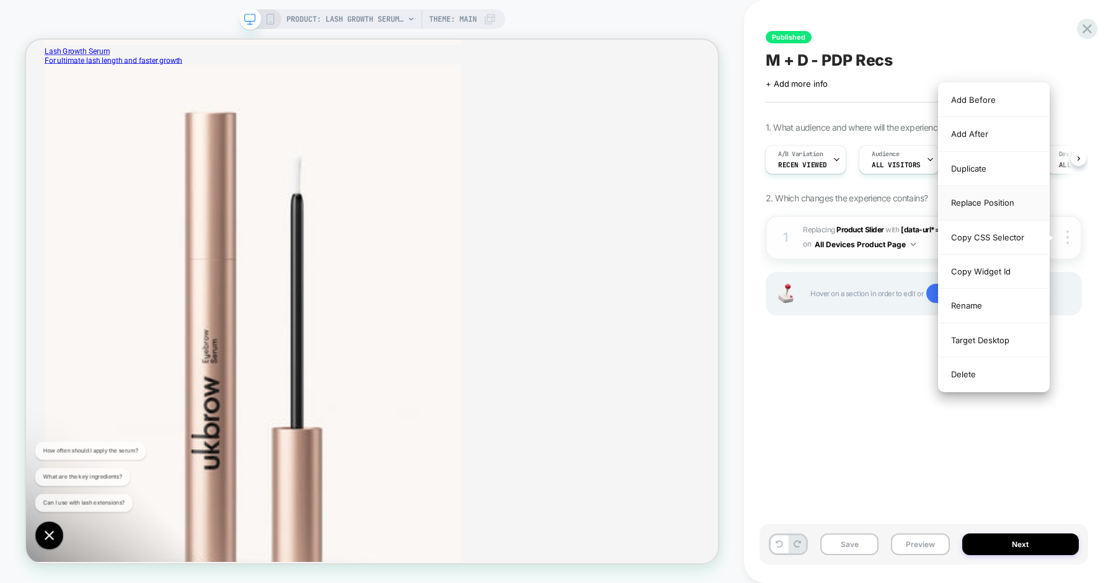
click at [991, 200] on div "Replace Position" at bounding box center [993, 203] width 110 height 34
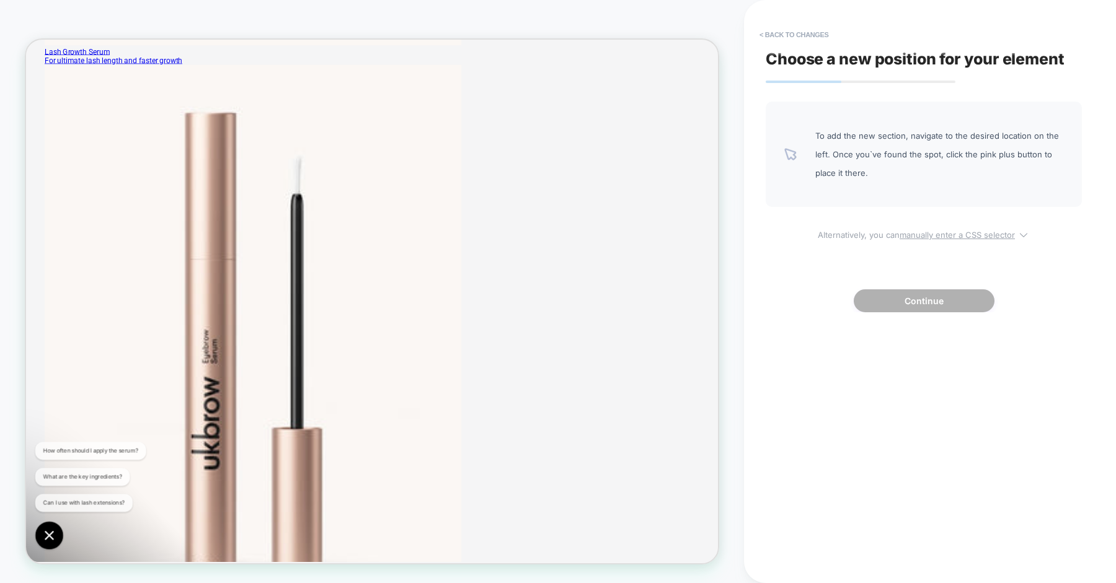
click at [961, 234] on u "manually enter a CSS selector" at bounding box center [956, 235] width 115 height 10
select select "*******"
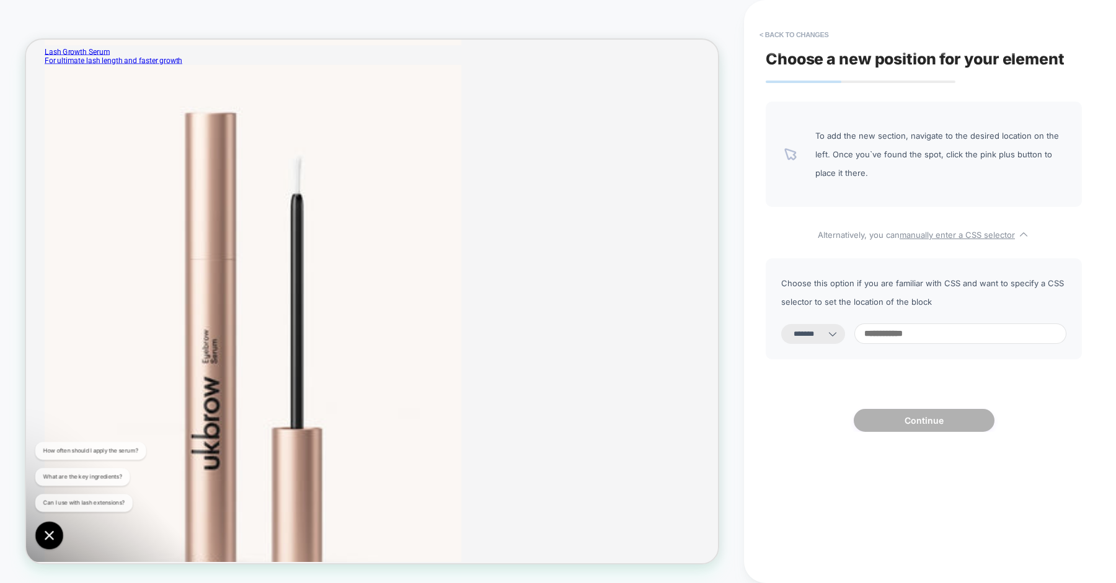
click at [888, 340] on input at bounding box center [960, 334] width 212 height 20
paste input "**********"
type input "**********"
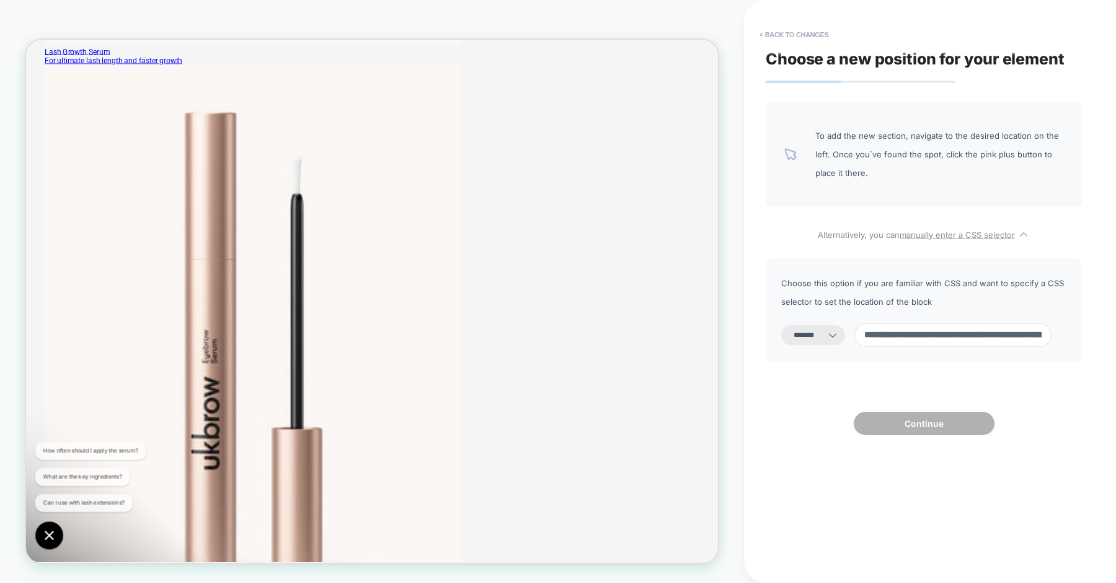
click at [821, 400] on div "**********" at bounding box center [923, 268] width 316 height 333
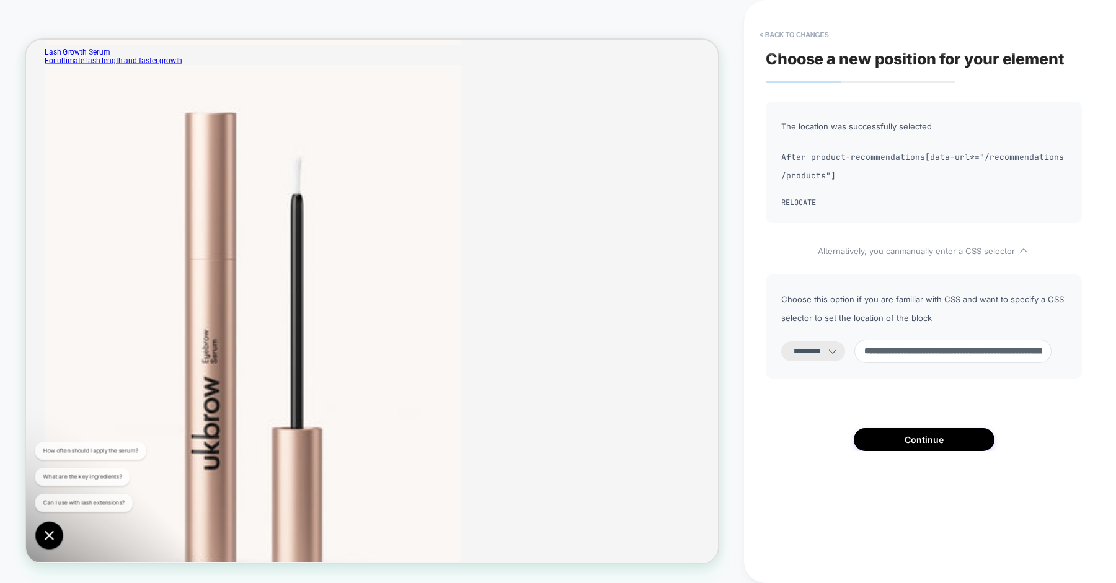
click at [834, 356] on select "**********" at bounding box center [813, 352] width 64 height 20
select select "*******"
click at [781, 342] on select "**********" at bounding box center [813, 352] width 64 height 20
click at [909, 435] on button "Continue" at bounding box center [923, 439] width 141 height 23
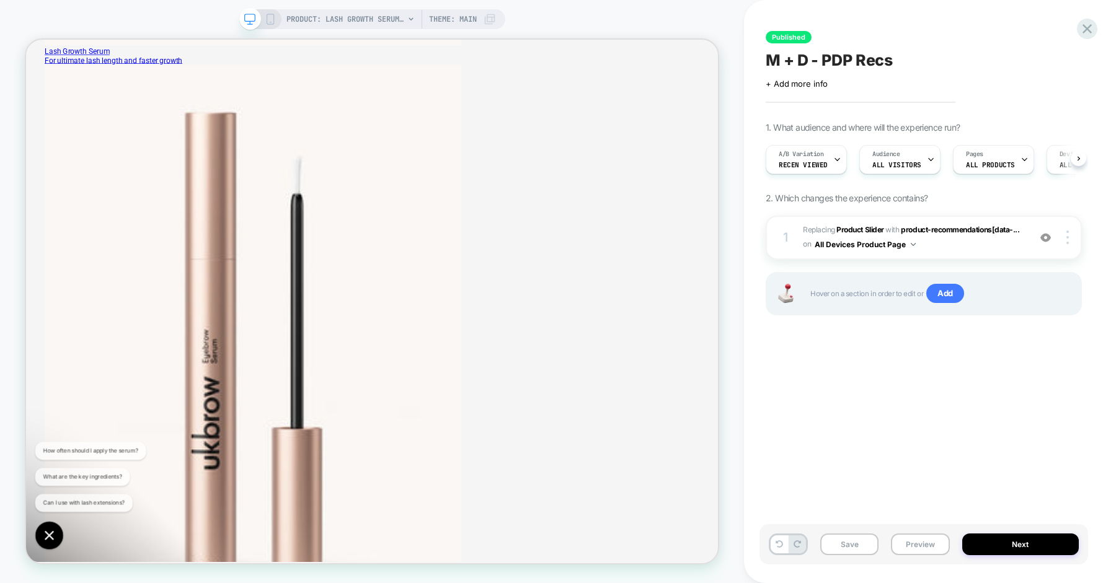
scroll to position [0, 1]
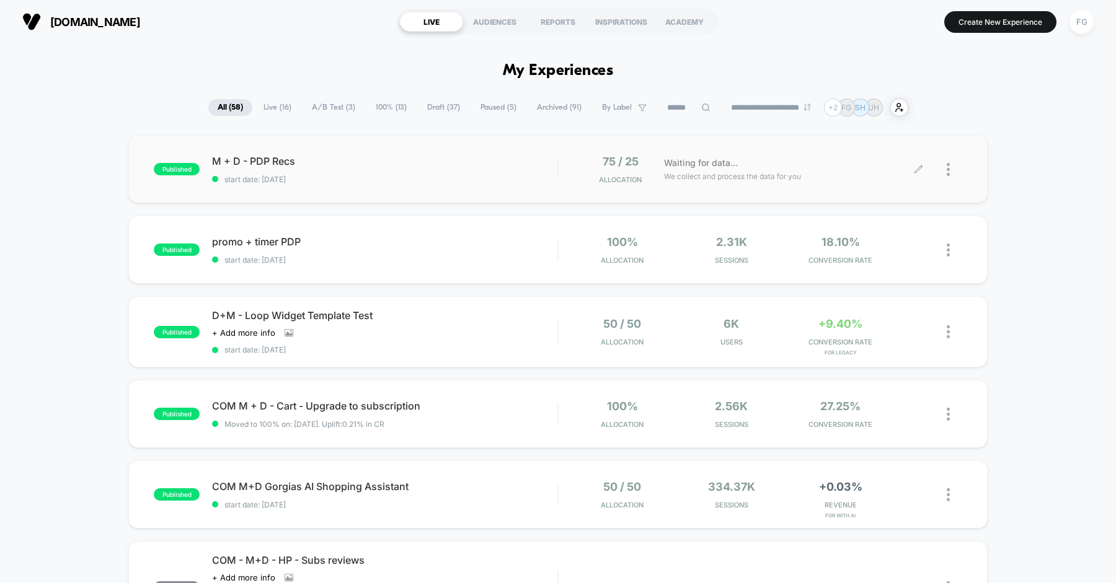
click at [951, 175] on div at bounding box center [953, 169] width 15 height 29
click at [875, 104] on div "Edit" at bounding box center [885, 99] width 112 height 28
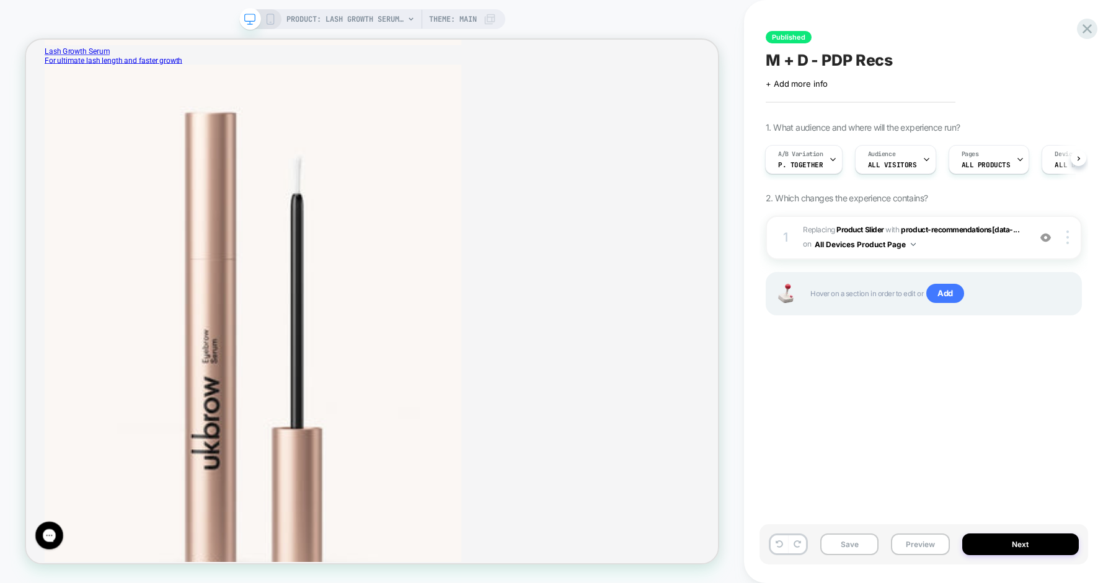
scroll to position [822, 0]
click at [0, 0] on img at bounding box center [0, 0] width 0 height 0
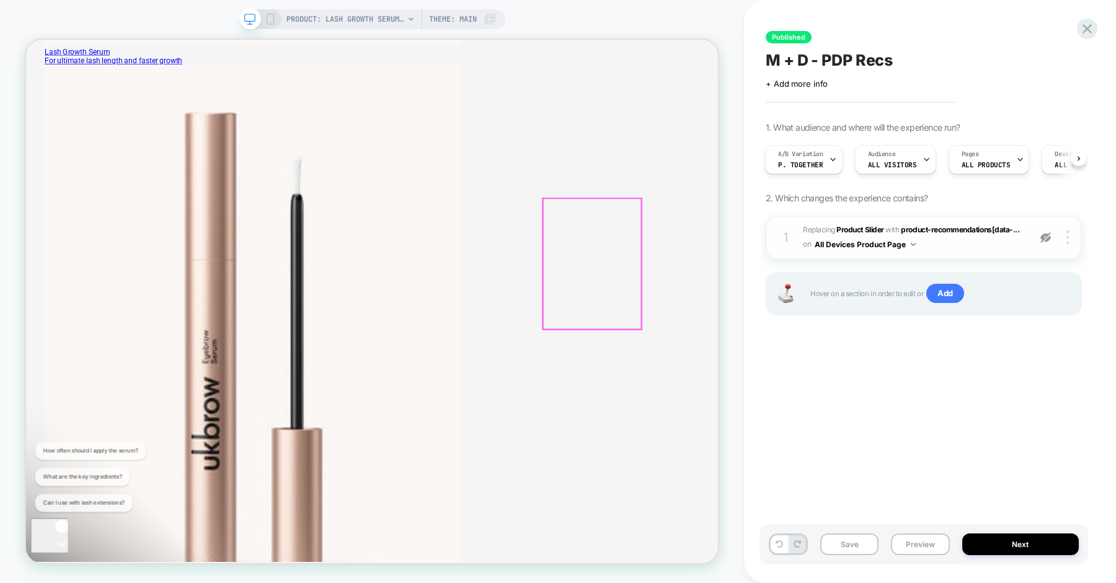
scroll to position [0, 0]
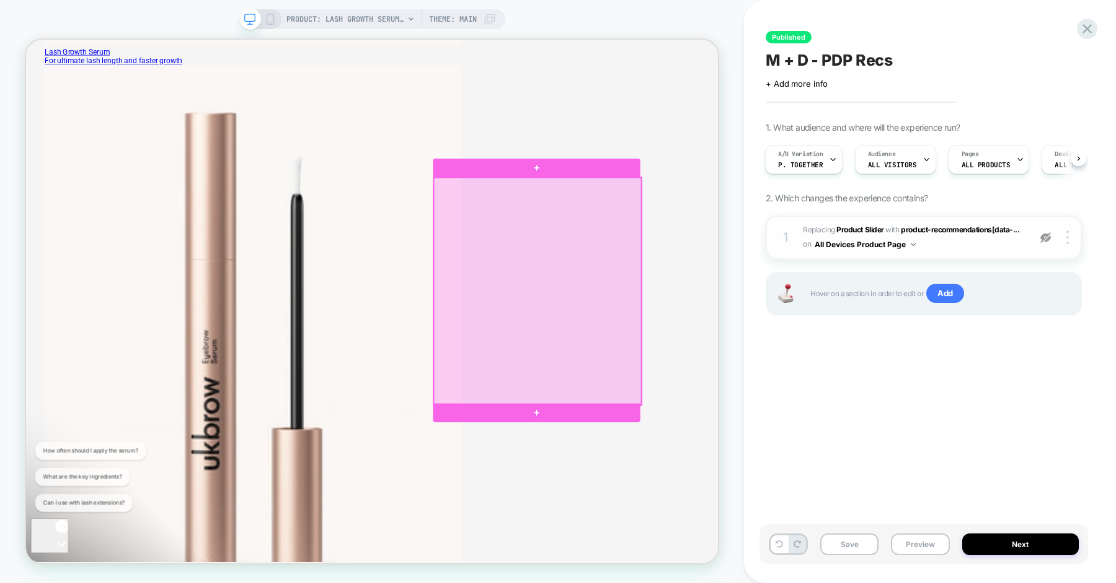
click at [705, 247] on div at bounding box center [708, 375] width 276 height 303
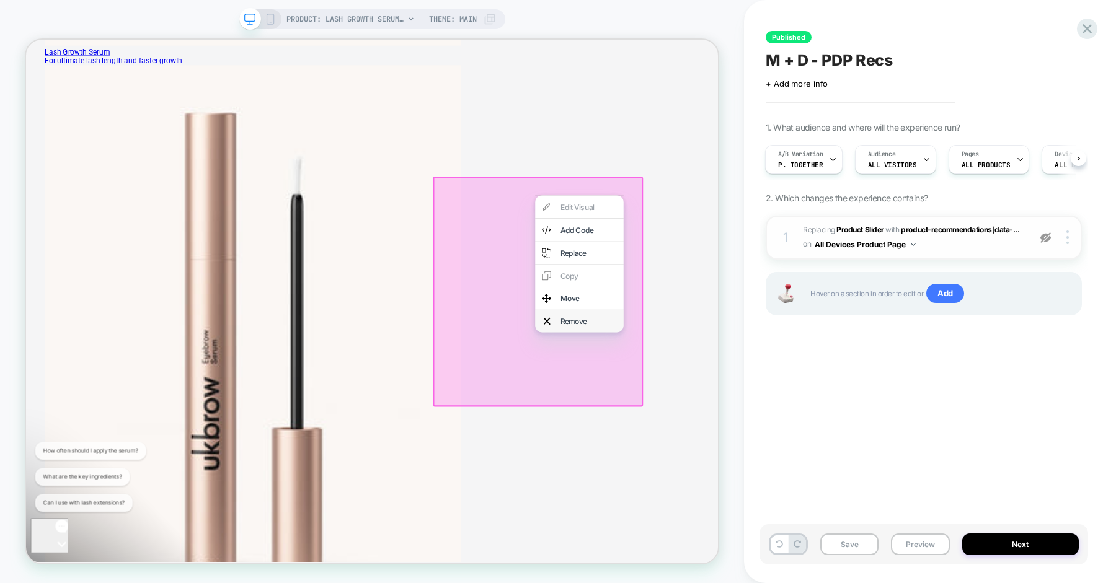
click at [746, 400] on div "Remove" at bounding box center [764, 415] width 118 height 30
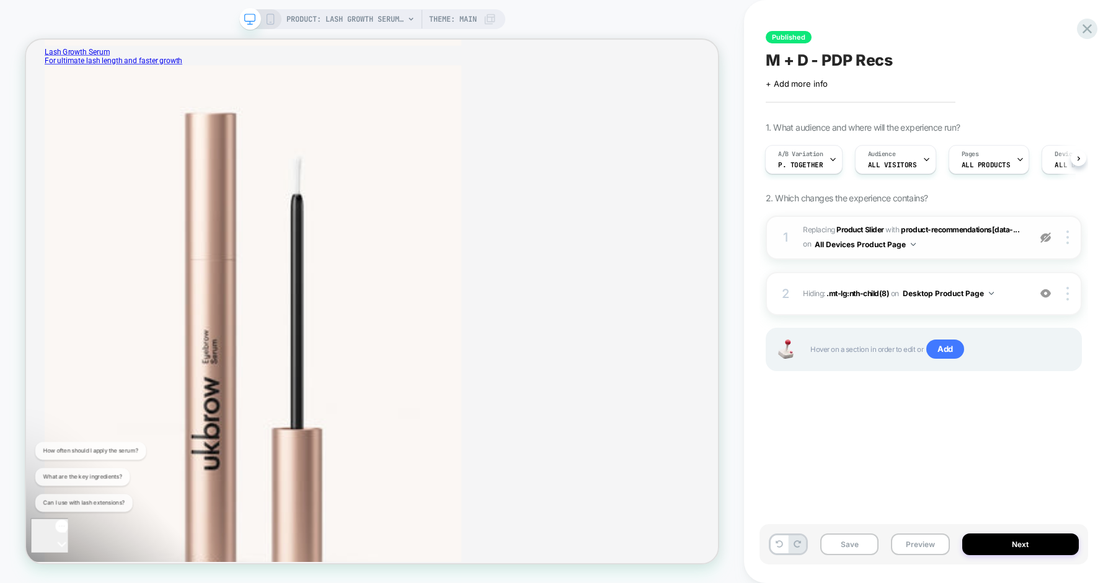
click at [0, 0] on img at bounding box center [0, 0] width 0 height 0
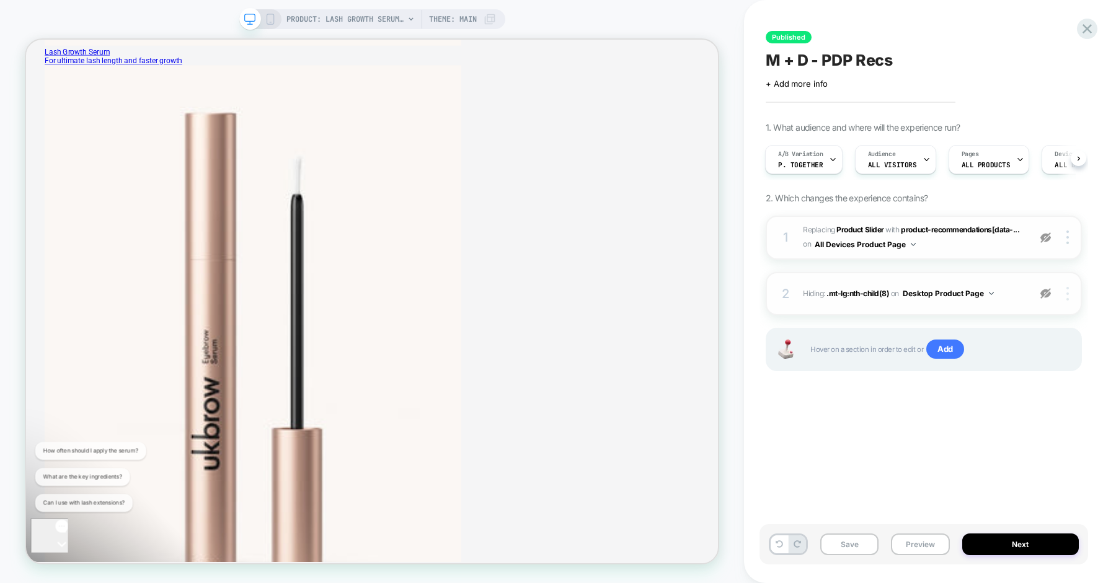
click at [0, 0] on div at bounding box center [0, 0] width 0 height 0
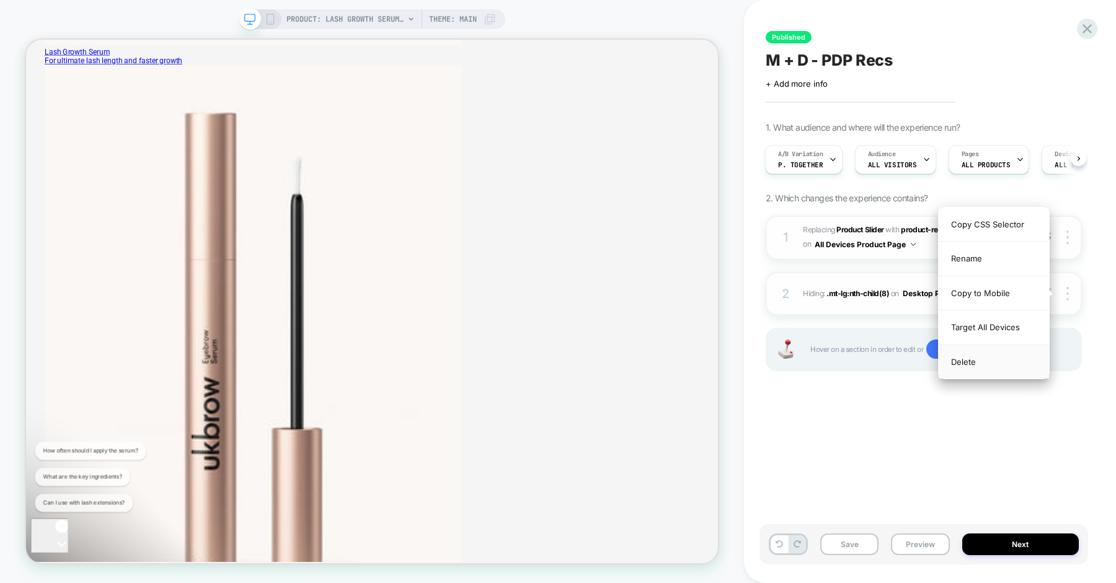
click at [0, 0] on div "Delete" at bounding box center [0, 0] width 0 height 0
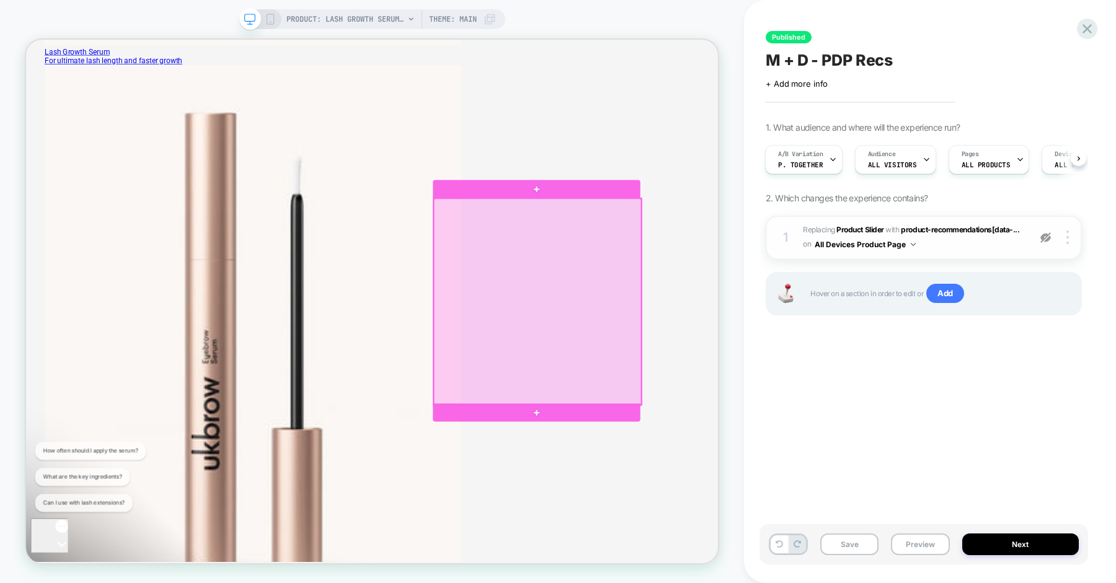
click at [707, 283] on div at bounding box center [708, 389] width 276 height 275
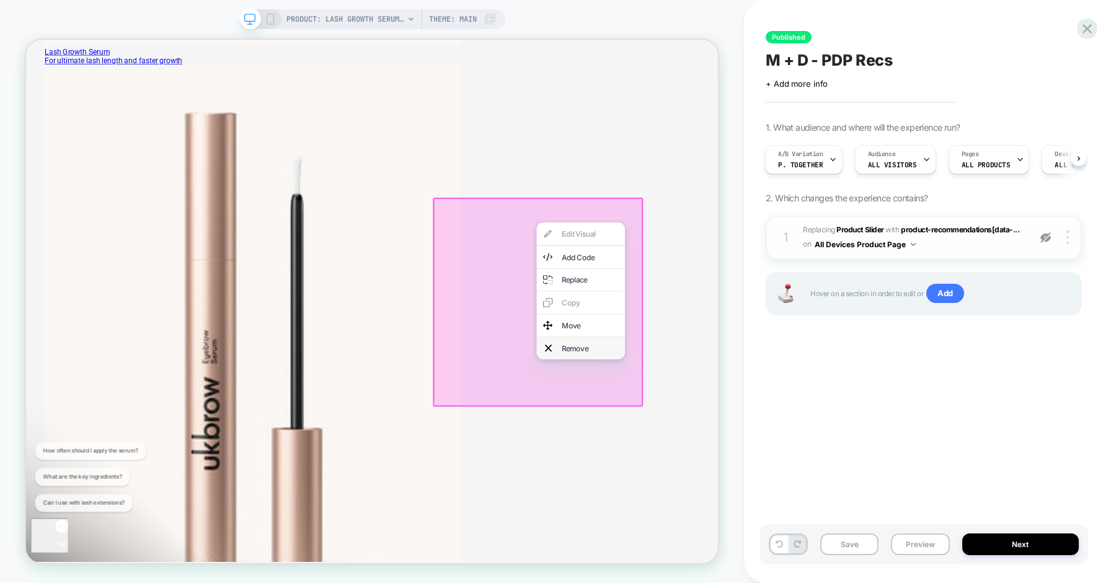
click at [728, 436] on div "Remove" at bounding box center [766, 451] width 118 height 30
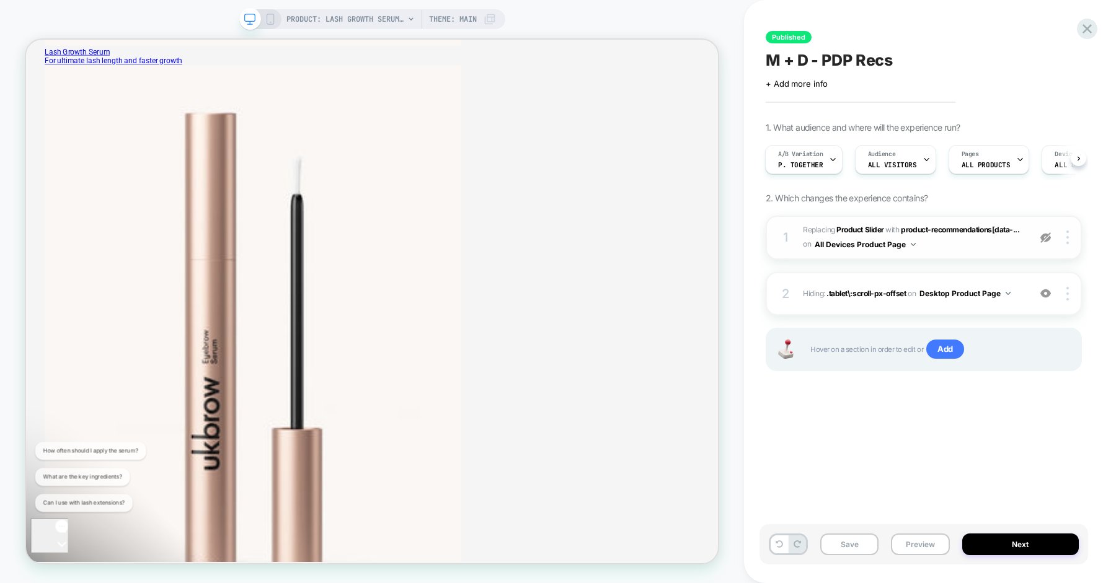
click at [0, 0] on img at bounding box center [0, 0] width 0 height 0
click at [1048, 240] on img at bounding box center [1045, 237] width 11 height 11
click at [0, 0] on img at bounding box center [0, 0] width 0 height 0
click at [1048, 296] on img at bounding box center [1045, 293] width 11 height 11
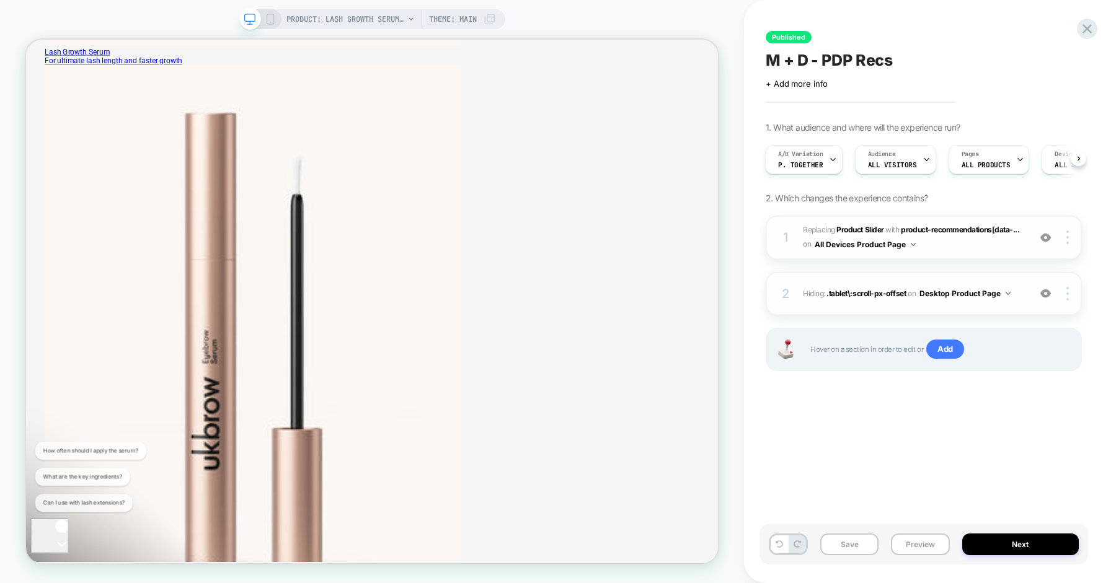
click at [1048, 296] on img at bounding box center [1045, 293] width 11 height 11
click at [0, 0] on div "2 Hiding : .tablet\:scroll-px-offset .tablet\:scroll-px-offset on Desktop Produ…" at bounding box center [0, 0] width 0 height 0
click at [1047, 292] on img at bounding box center [1045, 293] width 11 height 11
click at [0, 0] on div at bounding box center [0, 0] width 0 height 0
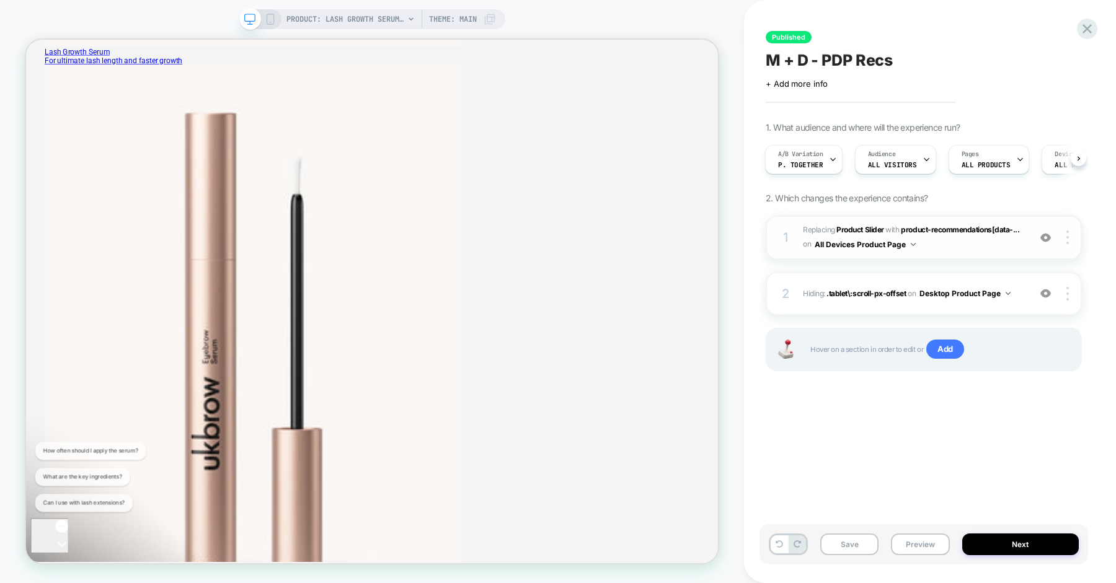
click at [1104, 284] on div "Published M + D - PDP Recs Click to edit experience details + Add more info 1. …" at bounding box center [930, 291] width 372 height 583
click at [274, 19] on icon at bounding box center [270, 19] width 11 height 11
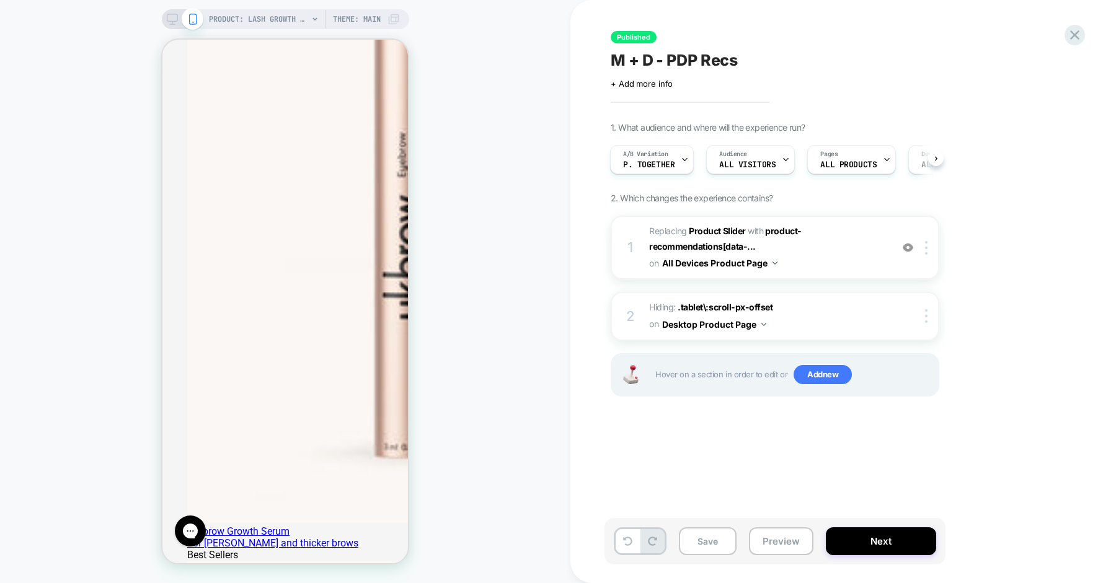
scroll to position [1152, 0]
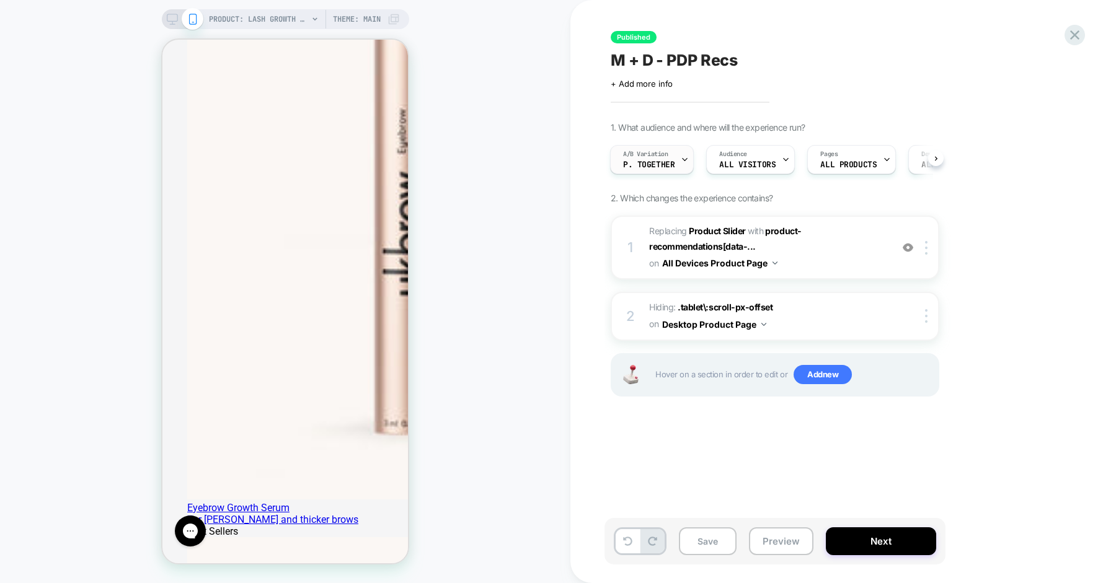
click at [673, 161] on div "A/B Variation P. Together" at bounding box center [648, 160] width 76 height 28
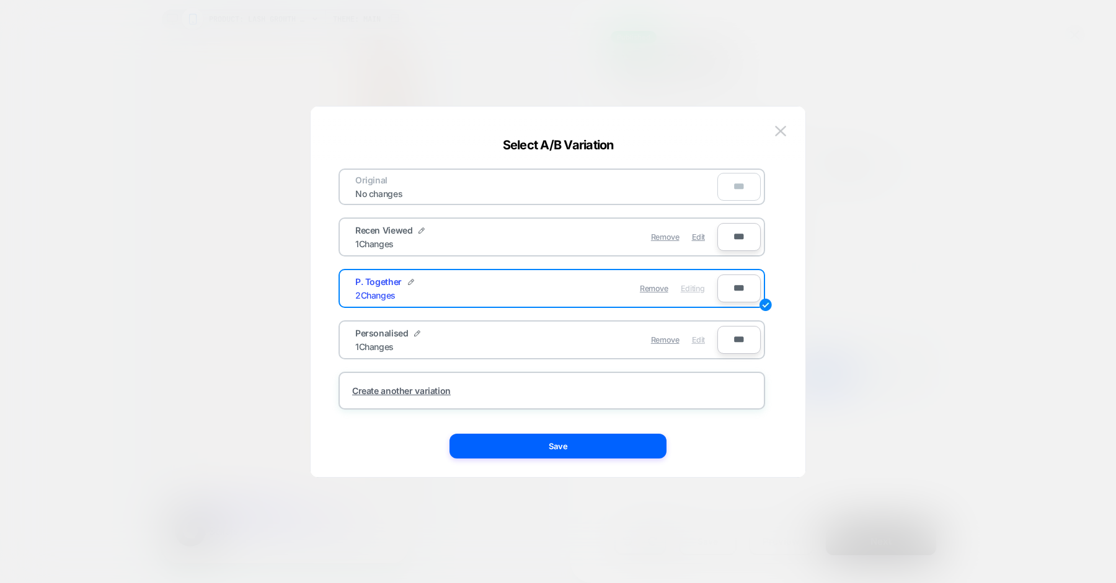
click at [0, 0] on span "Edit" at bounding box center [0, 0] width 0 height 0
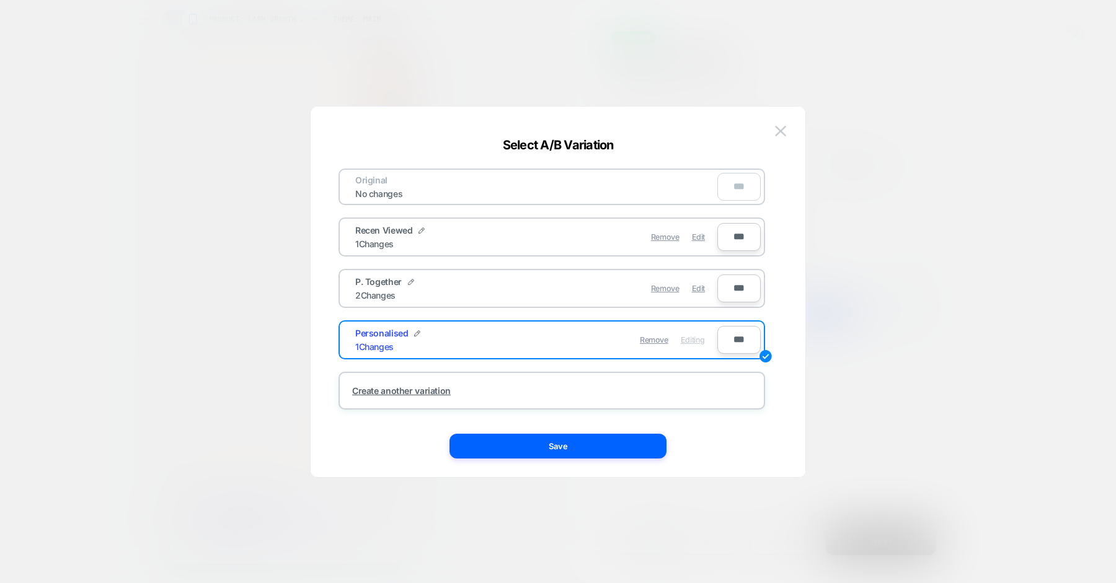
scroll to position [0, 0]
click at [580, 458] on button "Save" at bounding box center [557, 446] width 217 height 25
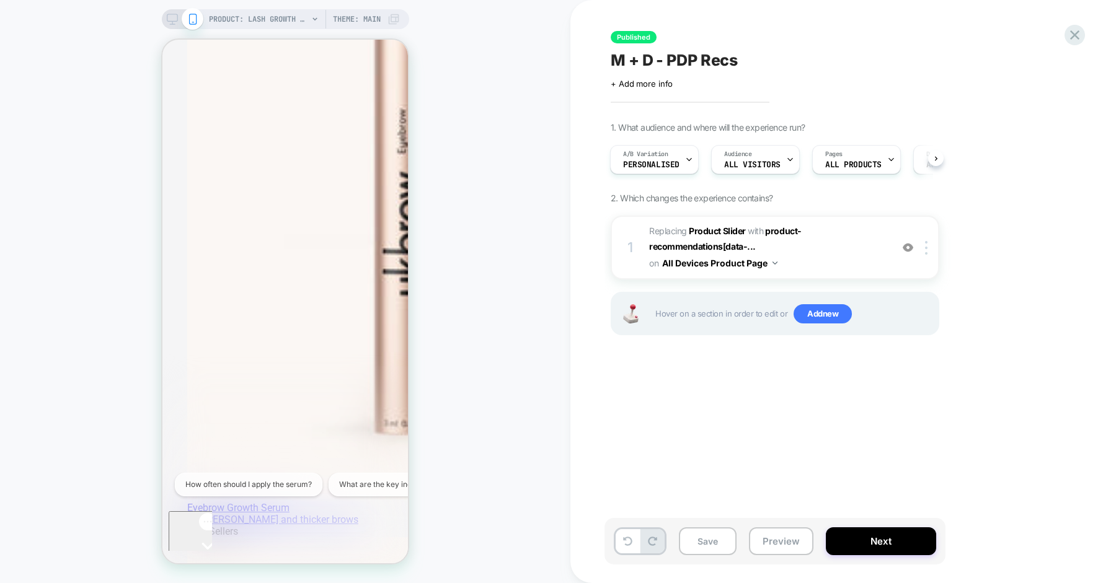
click at [172, 20] on rect at bounding box center [172, 17] width 11 height 7
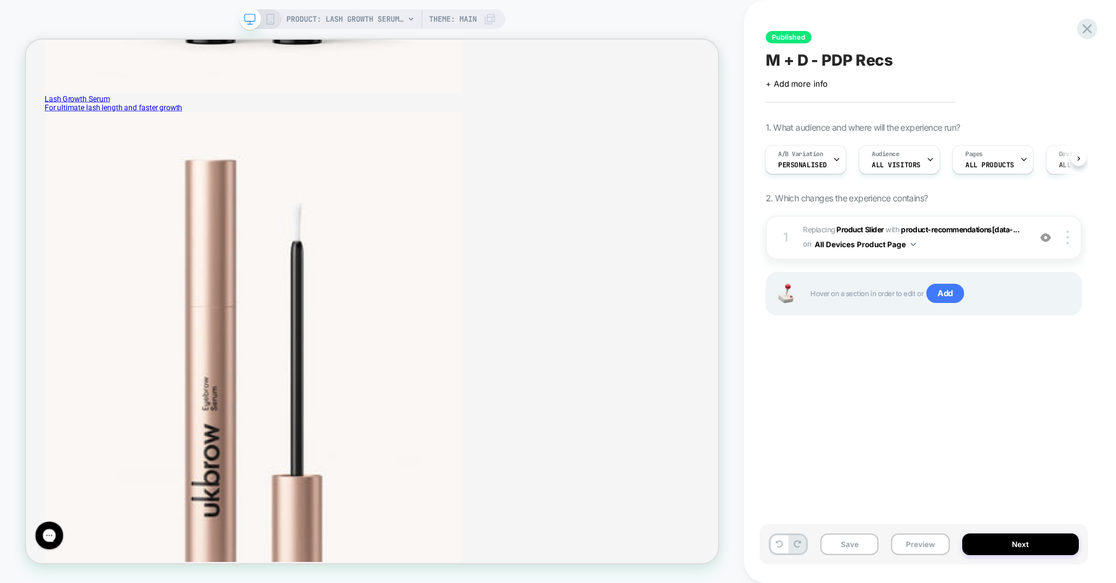
scroll to position [758, 0]
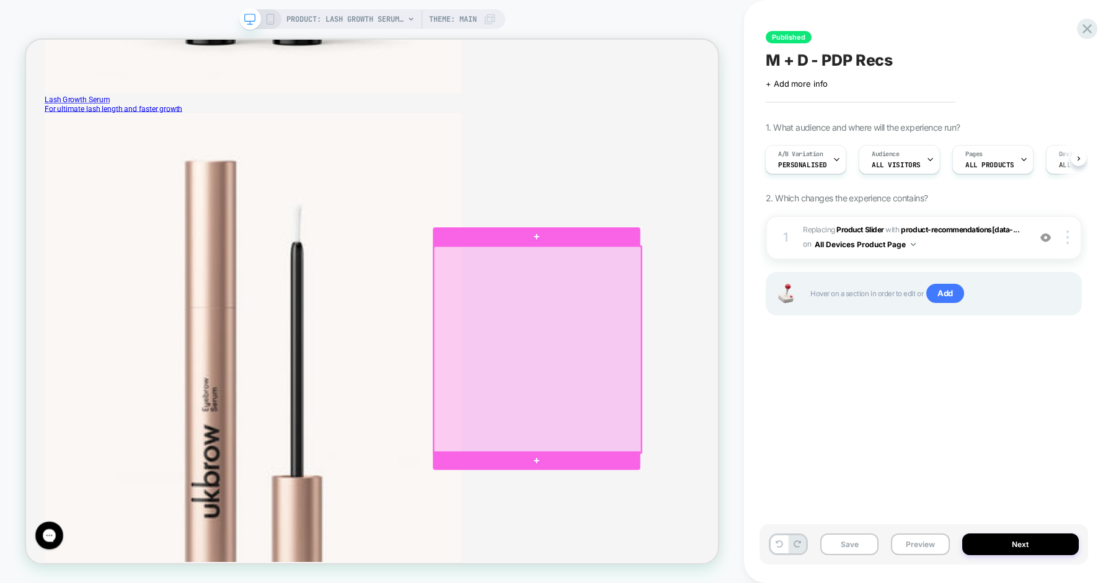
click at [706, 386] on div at bounding box center [708, 452] width 276 height 275
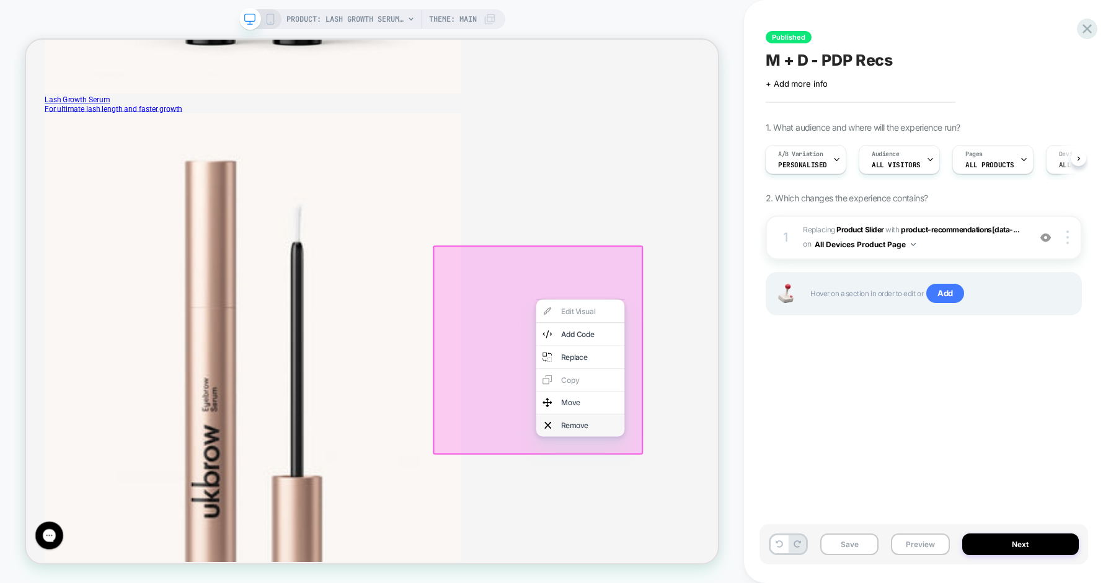
click at [730, 539] on div "Remove" at bounding box center [765, 554] width 118 height 30
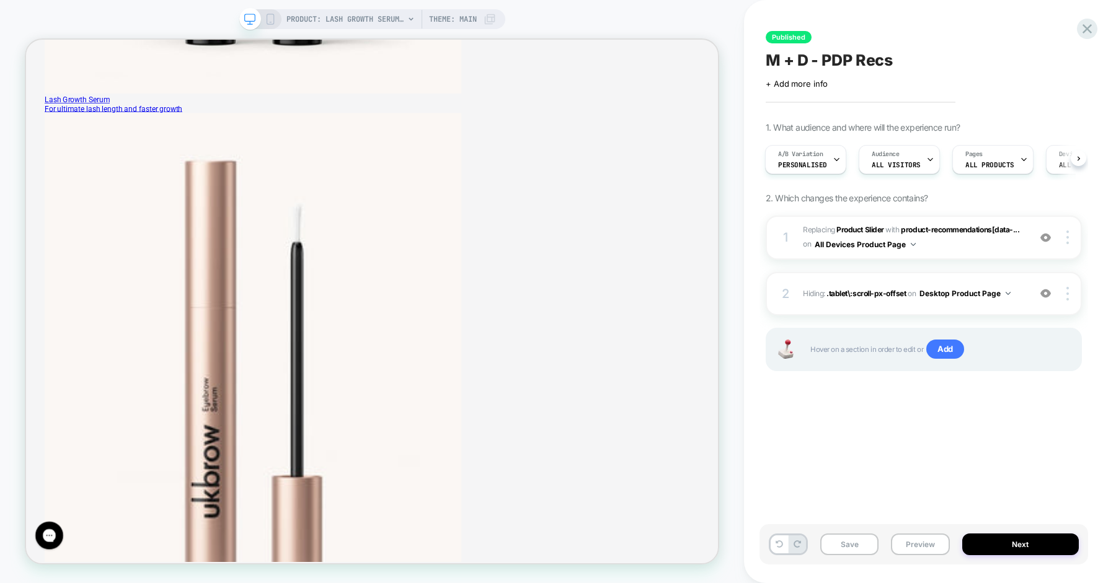
click at [727, 275] on div "PRODUCT: Lash Growth Serum [eyelash] PRODUCT: Lash Growth Serum [eyelash] Theme…" at bounding box center [372, 291] width 744 height 558
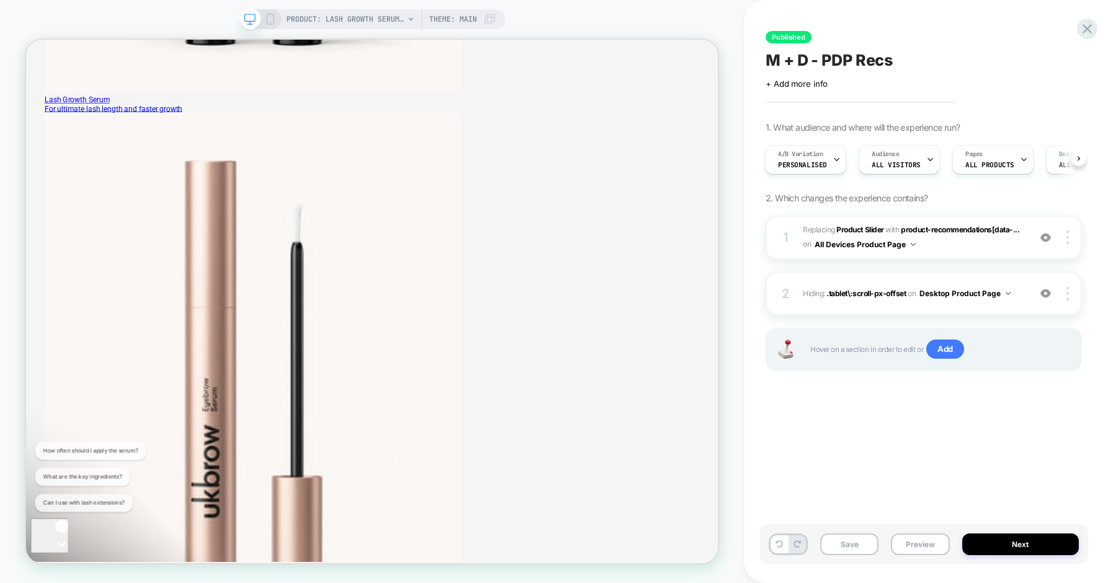
scroll to position [0, 0]
click at [809, 162] on span "Personalised" at bounding box center [802, 165] width 49 height 9
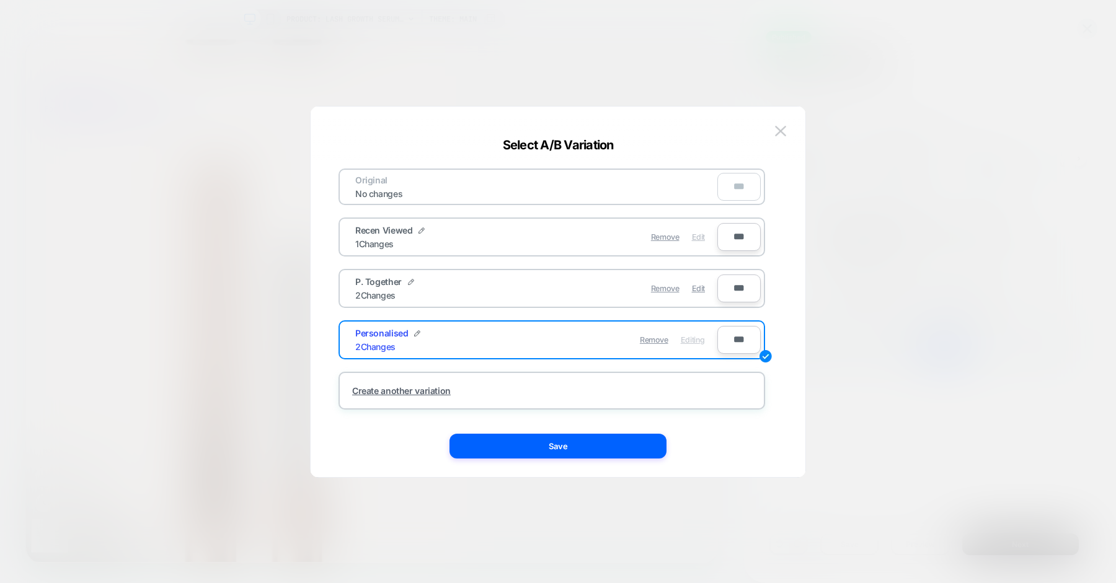
click at [694, 241] on span "Edit" at bounding box center [698, 236] width 13 height 9
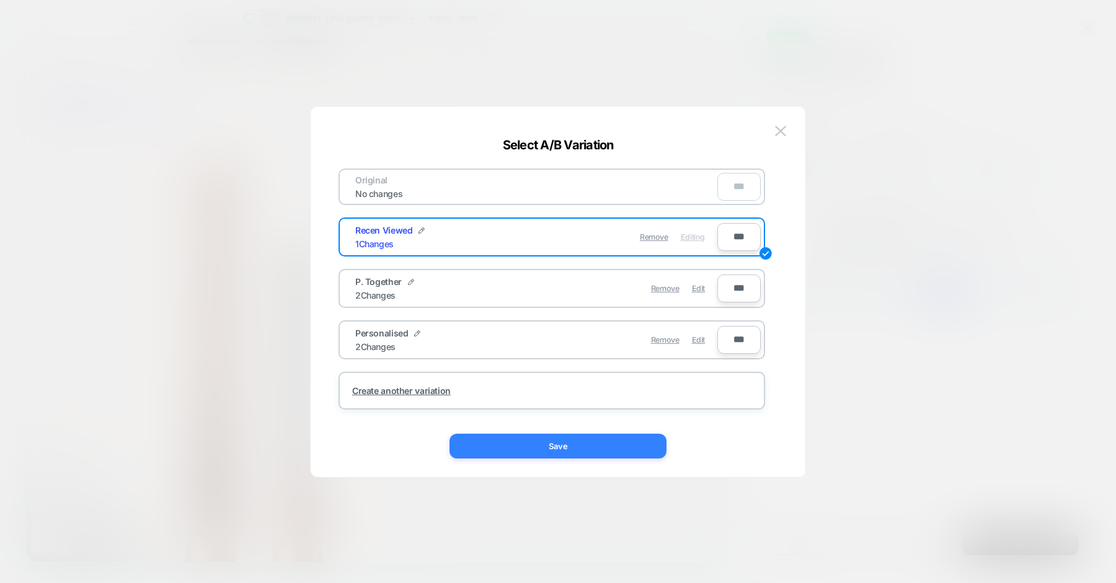
click at [551, 446] on button "Save" at bounding box center [557, 446] width 217 height 25
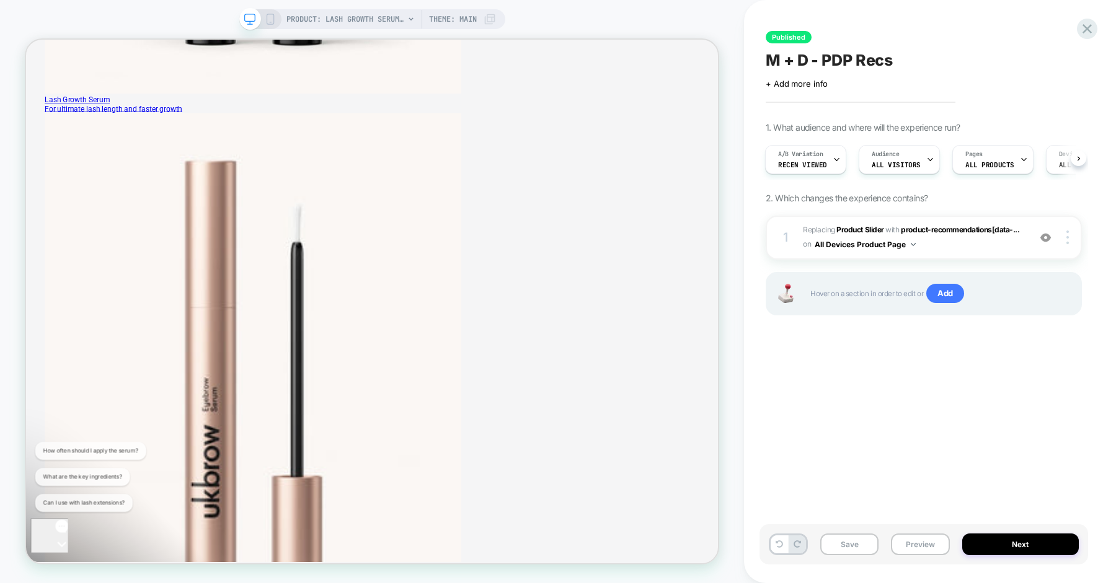
click at [726, 202] on div "PRODUCT: Lash Growth Serum [eyelash] PRODUCT: Lash Growth Serum [eyelash] Theme…" at bounding box center [372, 291] width 744 height 558
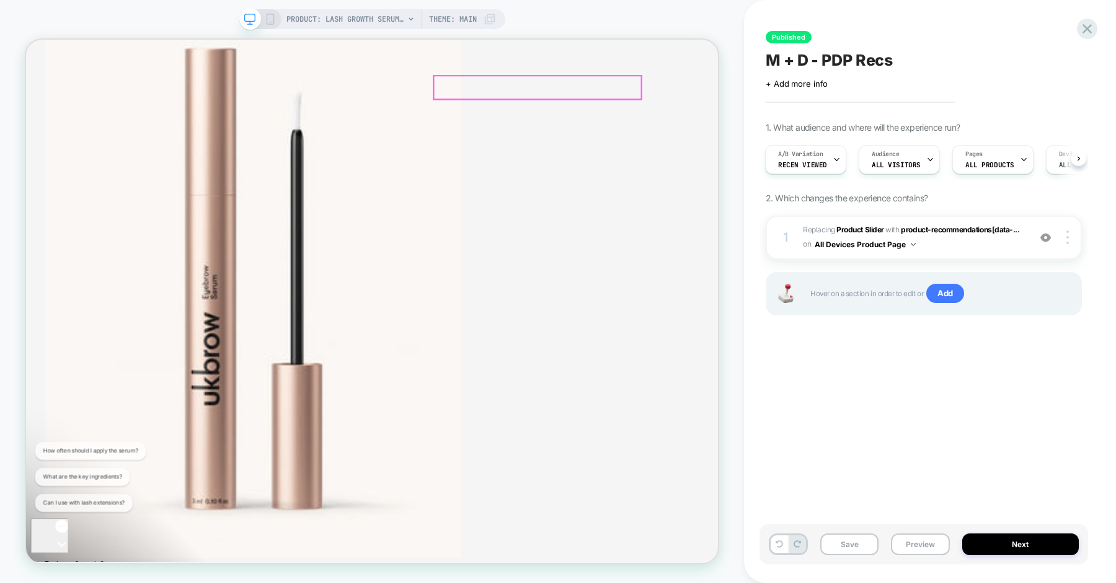
scroll to position [935, 0]
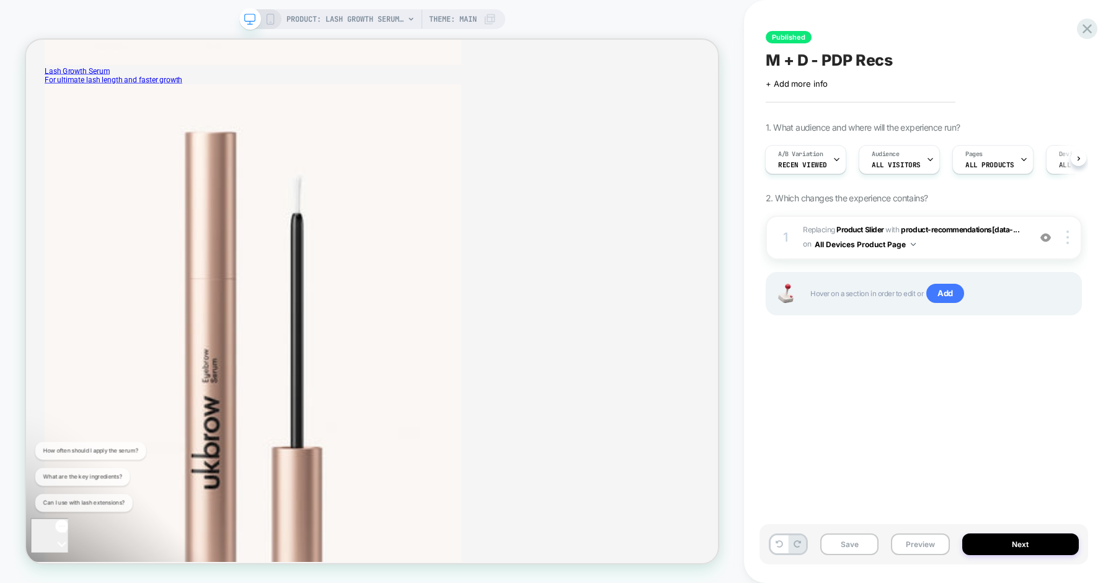
scroll to position [880, 0]
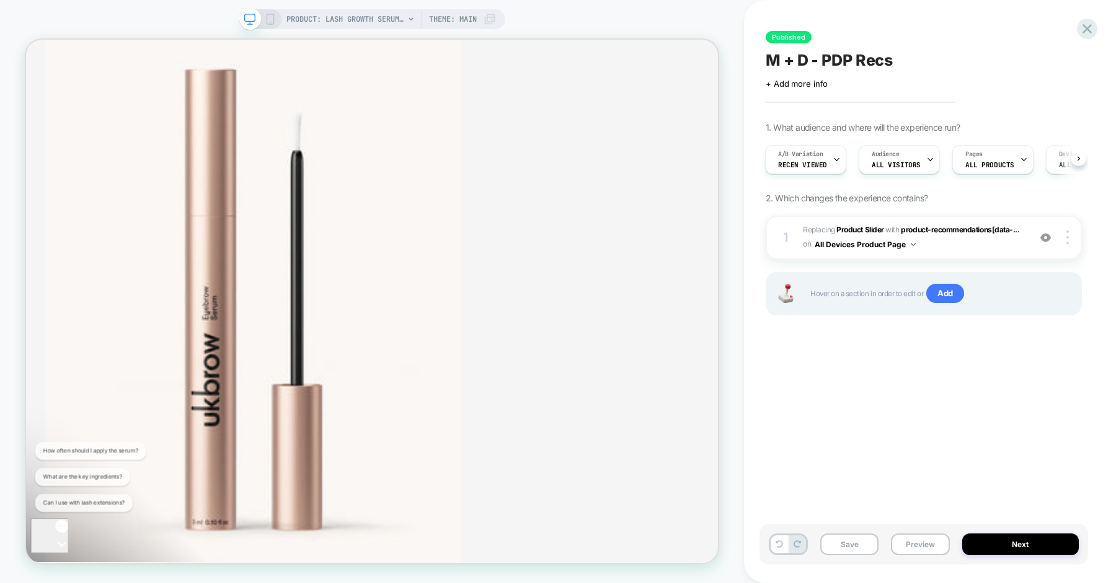
click at [63, 568] on div "Gorgias live chat" at bounding box center [71, 575] width 73 height 15
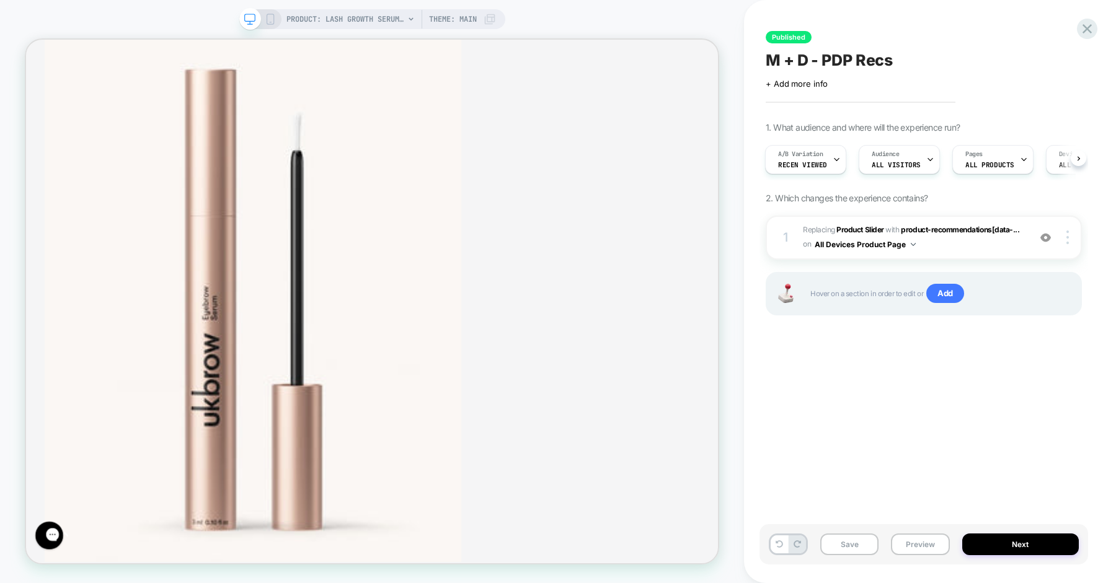
click at [274, 23] on icon at bounding box center [270, 19] width 11 height 11
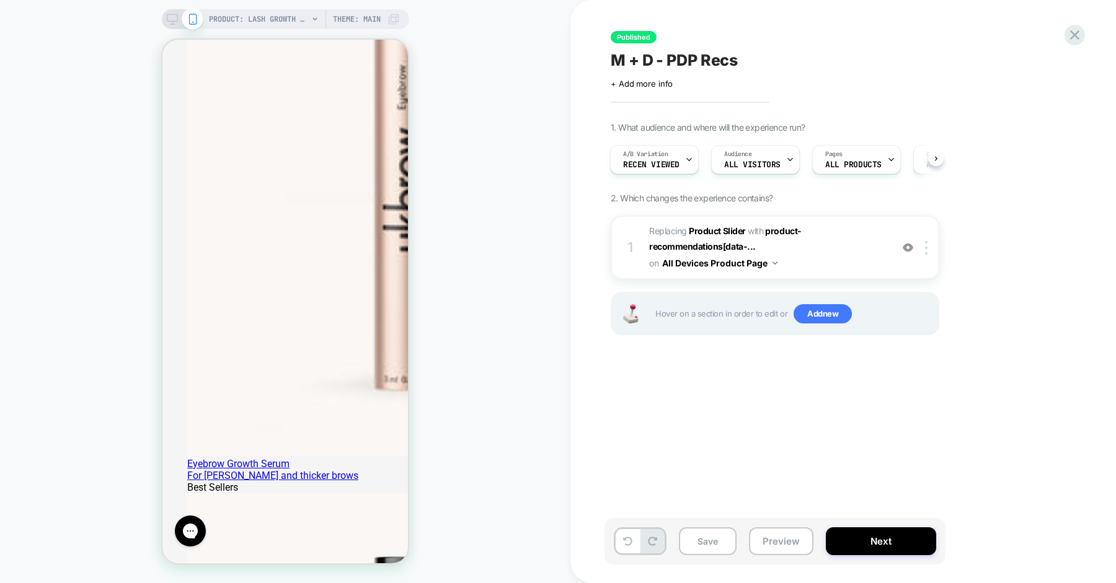
scroll to position [1217, 0]
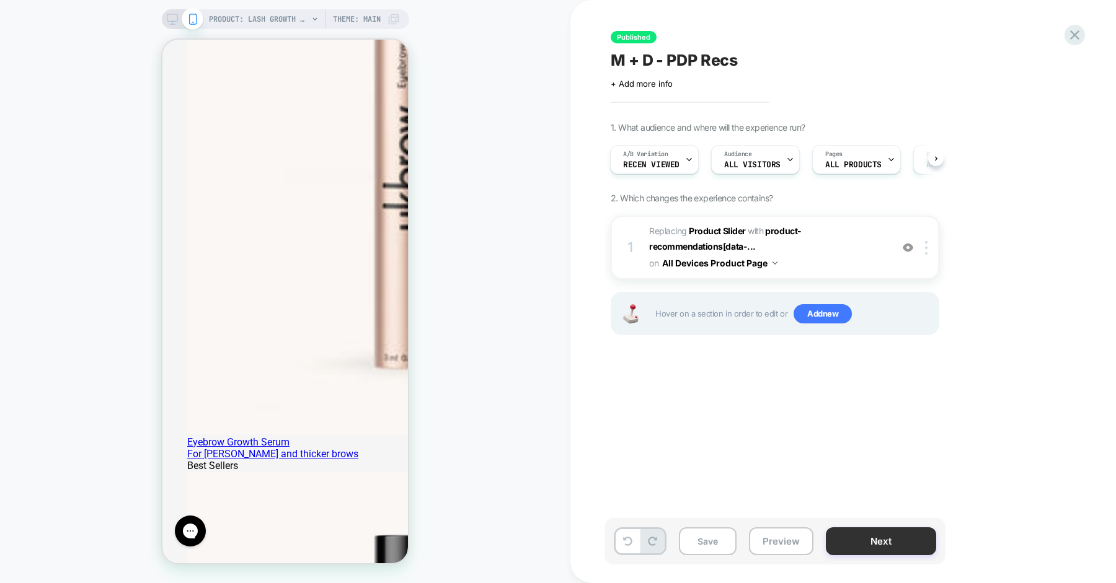
click at [0, 0] on button "Next" at bounding box center [0, 0] width 0 height 0
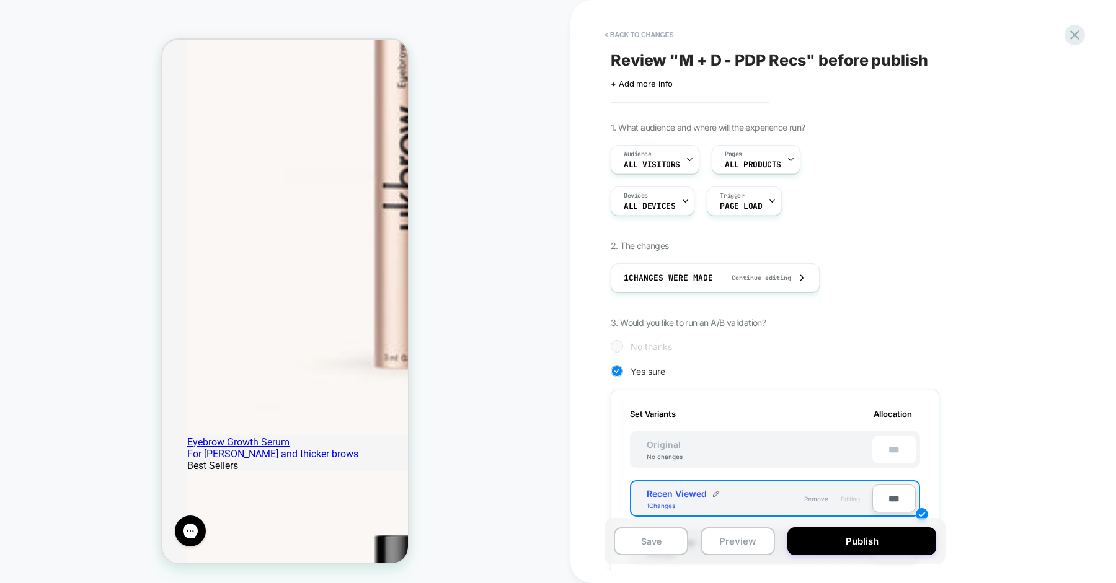
scroll to position [0, 1]
click at [863, 542] on button "Publish" at bounding box center [861, 541] width 149 height 28
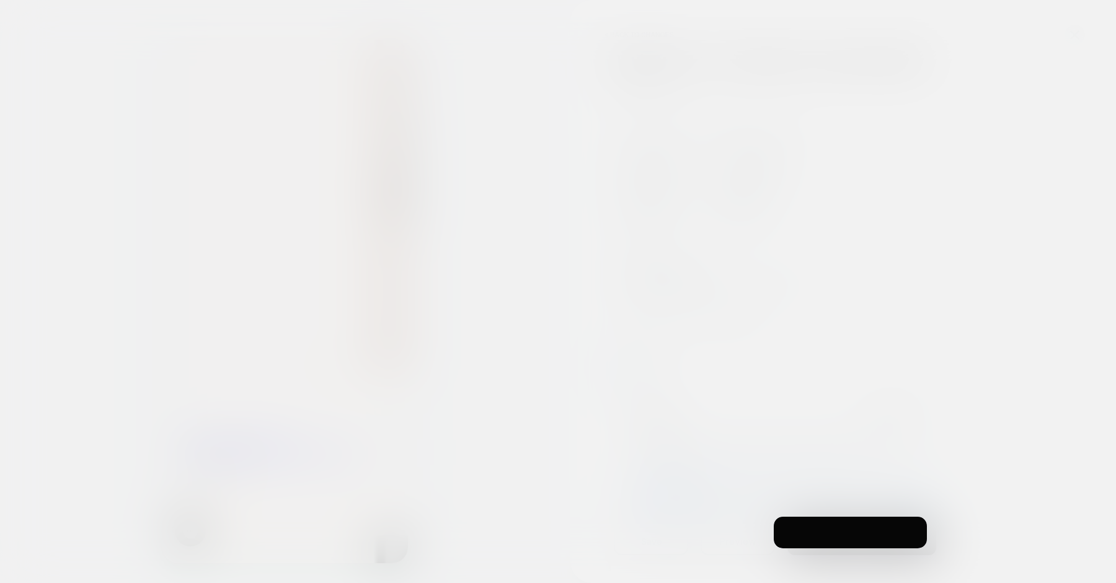
scroll to position [0, 0]
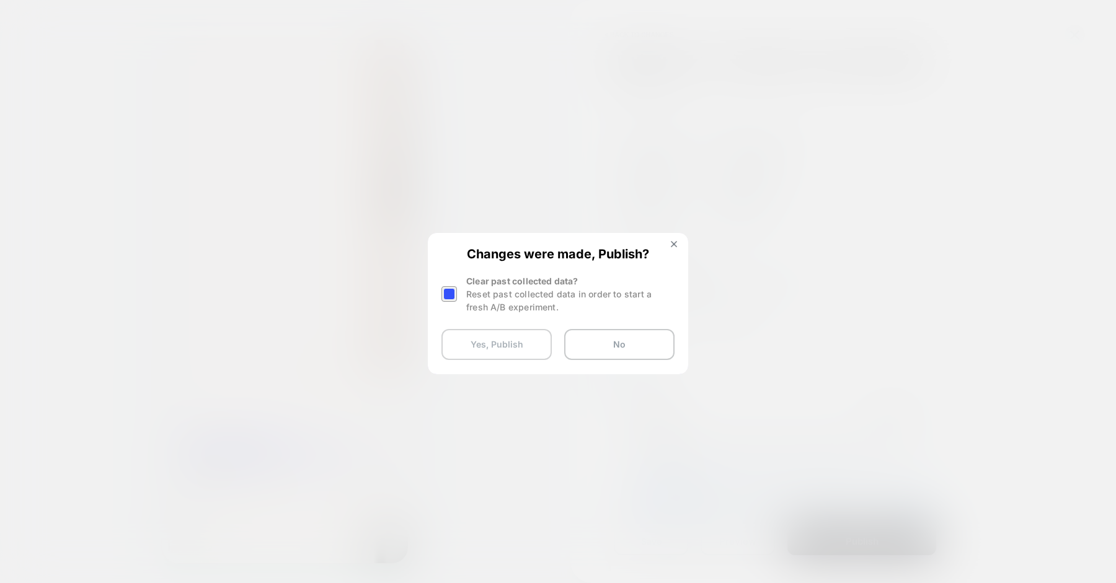
click at [525, 342] on button "Yes, Publish" at bounding box center [496, 344] width 110 height 31
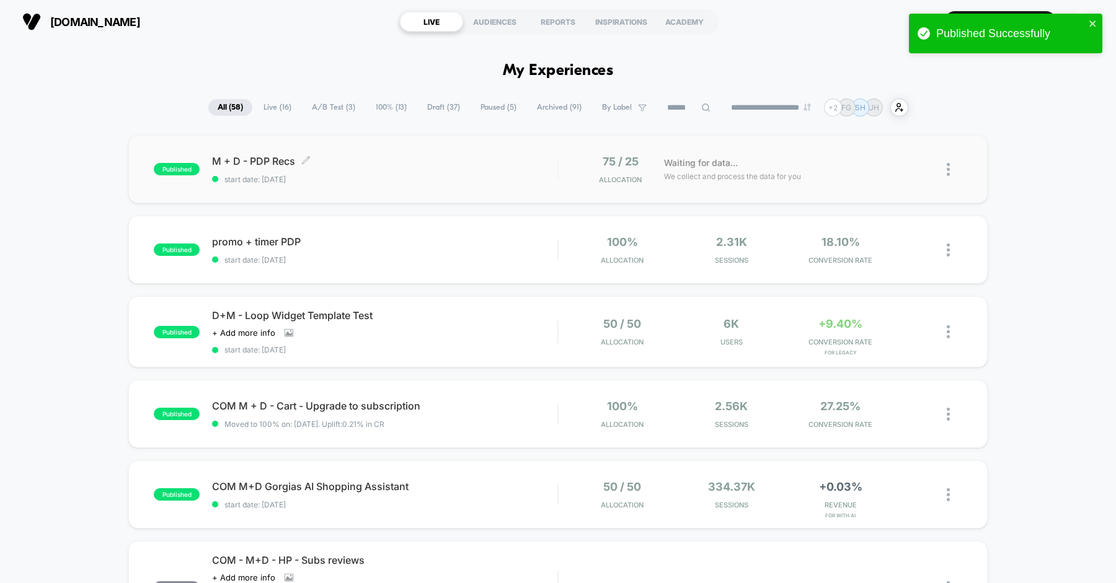
click at [450, 168] on div "M + D - PDP Recs Click to edit experience details Click to edit experience deta…" at bounding box center [384, 169] width 345 height 29
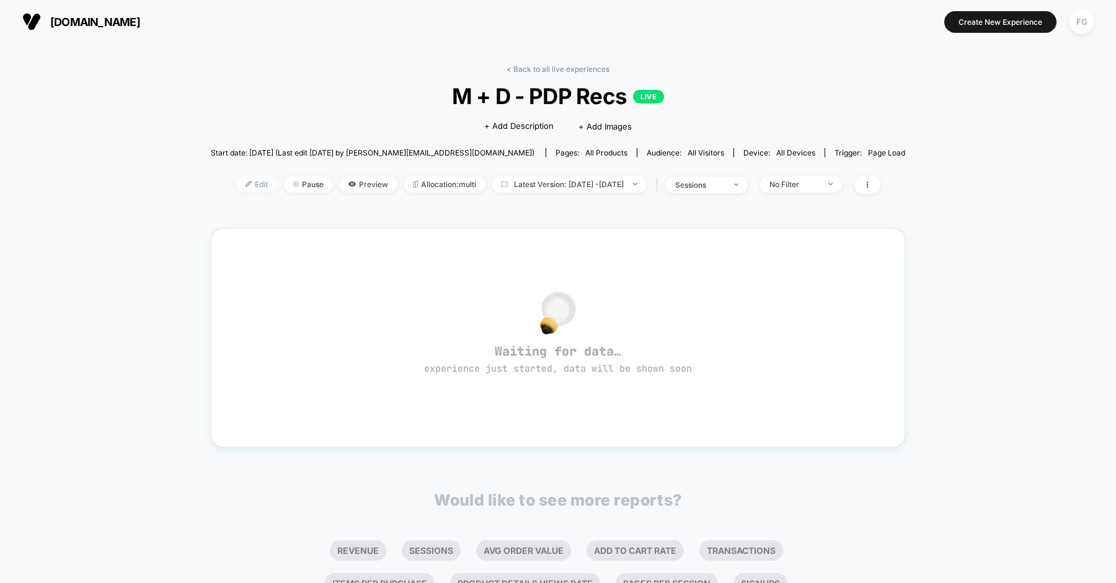
click at [247, 186] on span "Edit" at bounding box center [256, 184] width 41 height 17
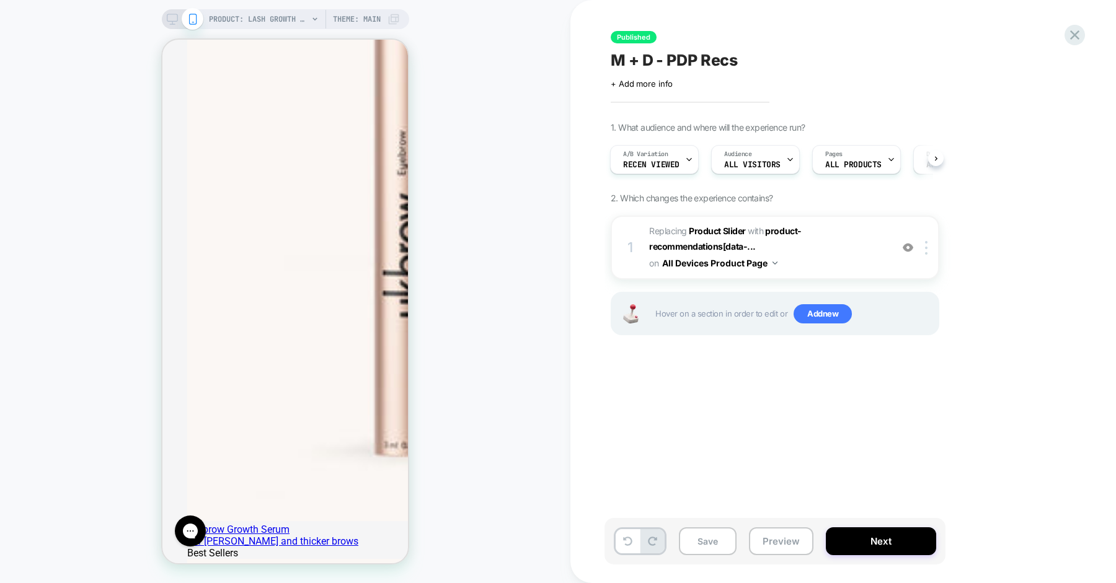
scroll to position [1132, 0]
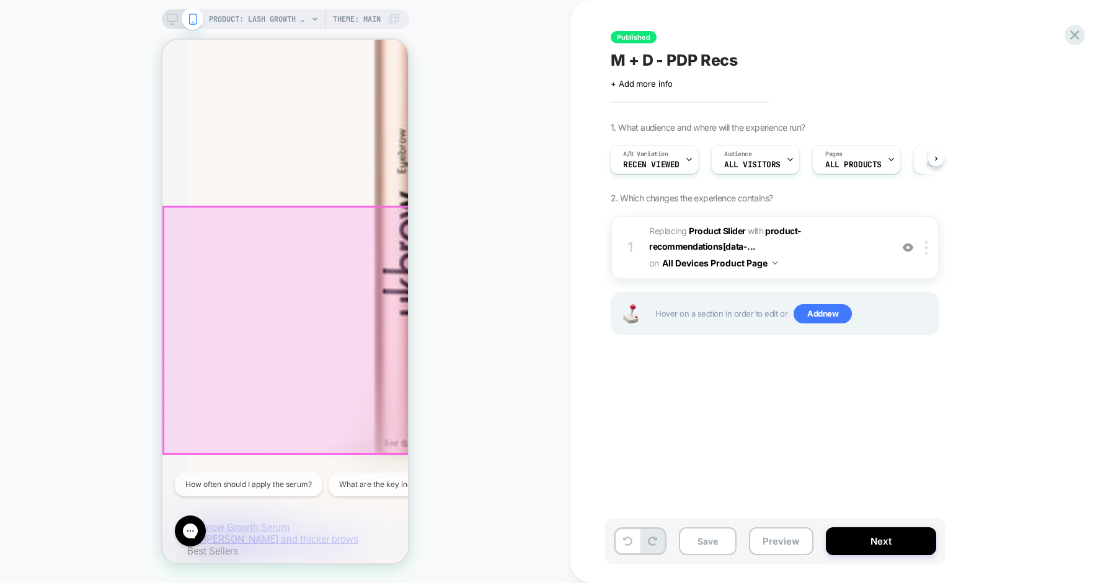
scroll to position [0, 0]
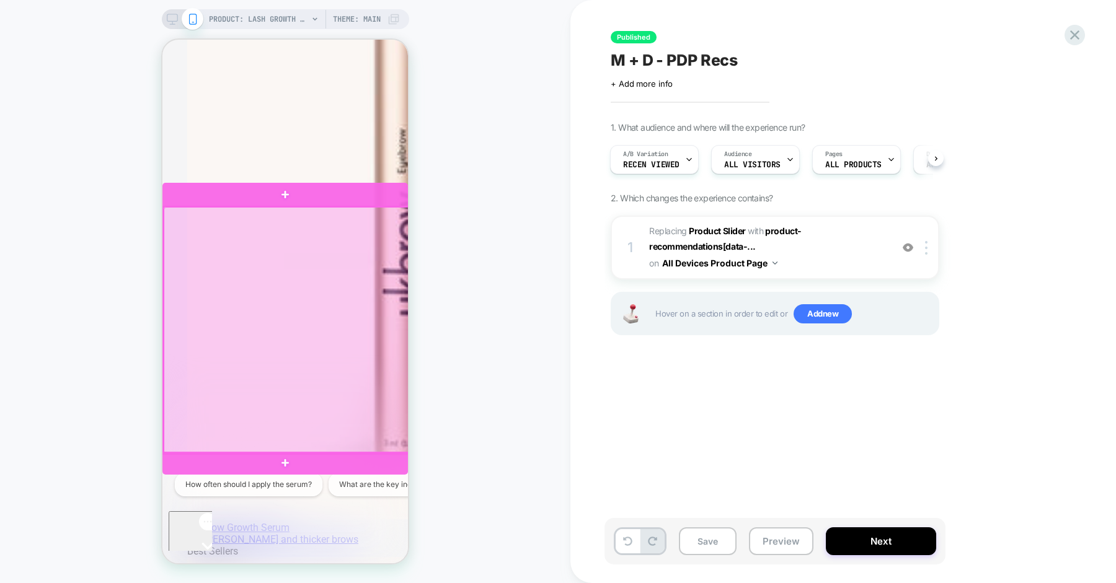
click at [284, 247] on div at bounding box center [286, 330] width 245 height 247
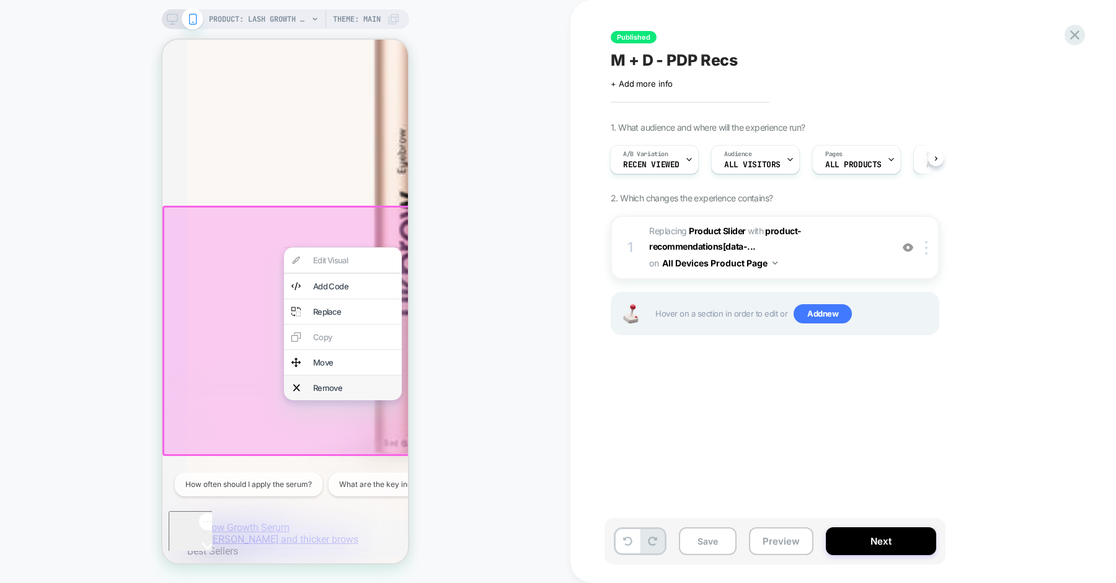
click at [304, 382] on div "Remove" at bounding box center [343, 388] width 118 height 25
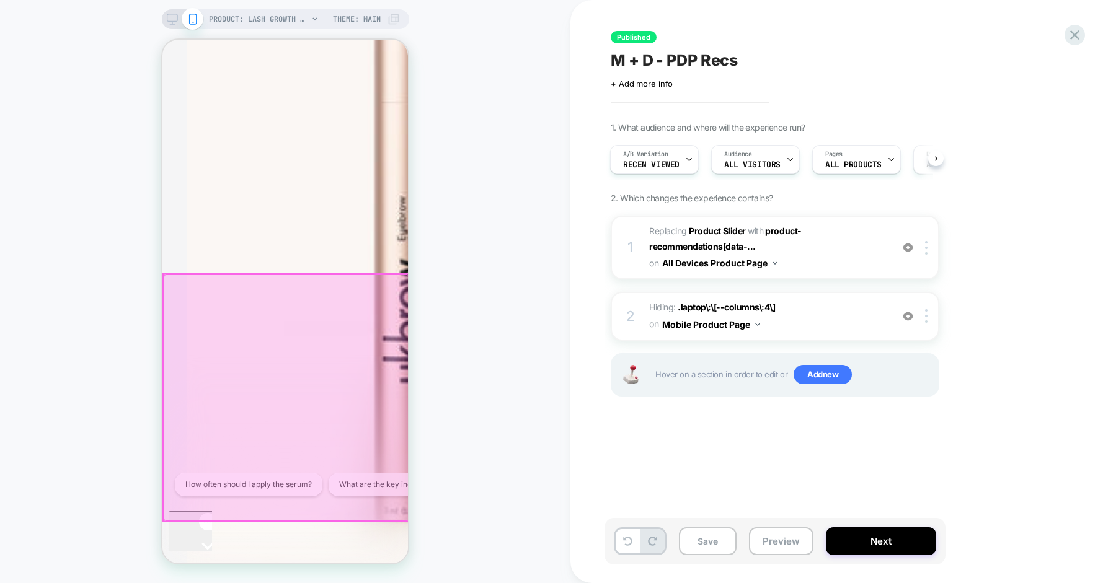
scroll to position [1056, 0]
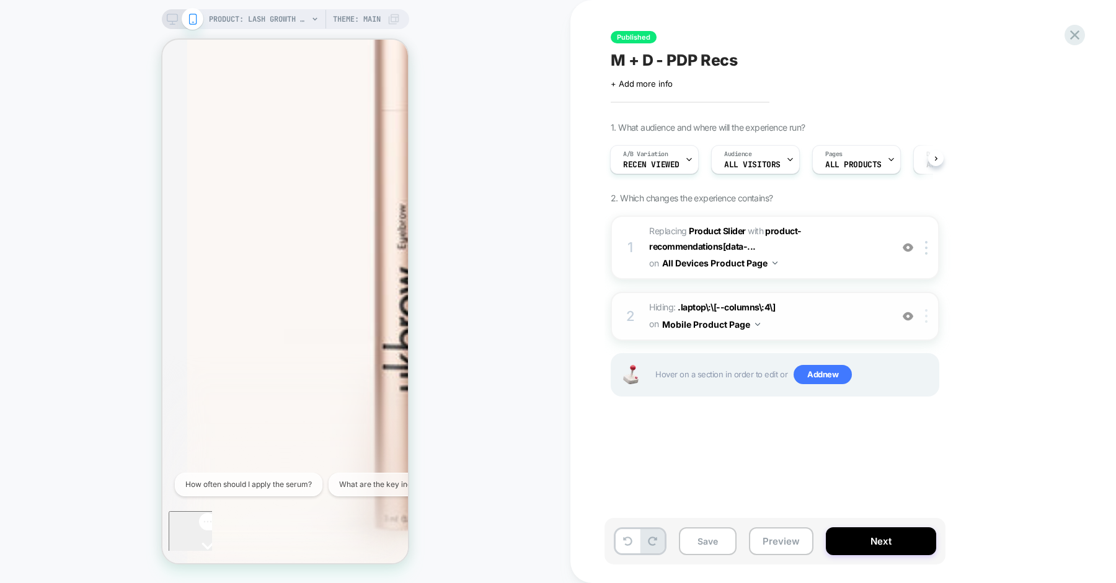
click at [923, 315] on div at bounding box center [928, 316] width 20 height 14
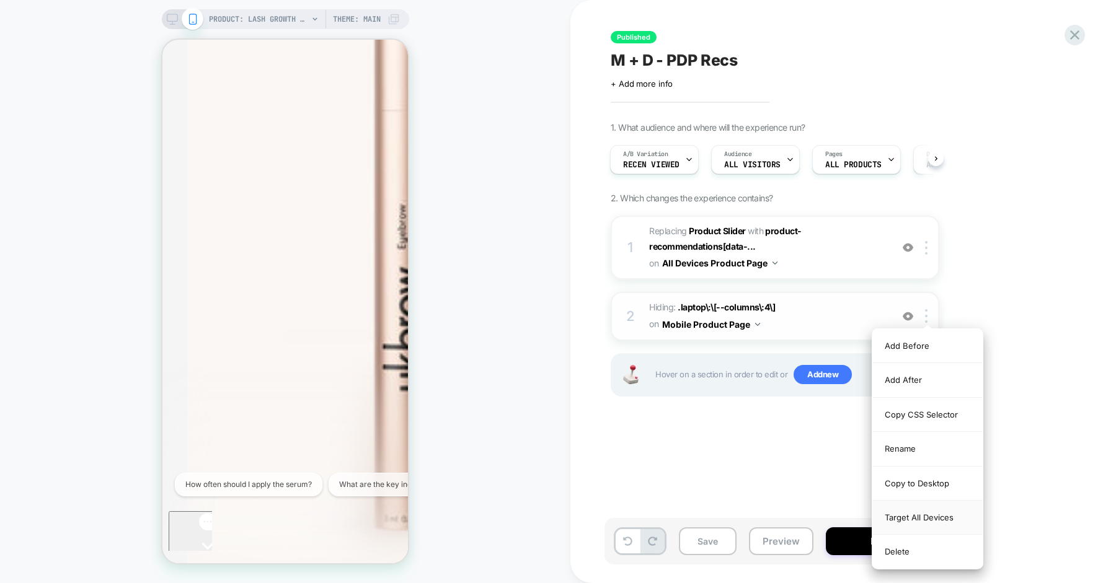
click at [0, 0] on div "Target All Devices" at bounding box center [0, 0] width 0 height 0
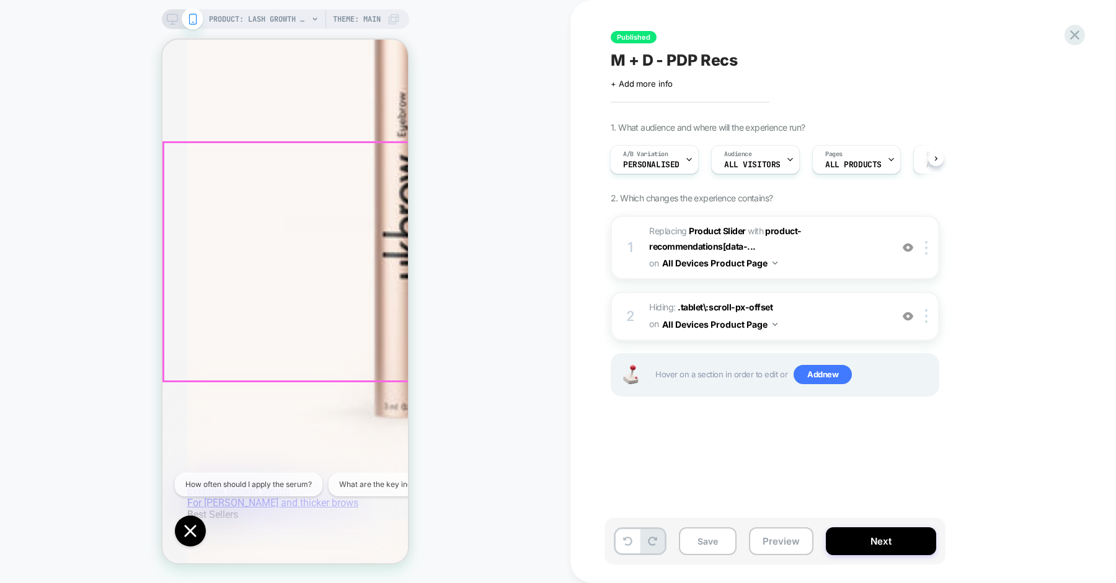
scroll to position [1176, 0]
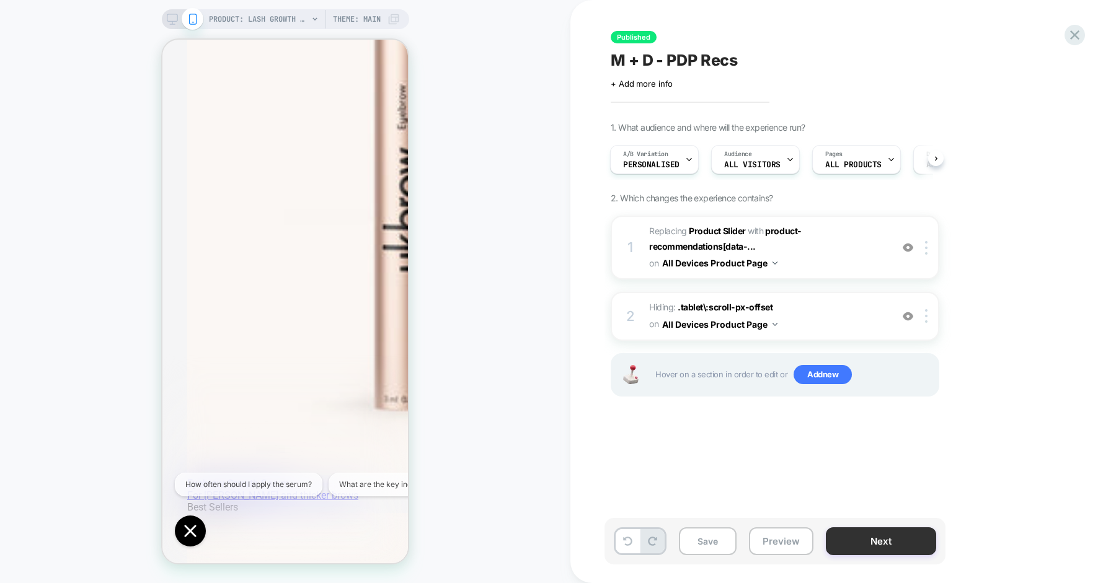
click at [0, 0] on button "Next" at bounding box center [0, 0] width 0 height 0
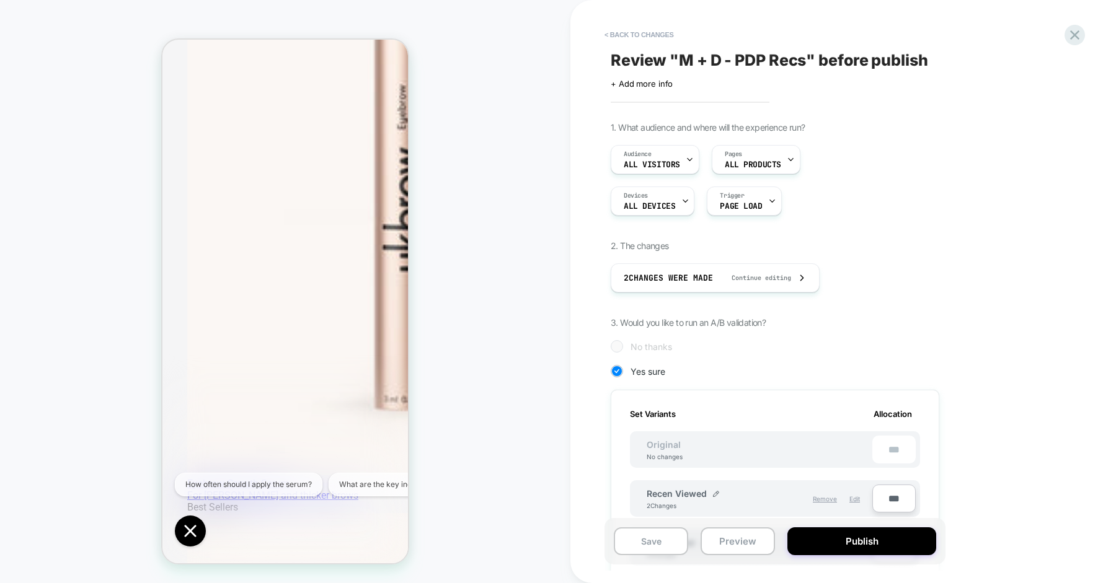
scroll to position [0, 1]
click at [0, 0] on button "Publish" at bounding box center [0, 0] width 0 height 0
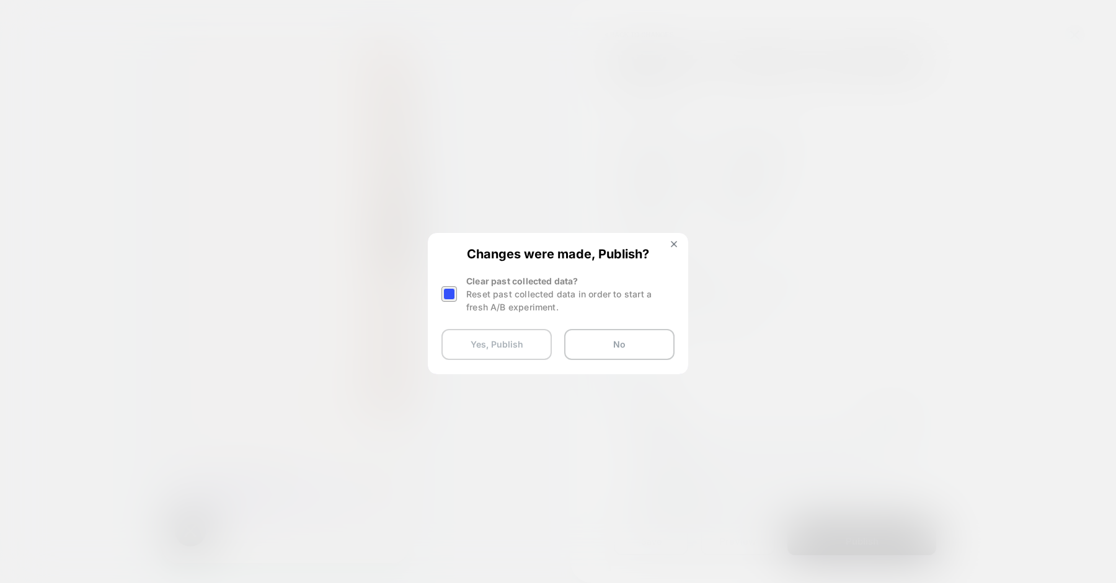
click at [0, 0] on button "Yes, Publish" at bounding box center [0, 0] width 0 height 0
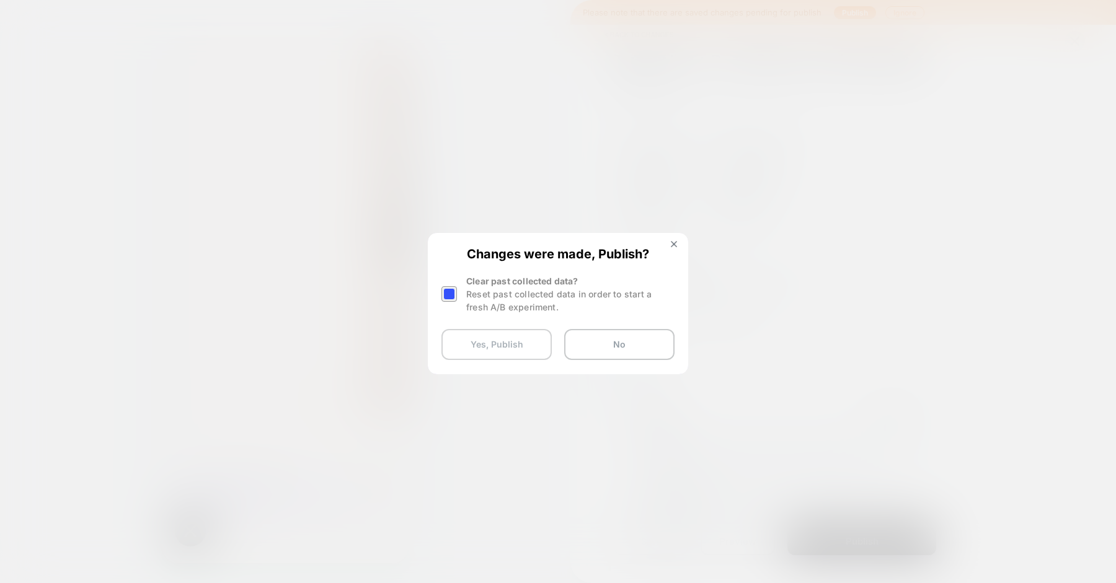
click at [0, 0] on button "Yes, Publish" at bounding box center [0, 0] width 0 height 0
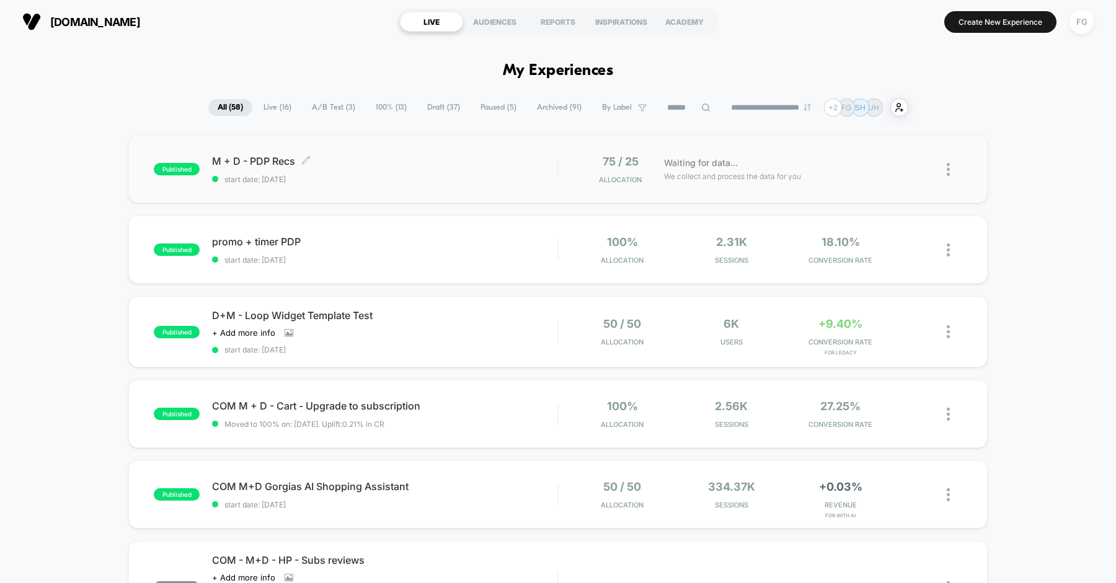
click at [527, 172] on div "M + D - PDP Recs Click to edit experience details Click to edit experience deta…" at bounding box center [384, 169] width 345 height 29
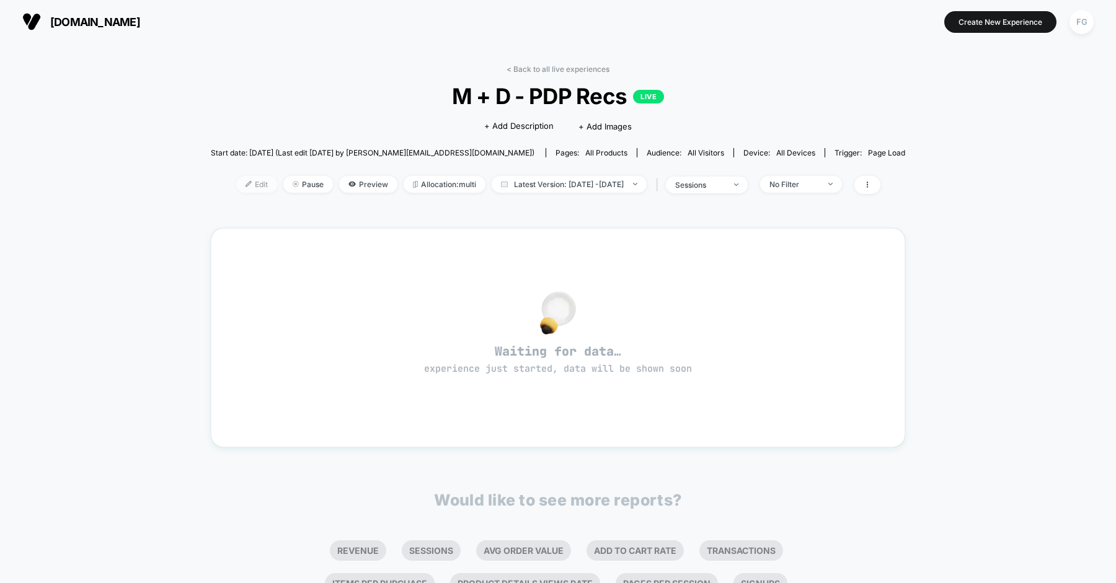
click at [245, 183] on img at bounding box center [248, 184] width 6 height 6
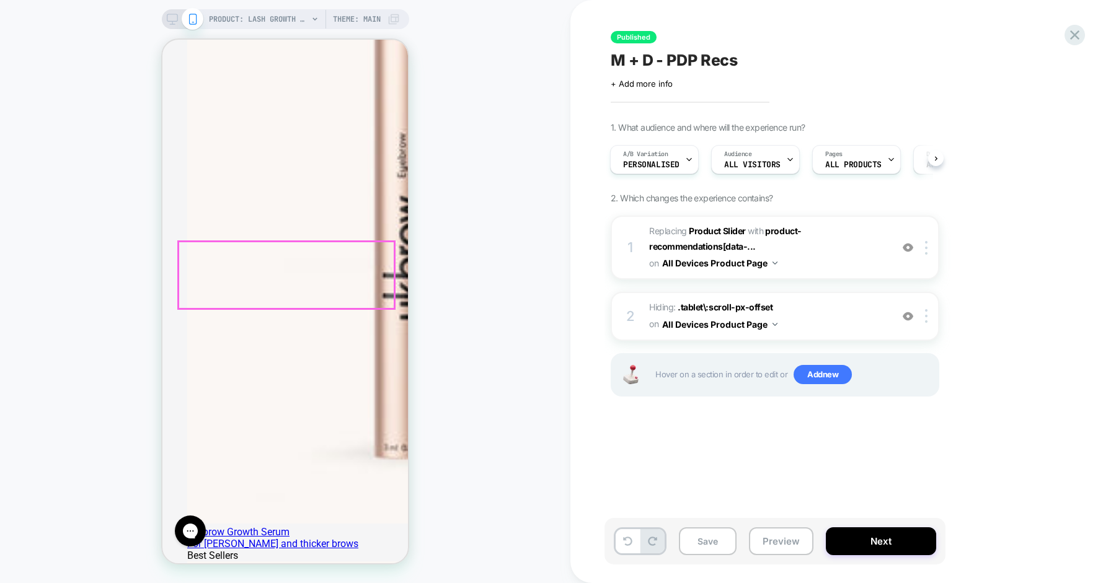
scroll to position [1119, 0]
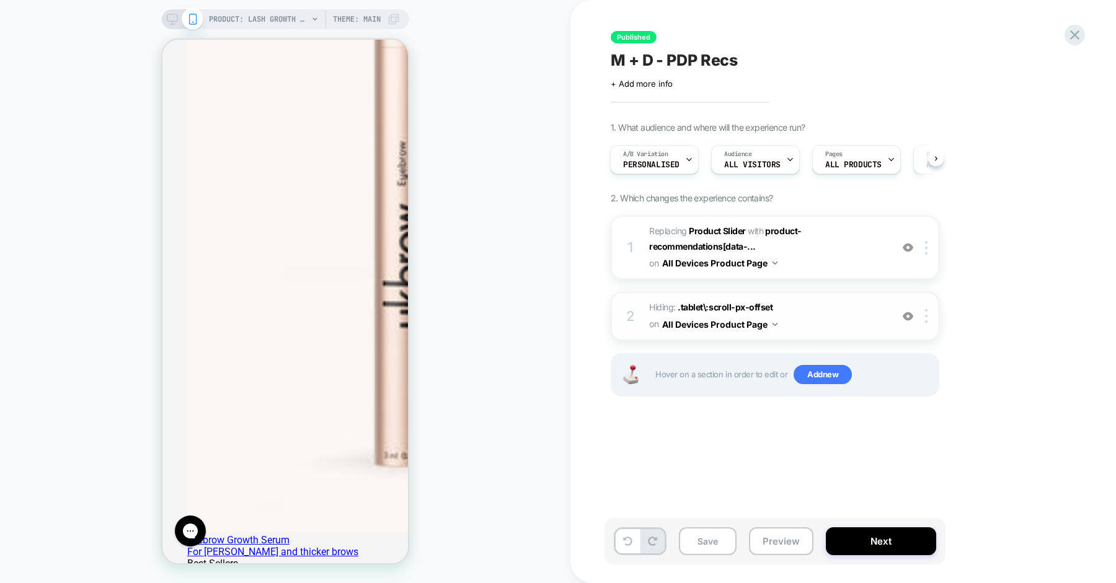
click at [0, 0] on img at bounding box center [0, 0] width 0 height 0
click at [0, 0] on span "#_loomi_addon_1740751857731_dup1756304062 Replacing Product Slider WITH product…" at bounding box center [0, 0] width 0 height 0
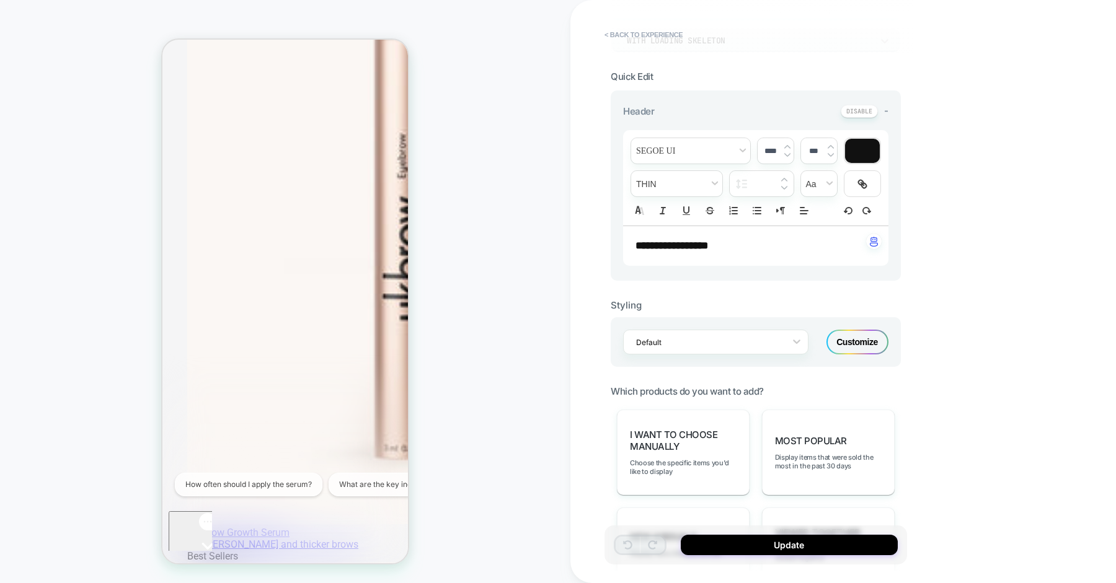
scroll to position [0, 0]
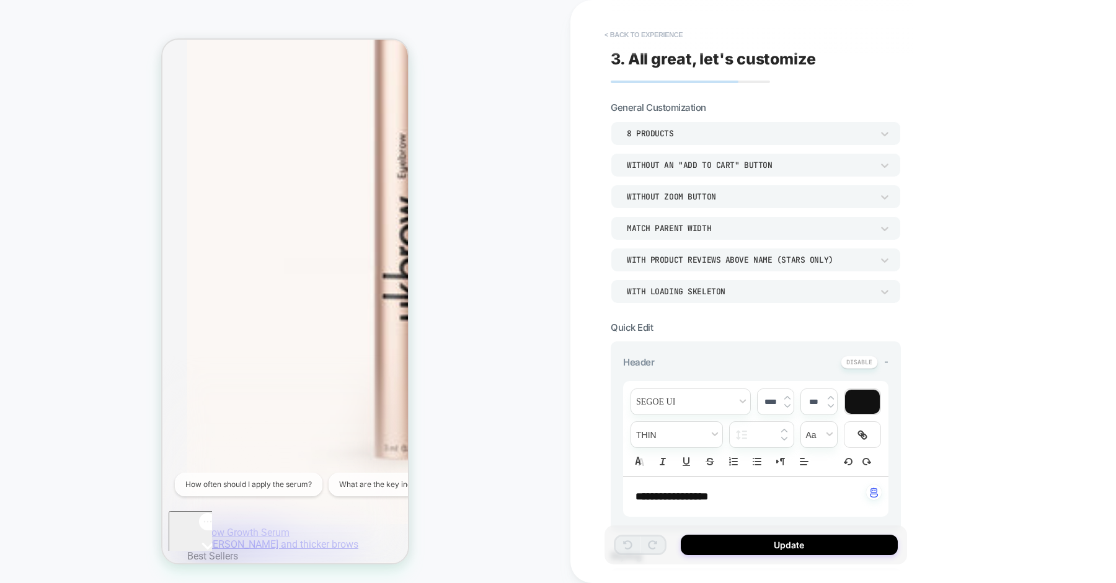
click at [658, 33] on button "< Back to experience" at bounding box center [643, 35] width 90 height 20
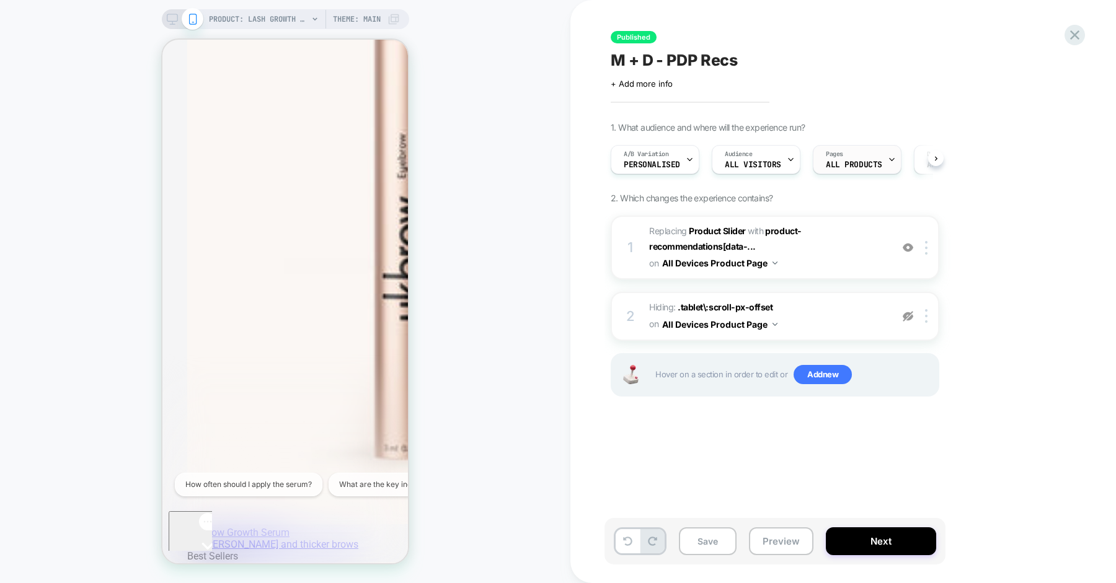
scroll to position [0, 1]
click at [0, 0] on span "#_loomi_addon_1740751857731_dup1756304062 Replacing Product Slider WITH product…" at bounding box center [0, 0] width 0 height 0
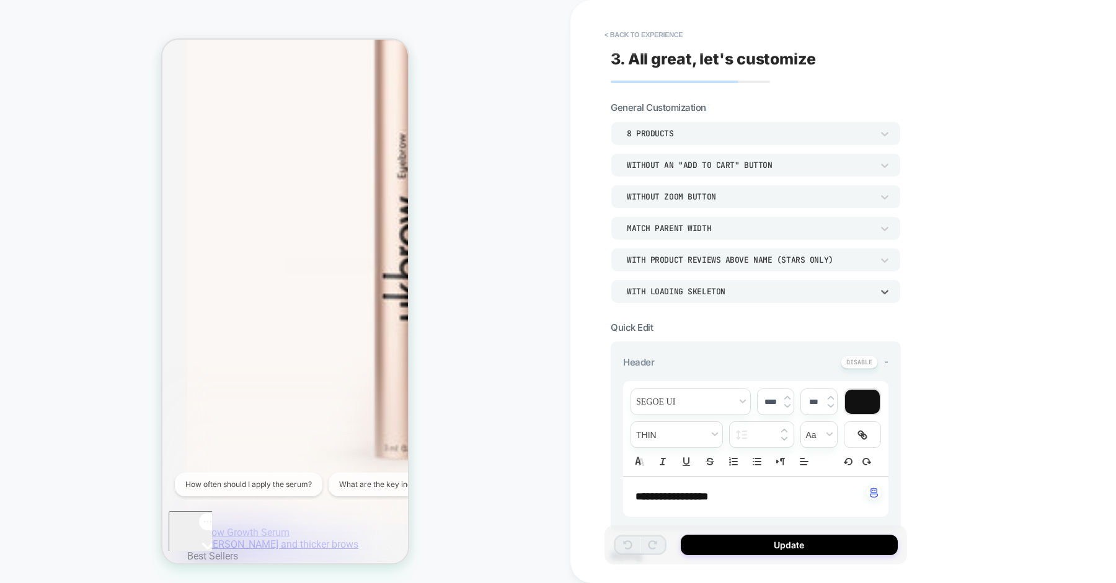
click at [0, 0] on div "WITH LOADING SKELETON" at bounding box center [0, 0] width 0 height 0
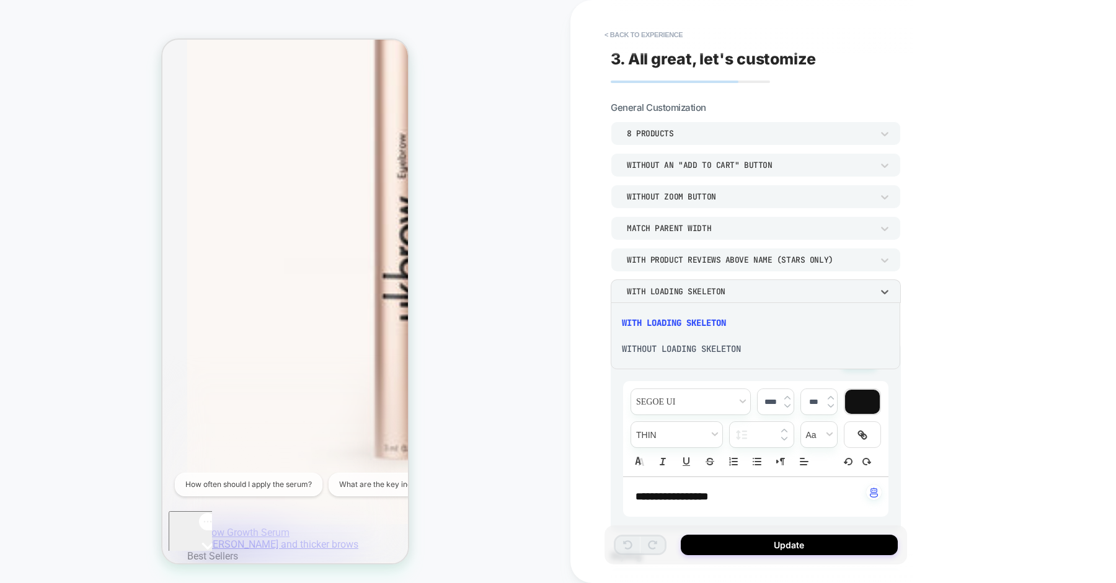
click at [716, 346] on div "WITHOUT LOADING SKELETON" at bounding box center [755, 349] width 280 height 26
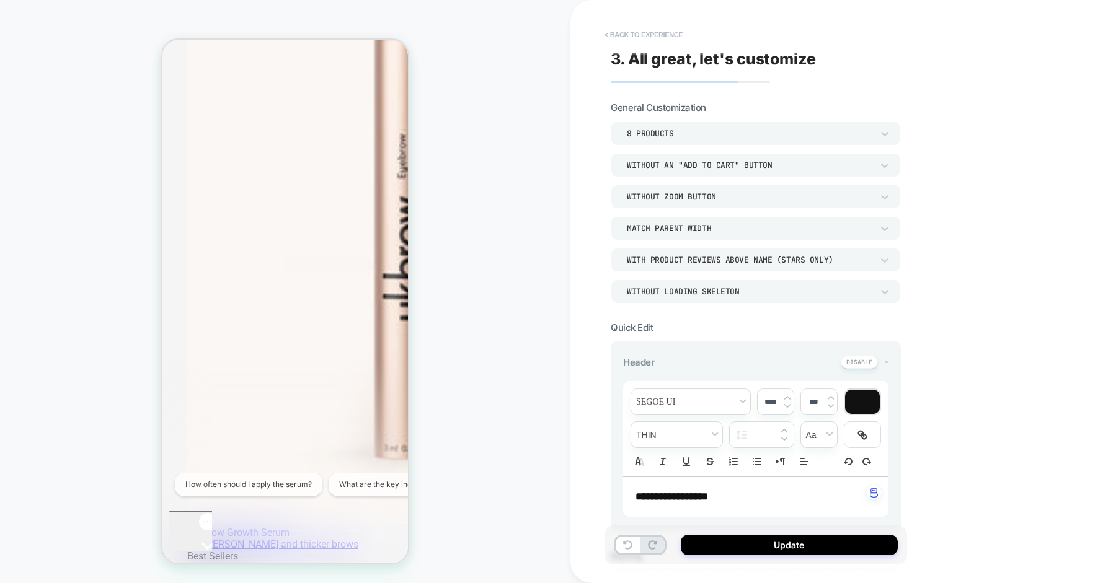
click at [0, 0] on button "< Back to experience" at bounding box center [0, 0] width 0 height 0
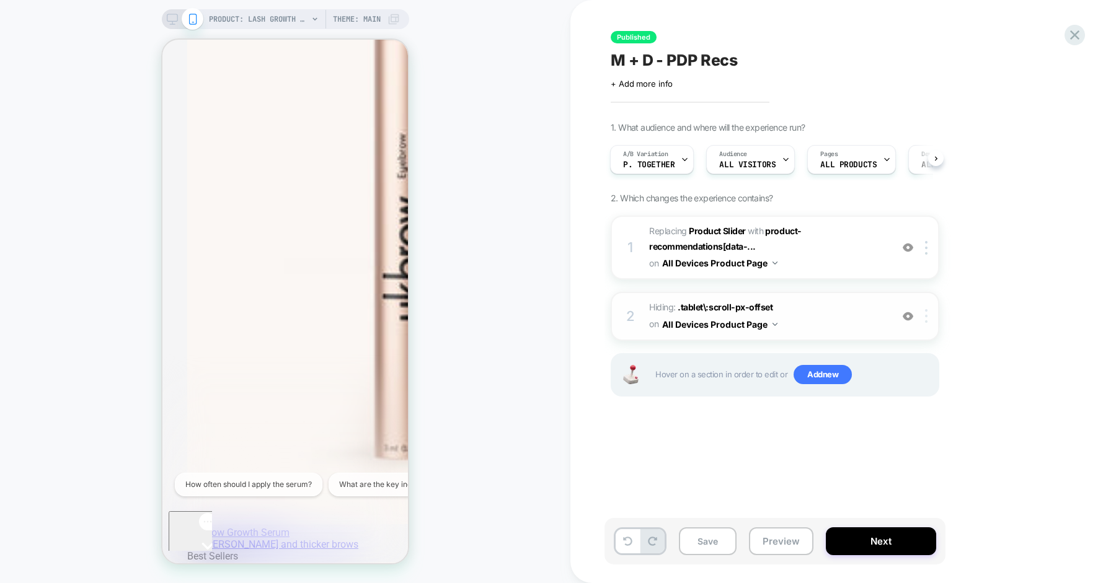
click at [925, 315] on img at bounding box center [926, 316] width 2 height 14
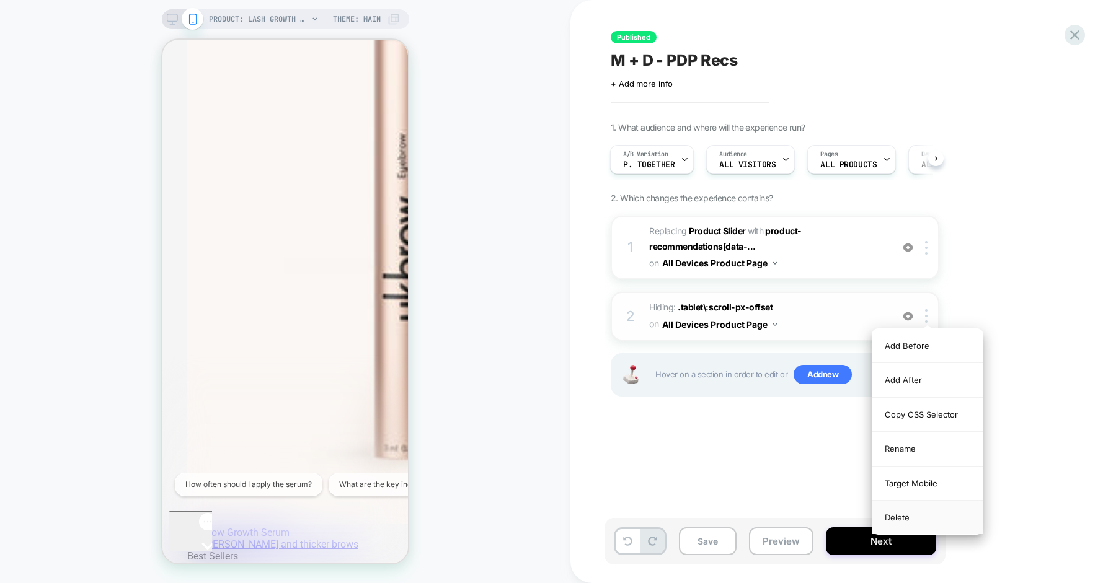
click at [894, 517] on div "Delete" at bounding box center [927, 517] width 110 height 33
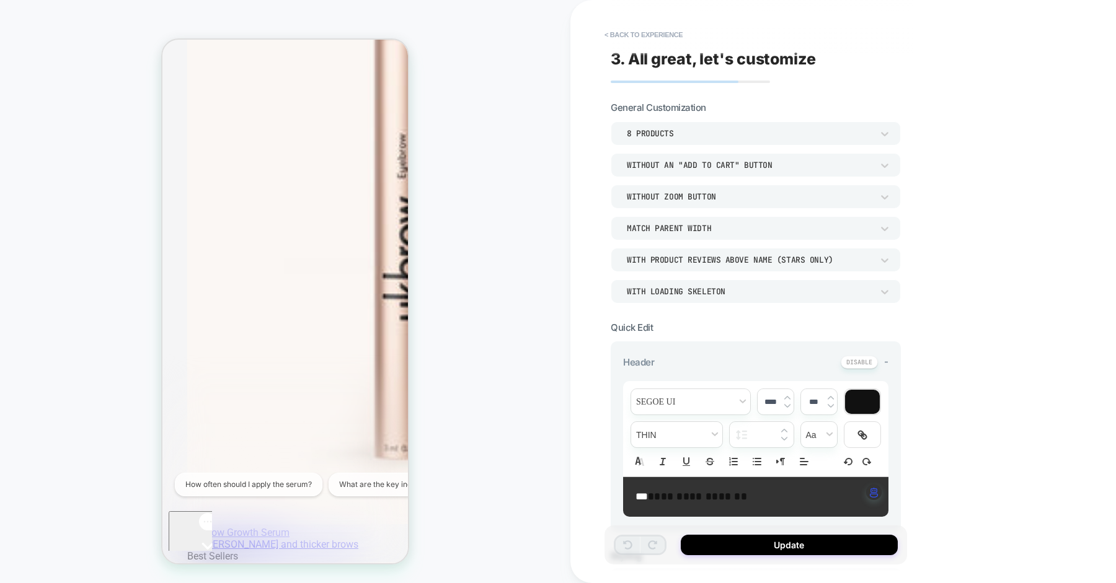
scroll to position [1130, 0]
click at [0, 0] on div "WITH LOADING SKELETON" at bounding box center [0, 0] width 0 height 0
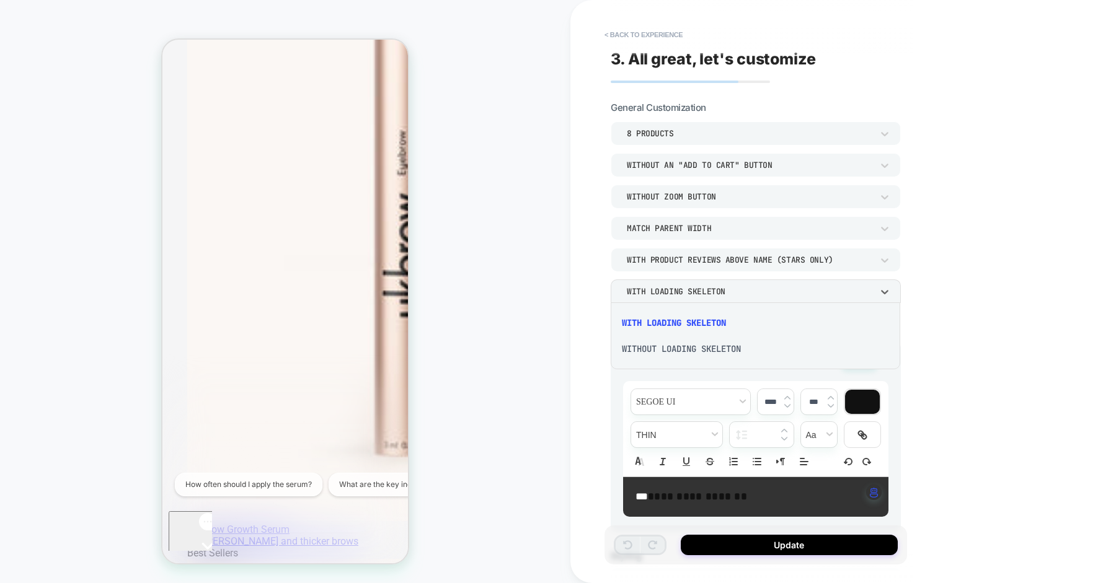
click at [0, 0] on div "WITHOUT LOADING SKELETON" at bounding box center [0, 0] width 0 height 0
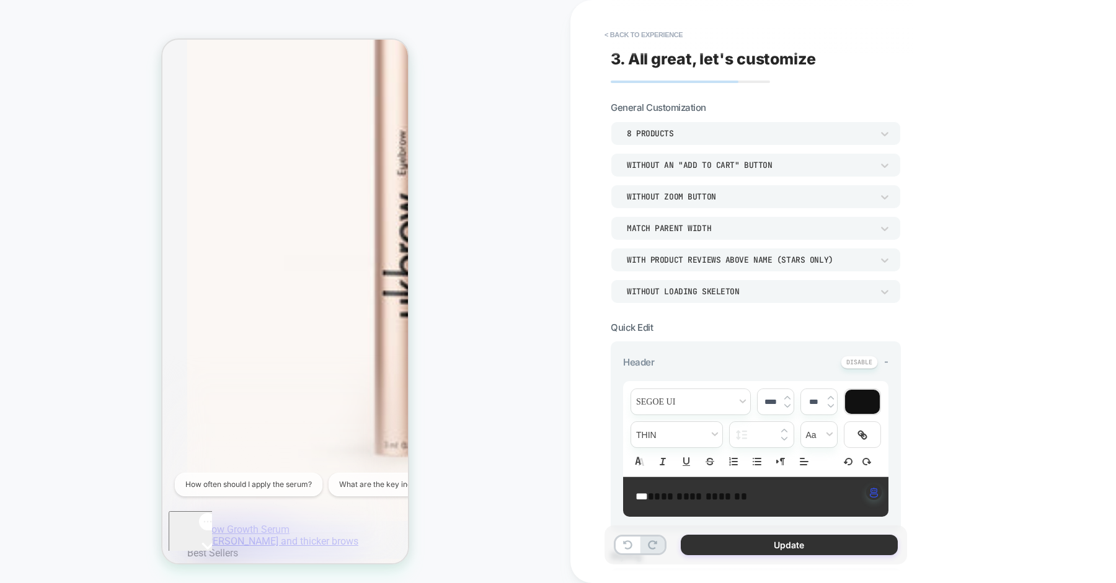
click at [0, 0] on button "Update" at bounding box center [0, 0] width 0 height 0
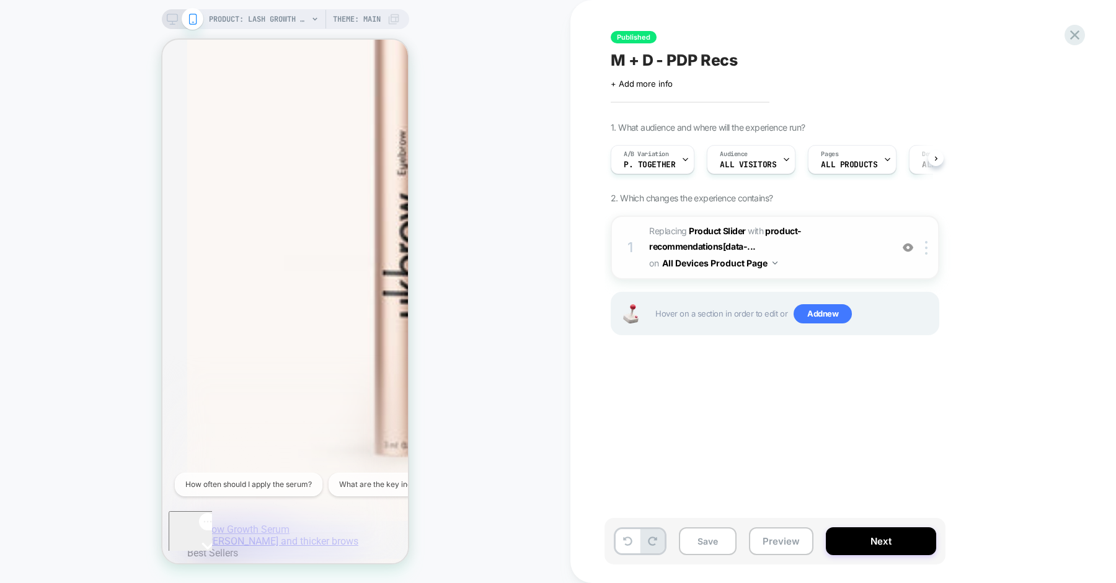
scroll to position [0, 1]
click at [681, 152] on div at bounding box center [685, 160] width 8 height 28
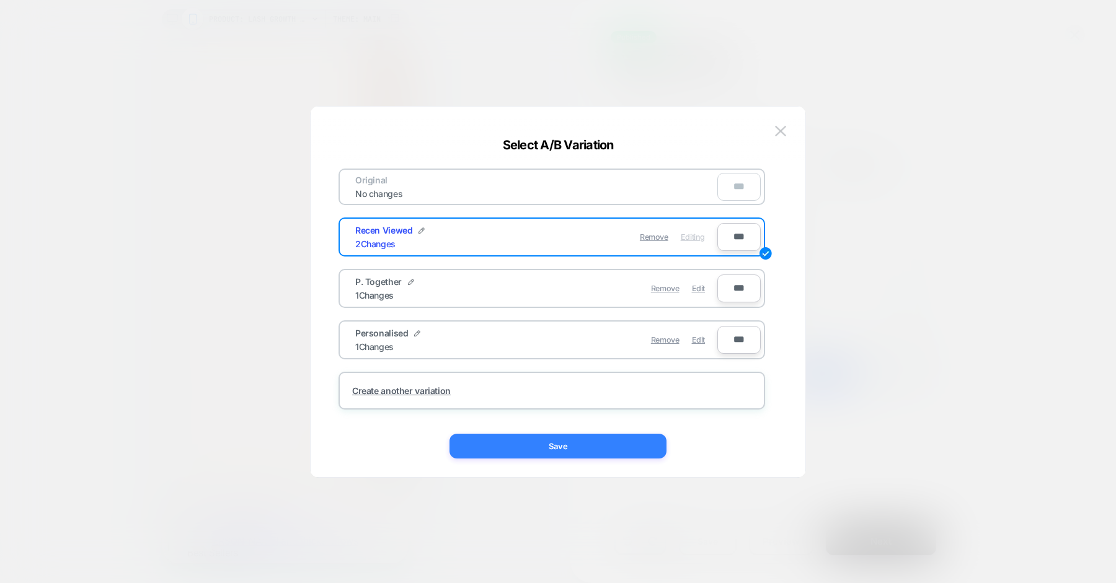
click at [588, 444] on button "Save" at bounding box center [557, 446] width 217 height 25
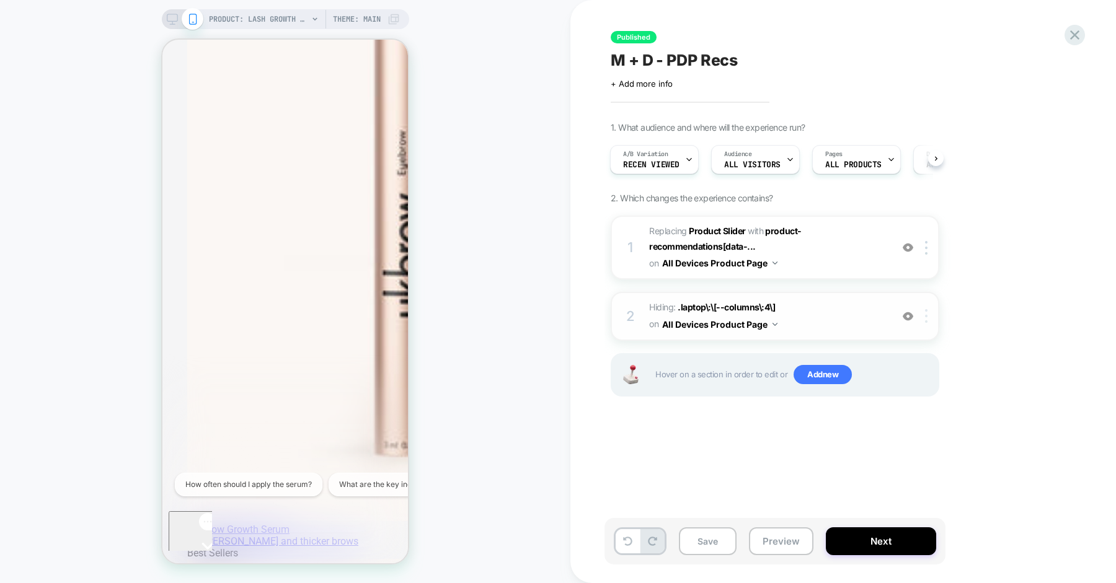
click at [0, 0] on div at bounding box center [0, 0] width 0 height 0
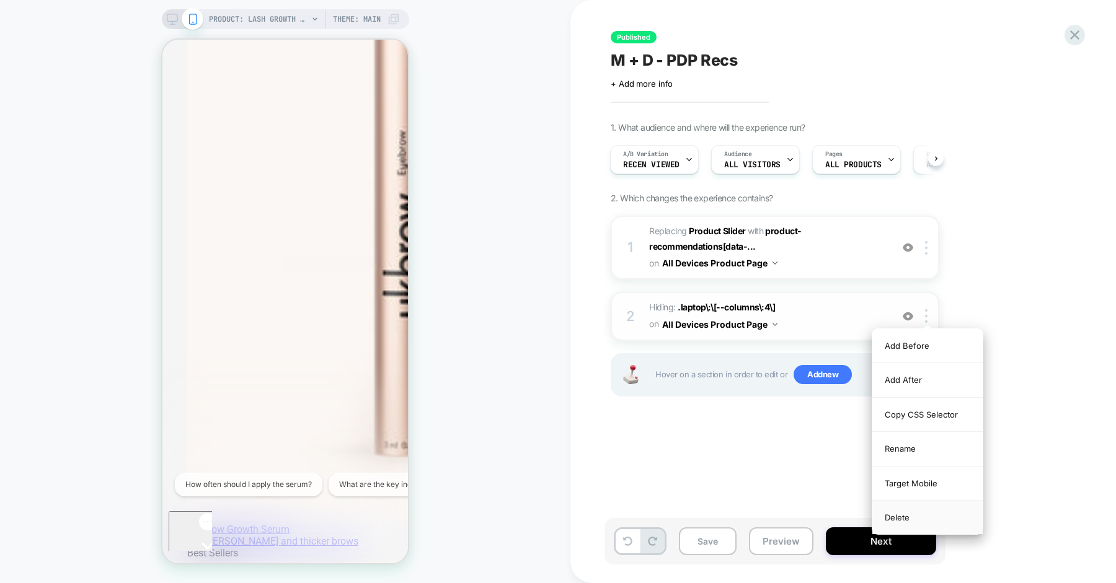
click at [897, 521] on div "Delete" at bounding box center [927, 517] width 110 height 33
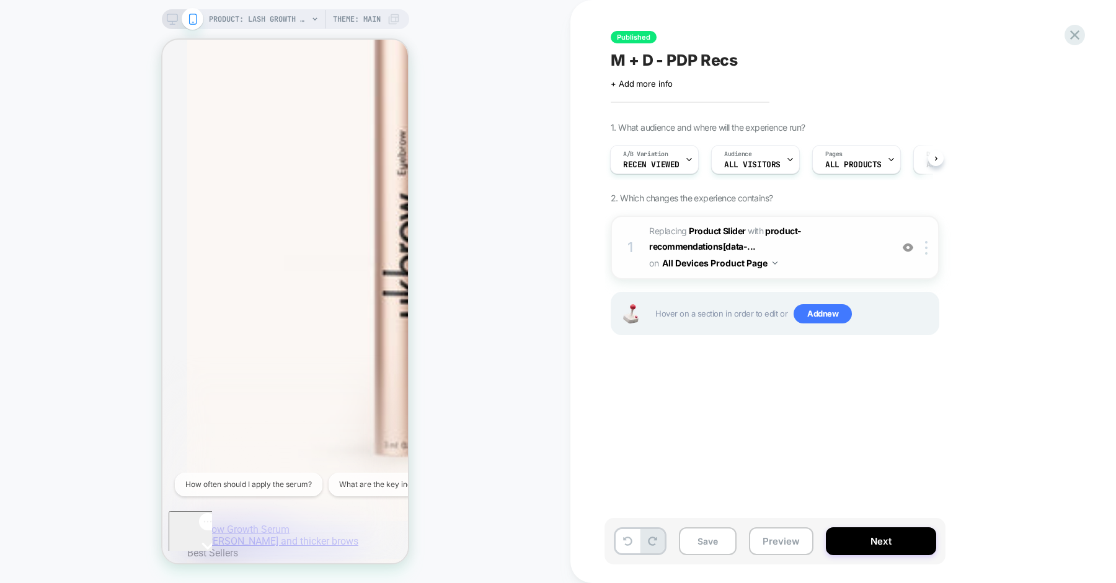
click at [839, 260] on span "#_loomi_addon_1740751857731_dup1756304062 Replacing Product Slider WITH product…" at bounding box center [767, 247] width 236 height 49
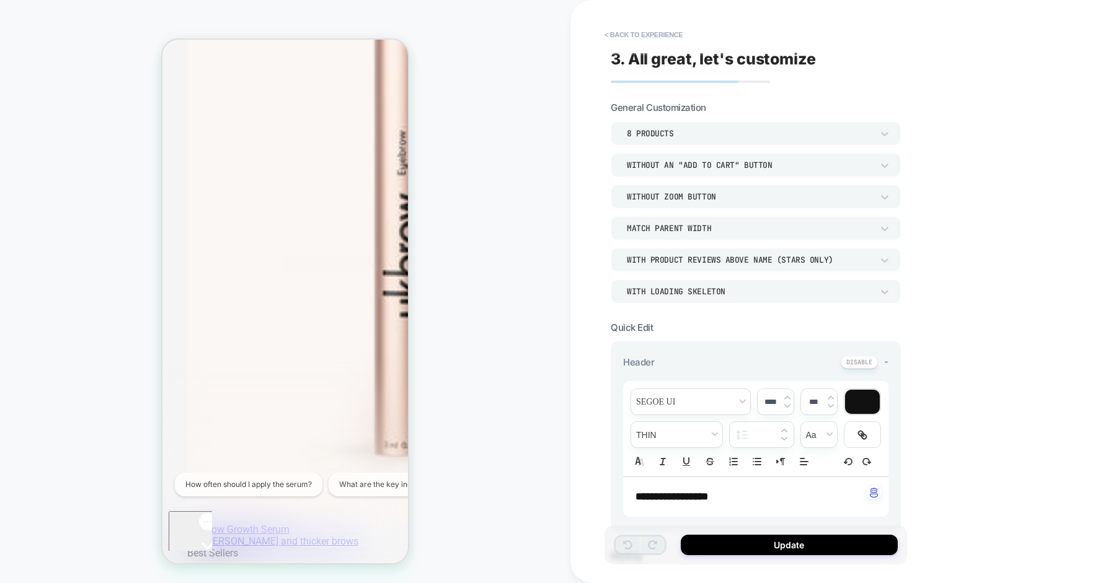
scroll to position [1127, 0]
click at [777, 291] on div "WITH LOADING SKELETON" at bounding box center [749, 291] width 245 height 11
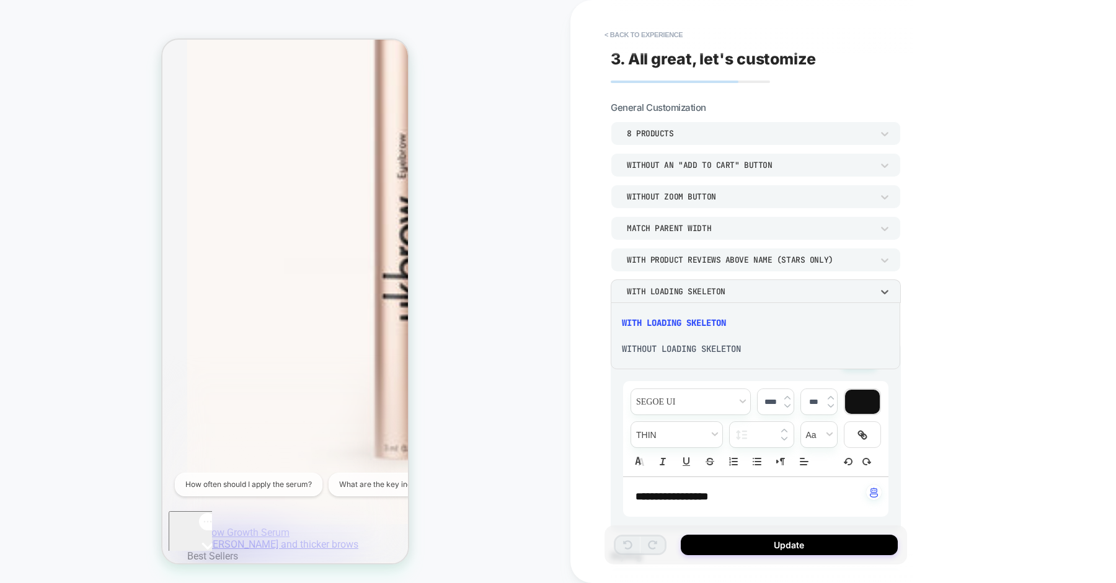
click at [743, 341] on div "WITHOUT LOADING SKELETON" at bounding box center [755, 349] width 280 height 26
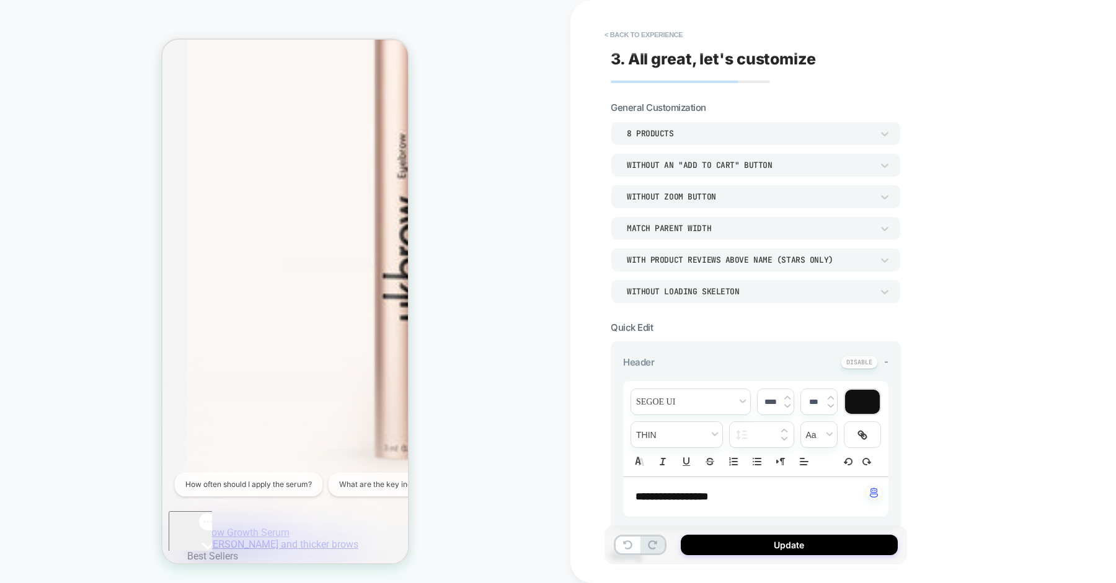
click at [0, 0] on div "**********" at bounding box center [0, 0] width 0 height 0
click at [0, 0] on button "< Back to experience" at bounding box center [0, 0] width 0 height 0
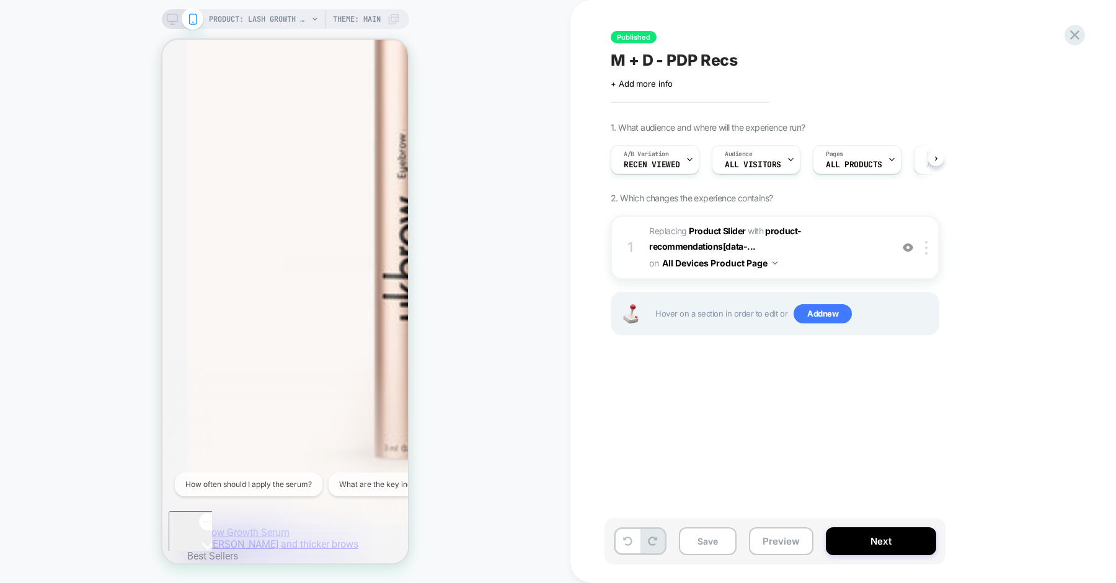
scroll to position [0, 1]
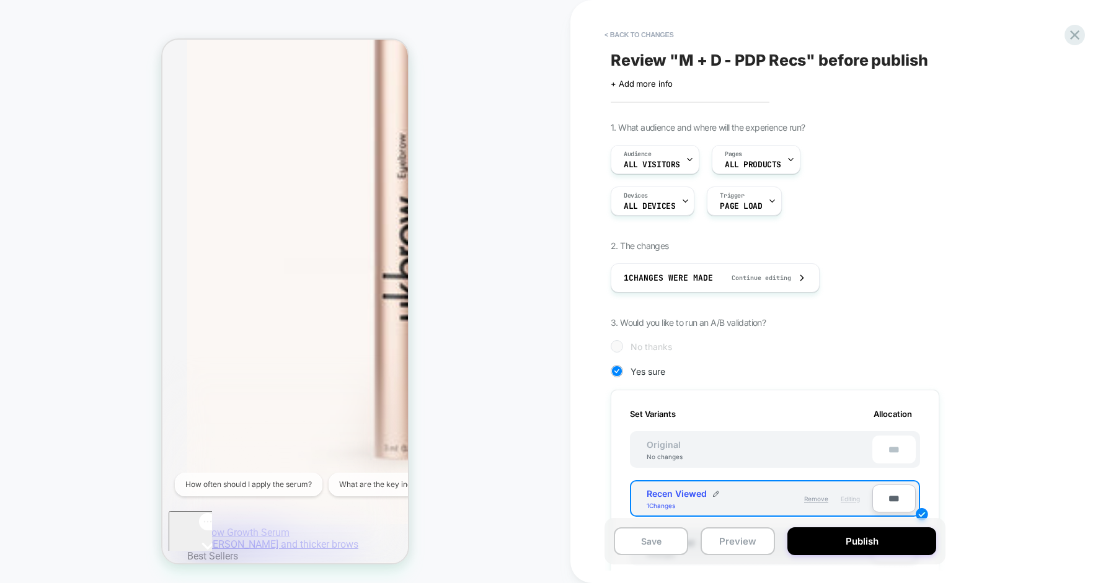
scroll to position [0, 1]
